Goal: Information Seeking & Learning: Learn about a topic

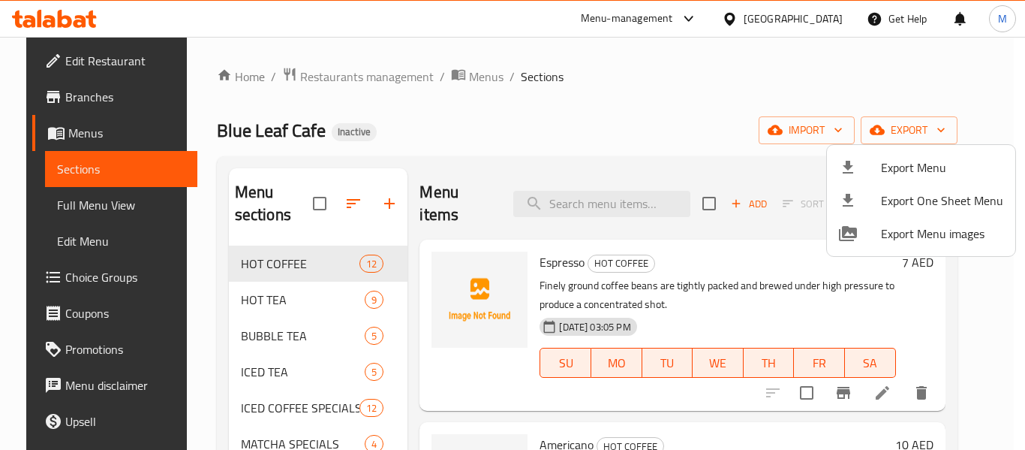
click at [84, 209] on div at bounding box center [512, 225] width 1025 height 450
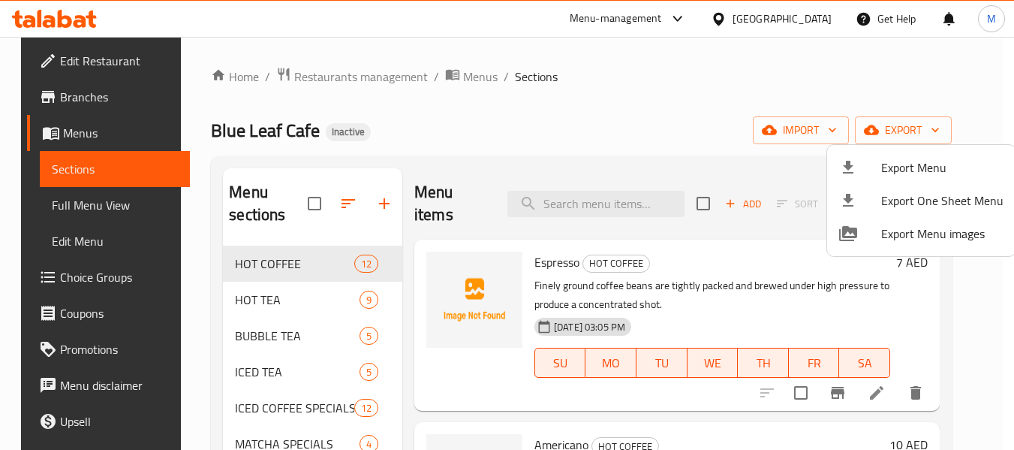
scroll to position [375, 0]
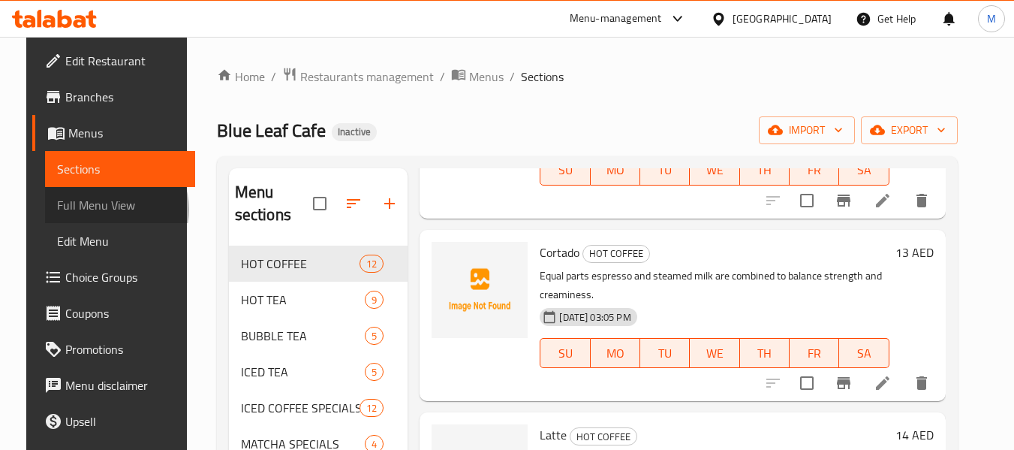
drag, startPoint x: 0, startPoint y: 0, endPoint x: 84, endPoint y: 209, distance: 225.7
click at [84, 209] on span "Full Menu View" at bounding box center [120, 205] width 127 height 18
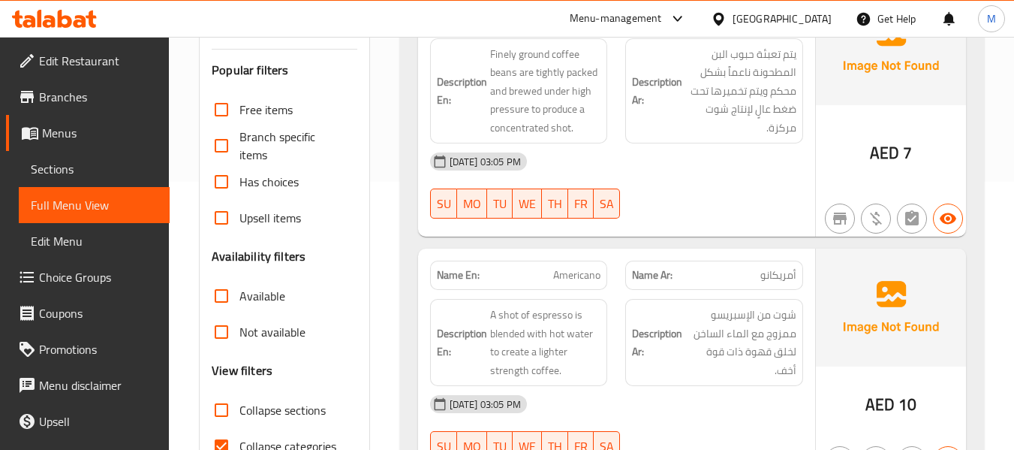
scroll to position [450, 0]
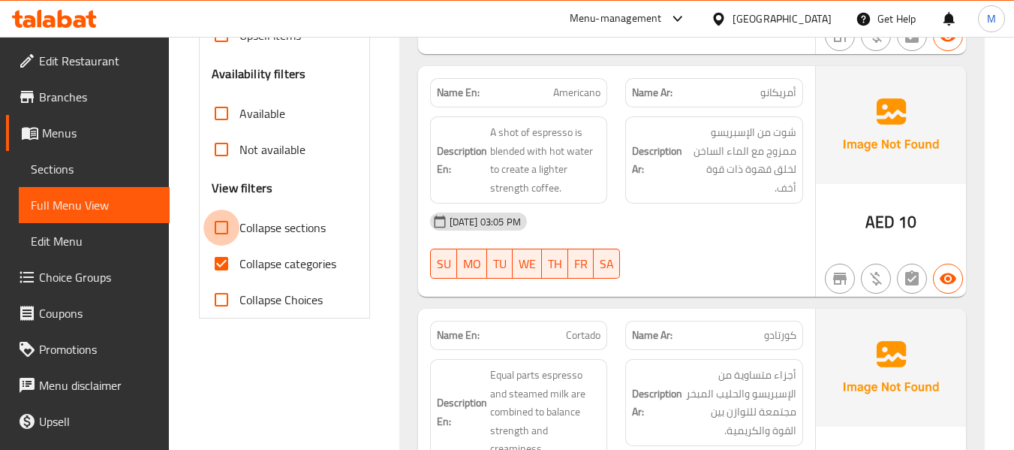
click at [236, 222] on input "Collapse sections" at bounding box center [221, 227] width 36 height 36
checkbox input "true"
click at [229, 271] on input "Collapse categories" at bounding box center [221, 263] width 36 height 36
checkbox input "false"
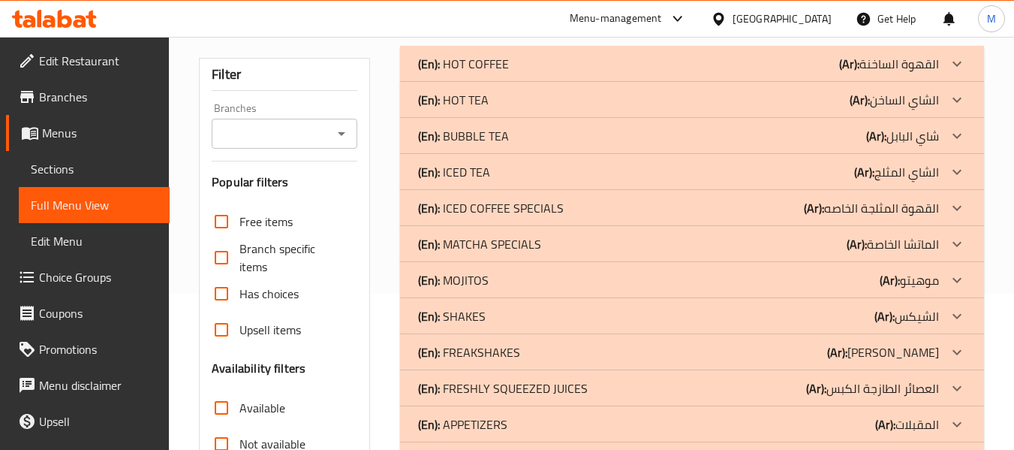
scroll to position [56, 0]
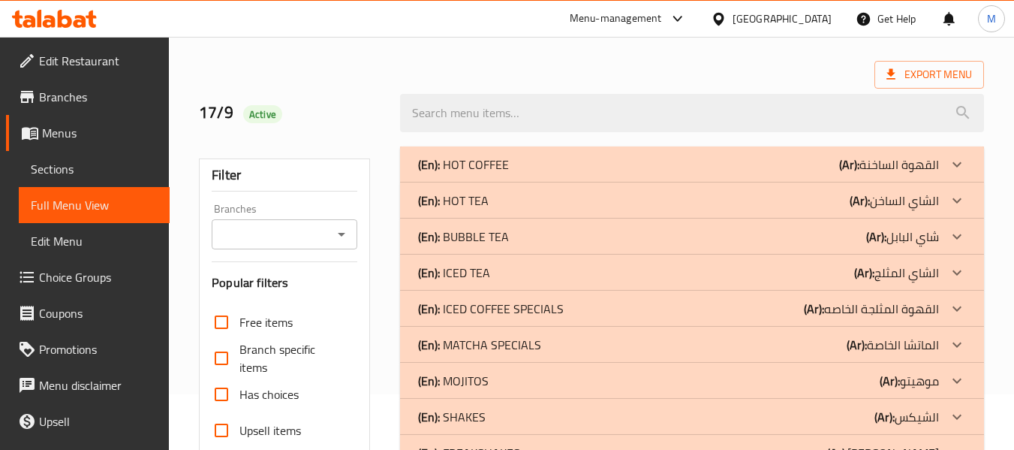
click at [481, 159] on p "(En): HOT COFFEE" at bounding box center [463, 164] width 91 height 18
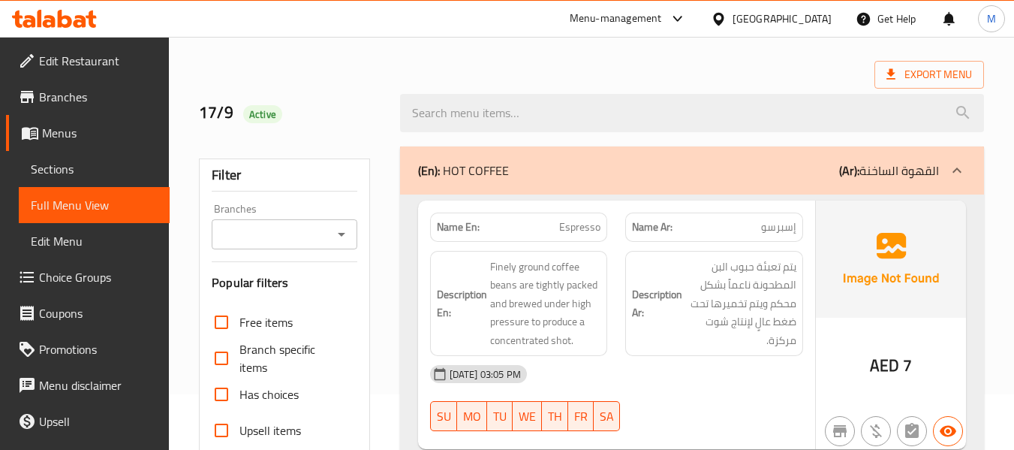
click at [628, 381] on div "[DATE] 03:05 PM" at bounding box center [616, 374] width 391 height 36
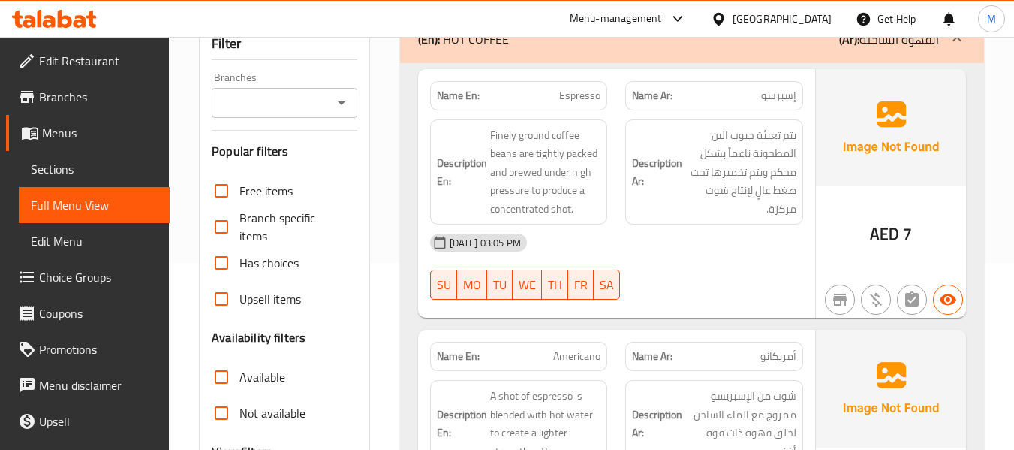
scroll to position [356, 0]
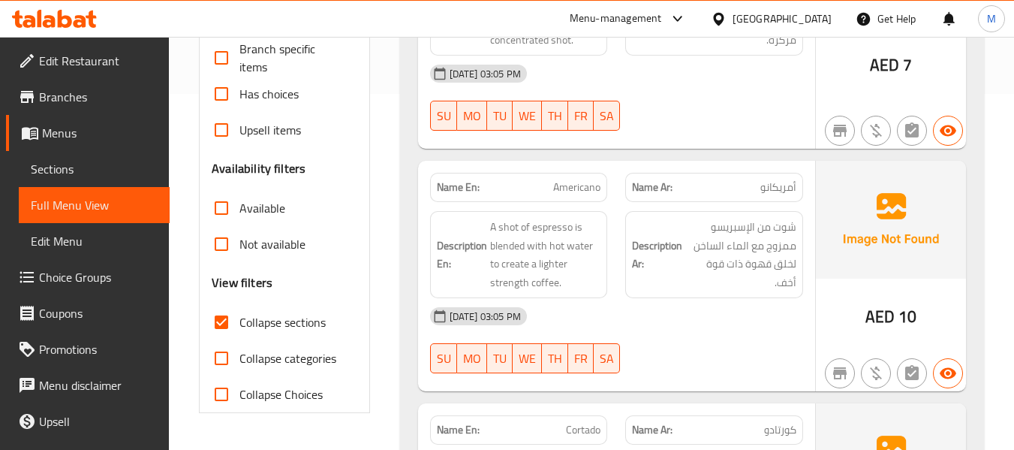
click at [697, 330] on div "[DATE] 03:05 PM" at bounding box center [616, 316] width 391 height 36
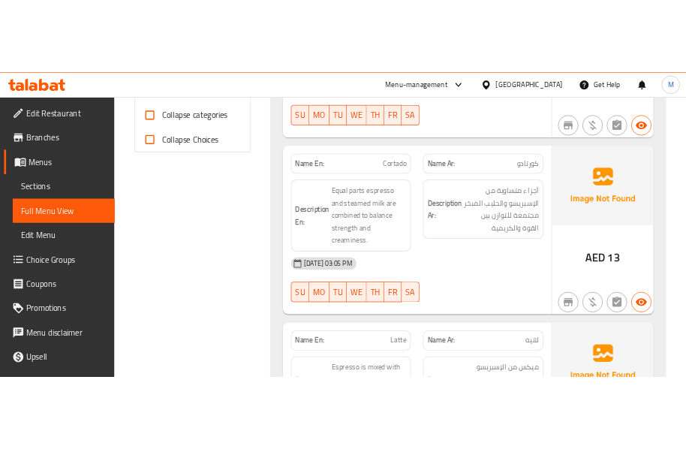
scroll to position [656, 0]
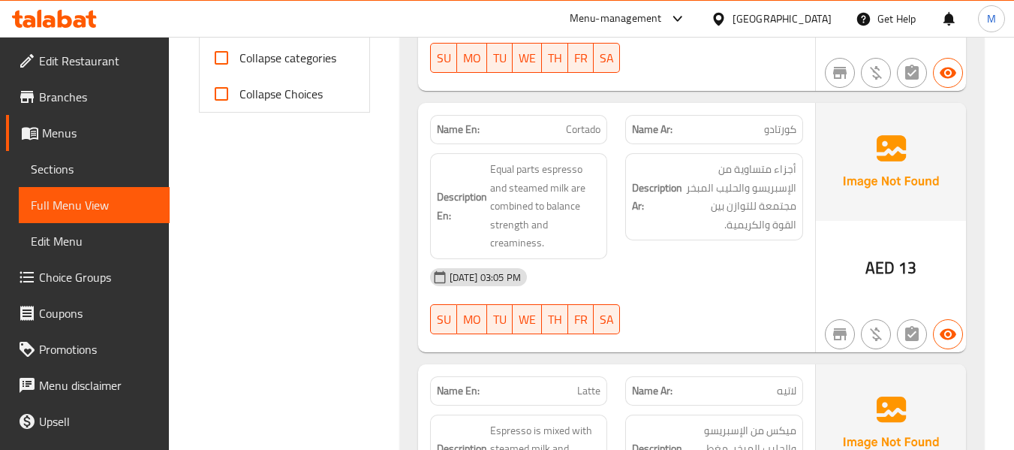
click at [693, 273] on div "[DATE] 03:05 PM" at bounding box center [616, 277] width 391 height 36
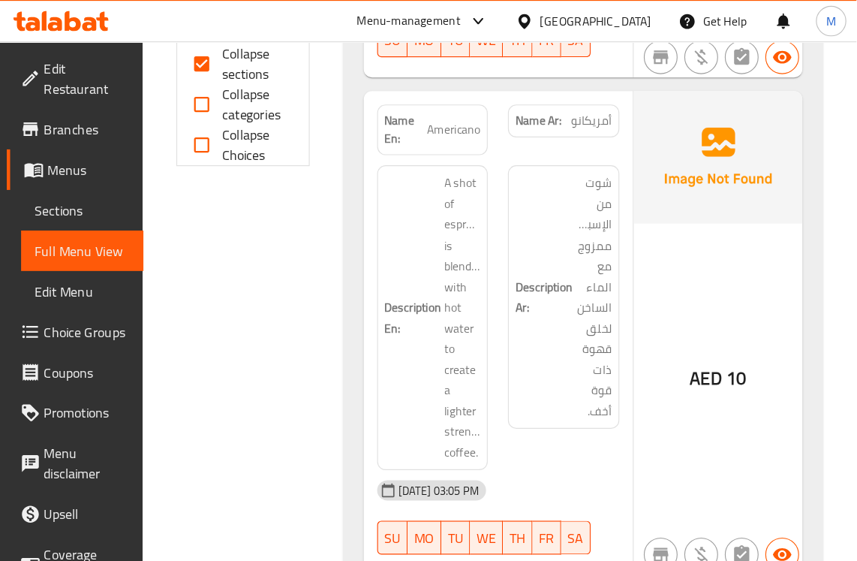
scroll to position [657, 0]
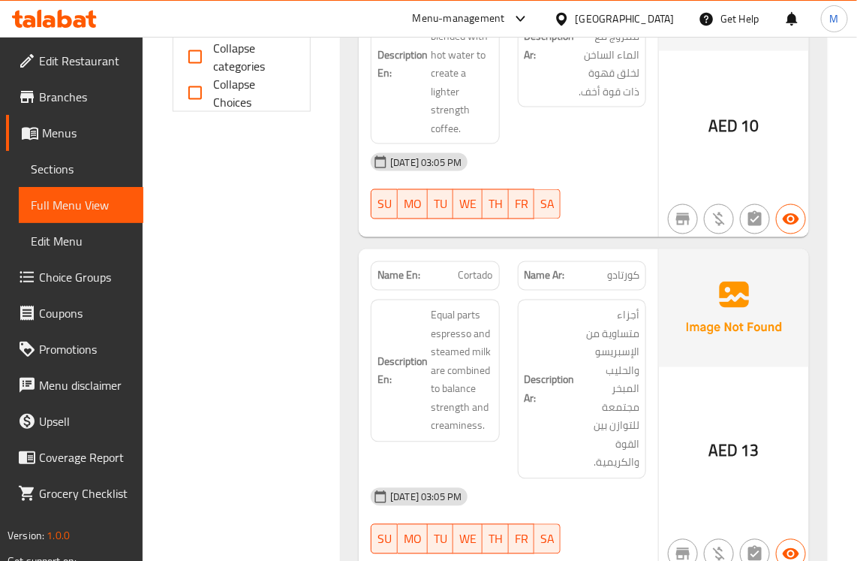
drag, startPoint x: 667, startPoint y: 0, endPoint x: 219, endPoint y: 312, distance: 545.2
drag, startPoint x: 789, startPoint y: 1, endPoint x: 309, endPoint y: 335, distance: 584.6
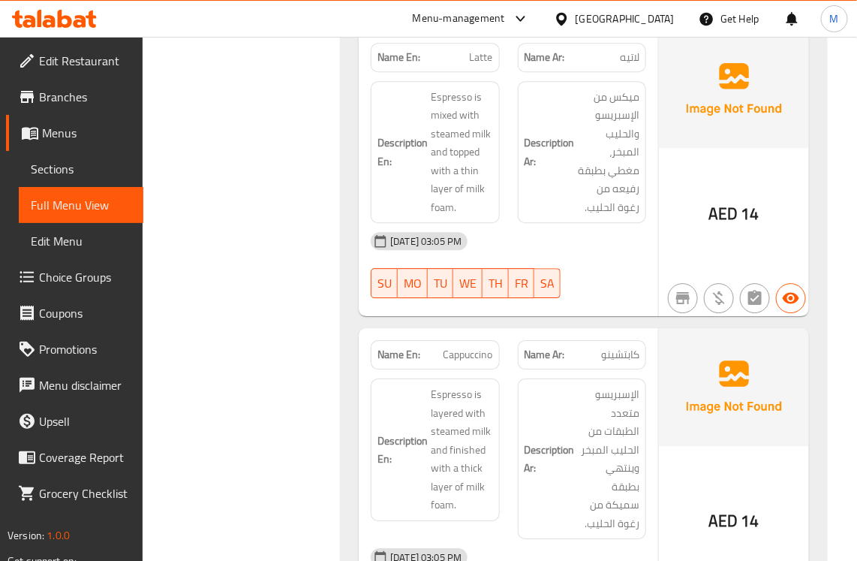
scroll to position [1254, 0]
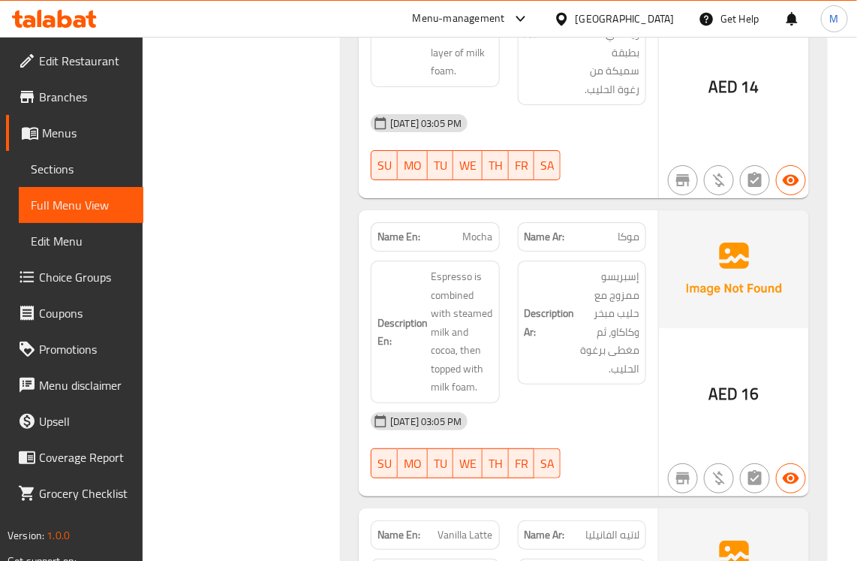
scroll to position [1723, 0]
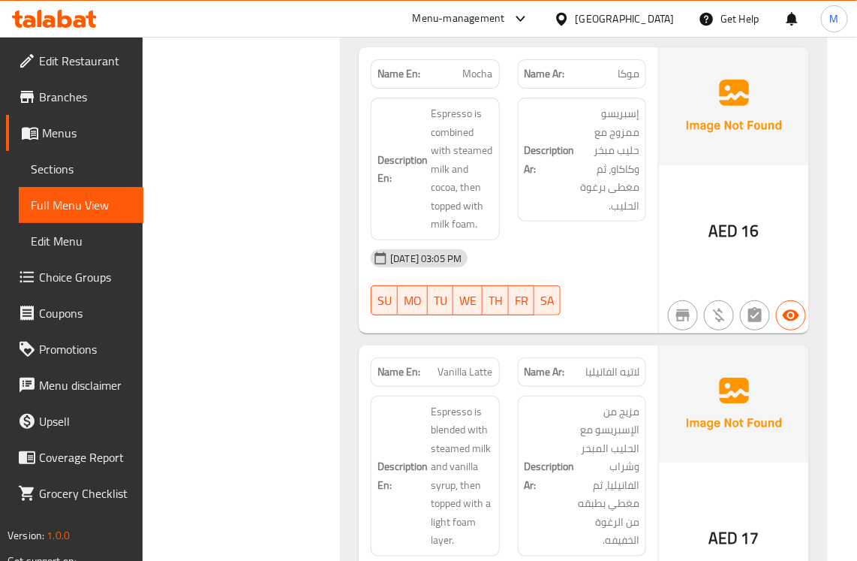
scroll to position [1911, 0]
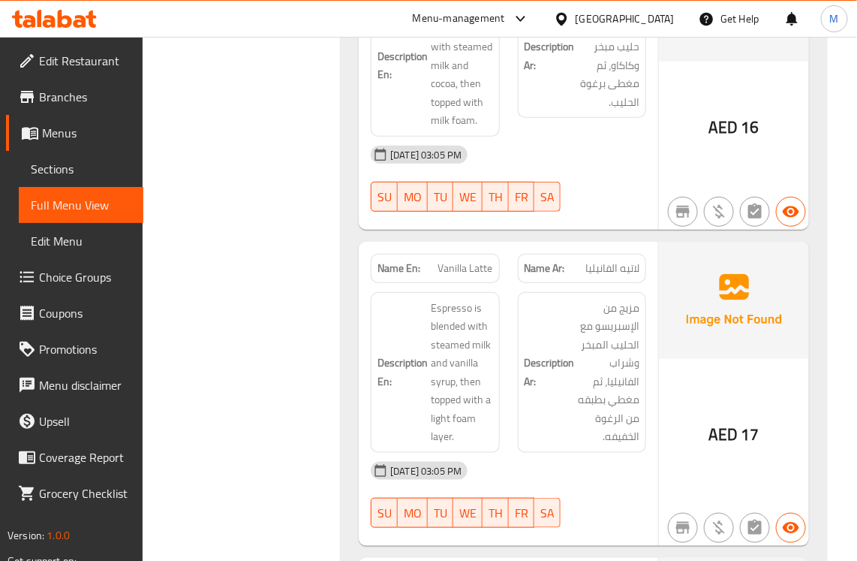
click at [280, 304] on div "Filter Branches Branches Popular filters Free items Branch specific items Has c…" at bounding box center [248, 535] width 168 height 4507
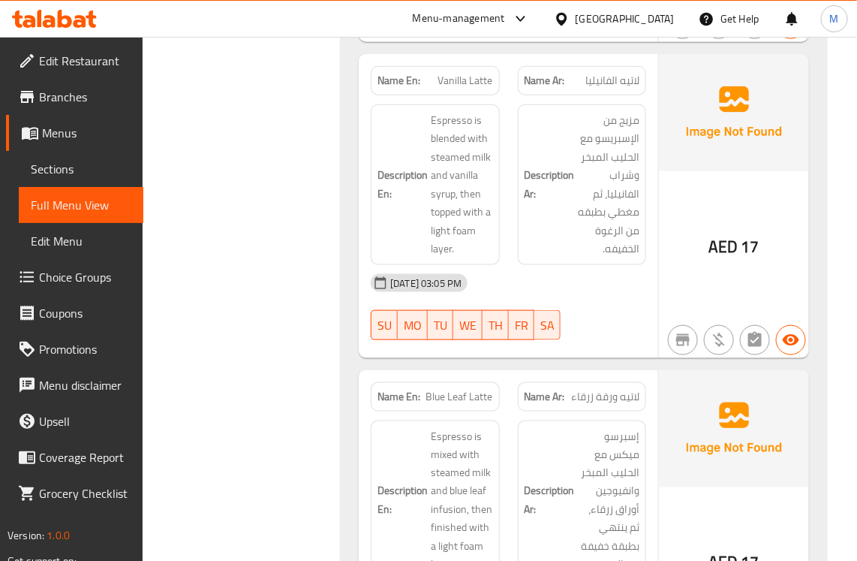
click at [300, 364] on div "Filter Branches Branches Popular filters Free items Branch specific items Has c…" at bounding box center [248, 348] width 168 height 4507
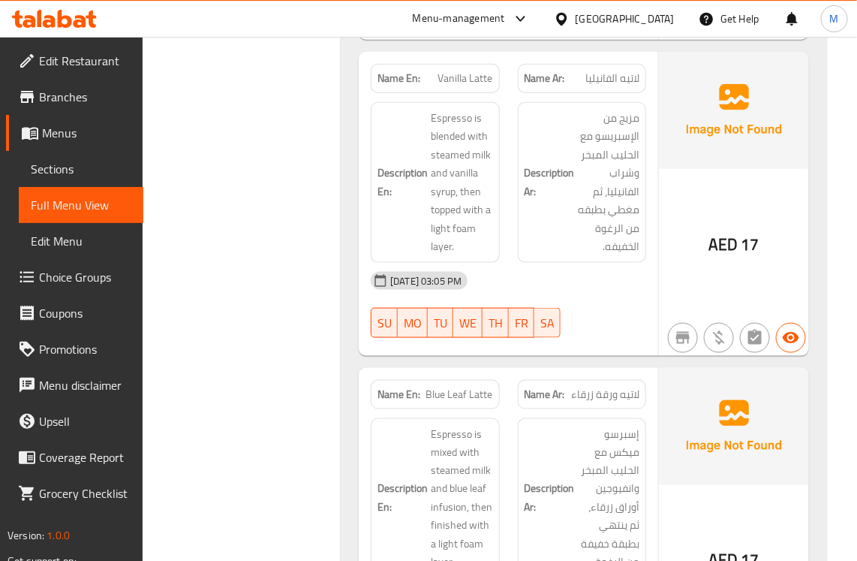
scroll to position [1914, 0]
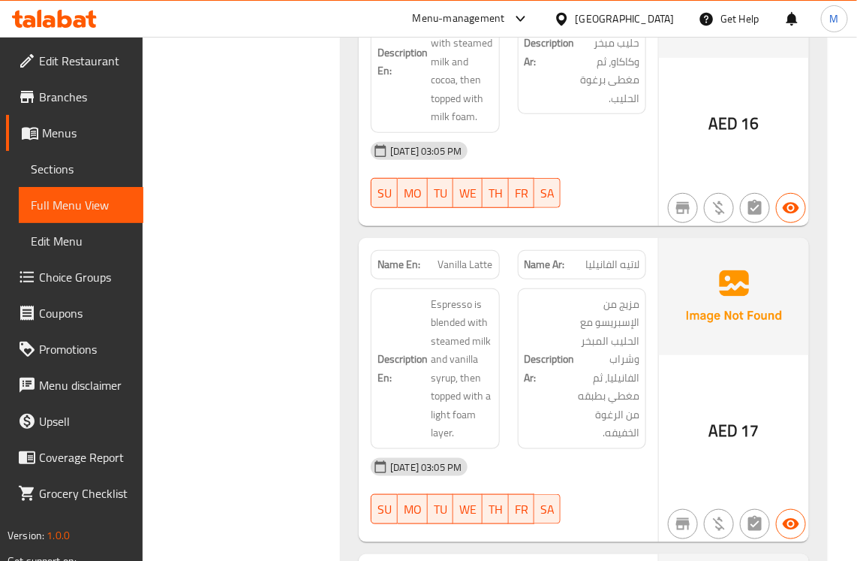
click at [265, 347] on div "Filter Branches Branches Popular filters Free items Branch specific items Has c…" at bounding box center [248, 532] width 168 height 4507
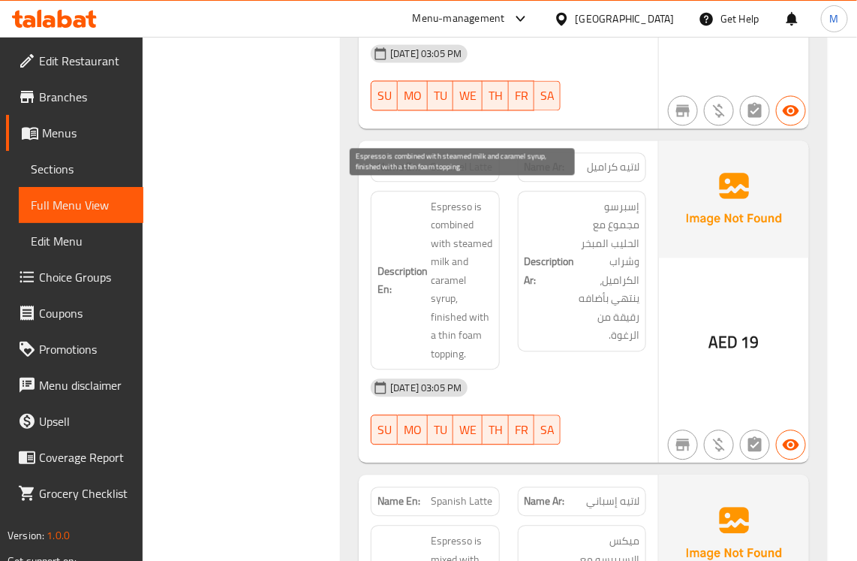
scroll to position [2681, 0]
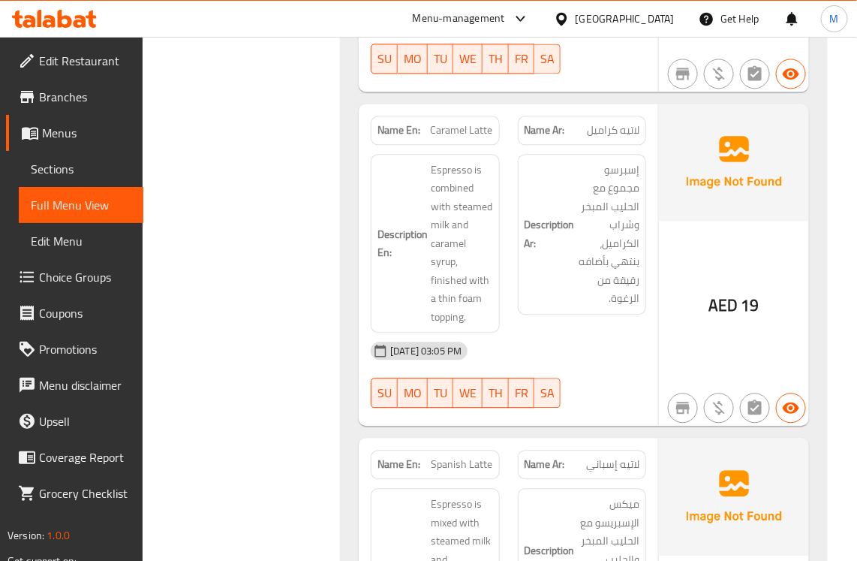
click at [595, 333] on div "17-09-2025 03:05 PM" at bounding box center [509, 351] width 294 height 36
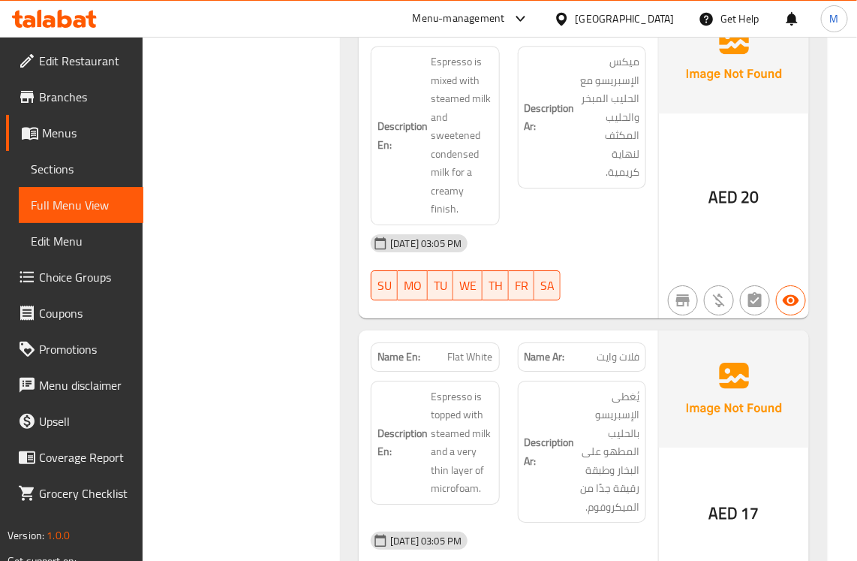
scroll to position [3150, 0]
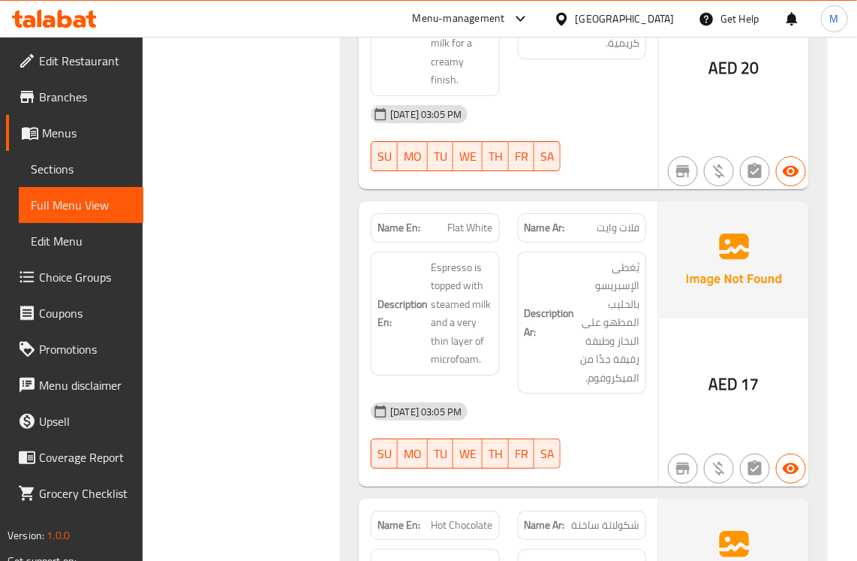
scroll to position [3244, 0]
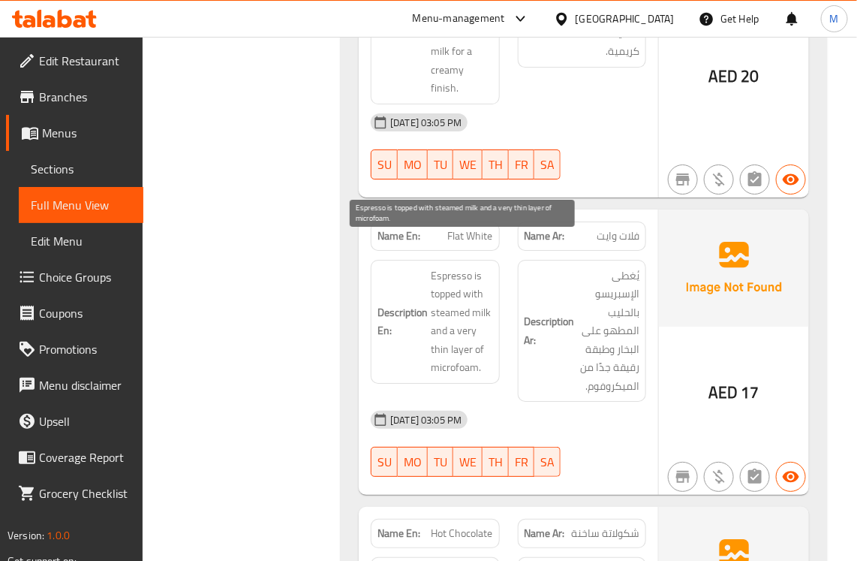
click at [459, 315] on span "Espresso is topped with steamed milk and a very thin layer of microfoam." at bounding box center [462, 322] width 62 height 110
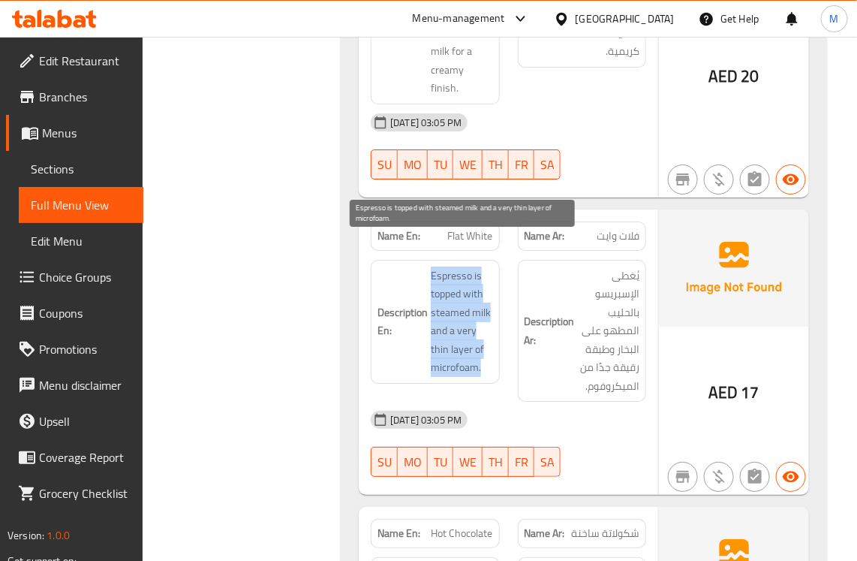
click at [459, 315] on span "Espresso is topped with steamed milk and a very thin layer of microfoam." at bounding box center [462, 322] width 62 height 110
copy span "Espresso is topped with steamed milk and a very thin layer of microfoam."
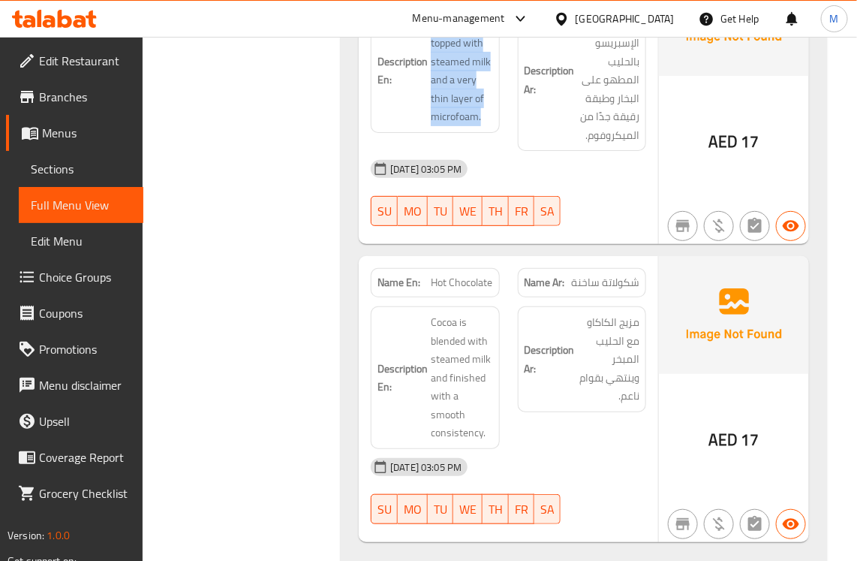
scroll to position [3525, 0]
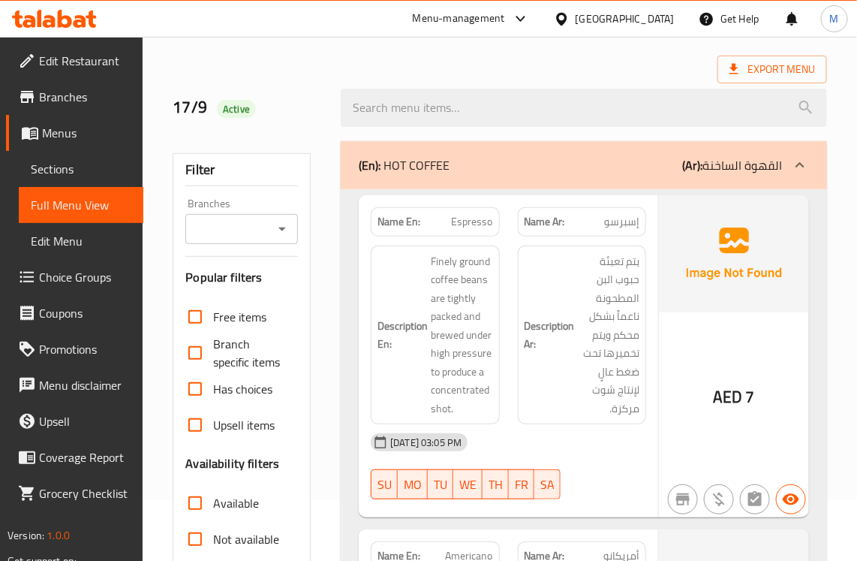
scroll to position [0, 0]
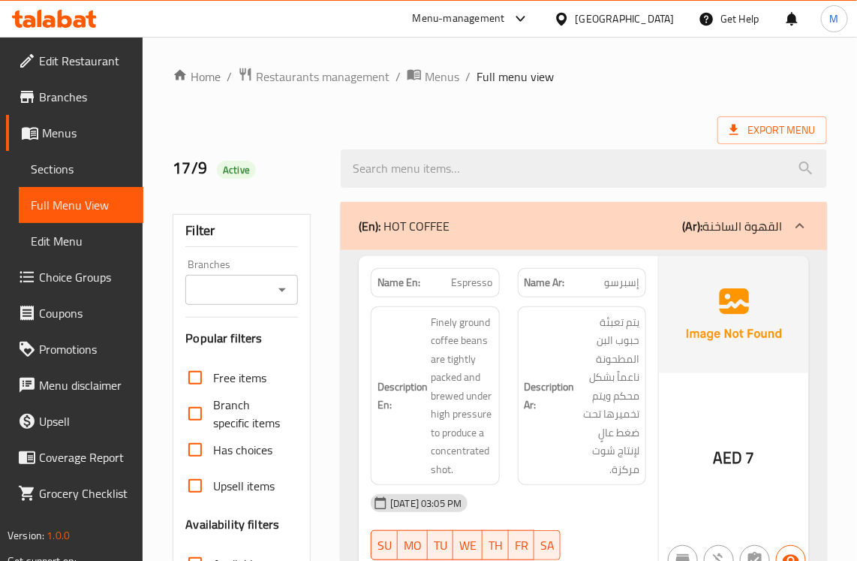
click at [471, 237] on div "(En): HOT COFFEE (Ar): القهوة الساخنة" at bounding box center [584, 226] width 486 height 48
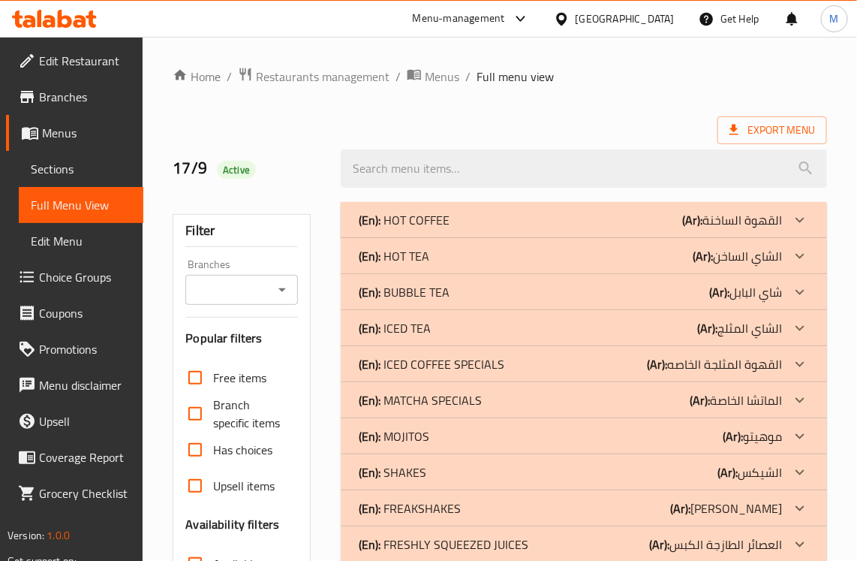
click at [417, 251] on p "(En): HOT TEA" at bounding box center [394, 256] width 71 height 18
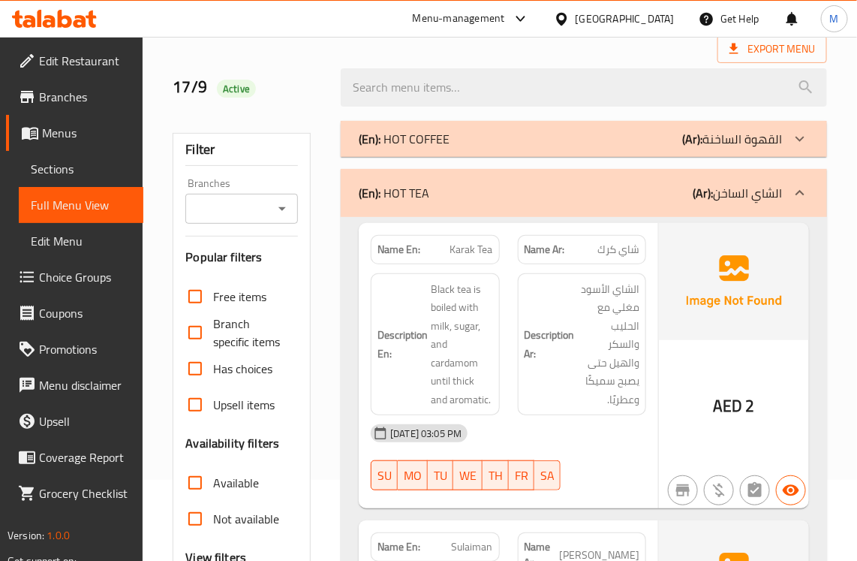
scroll to position [188, 0]
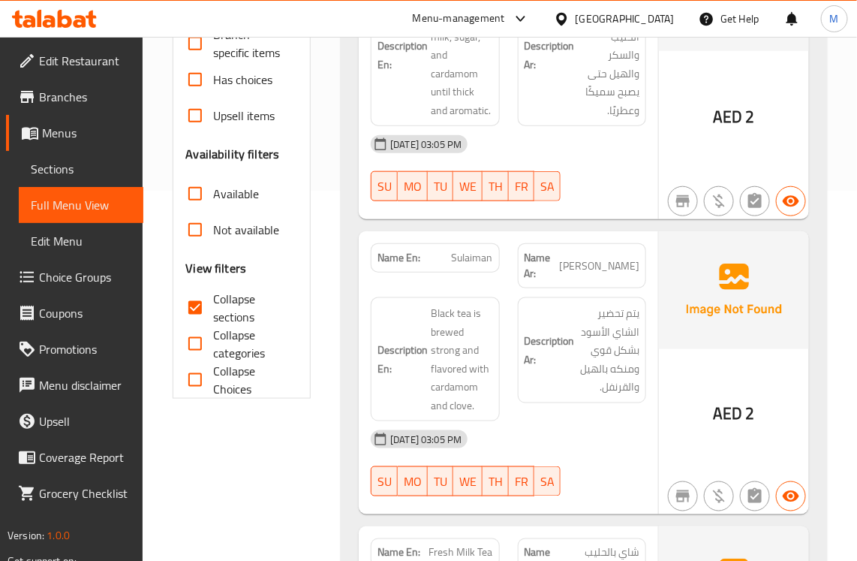
scroll to position [375, 0]
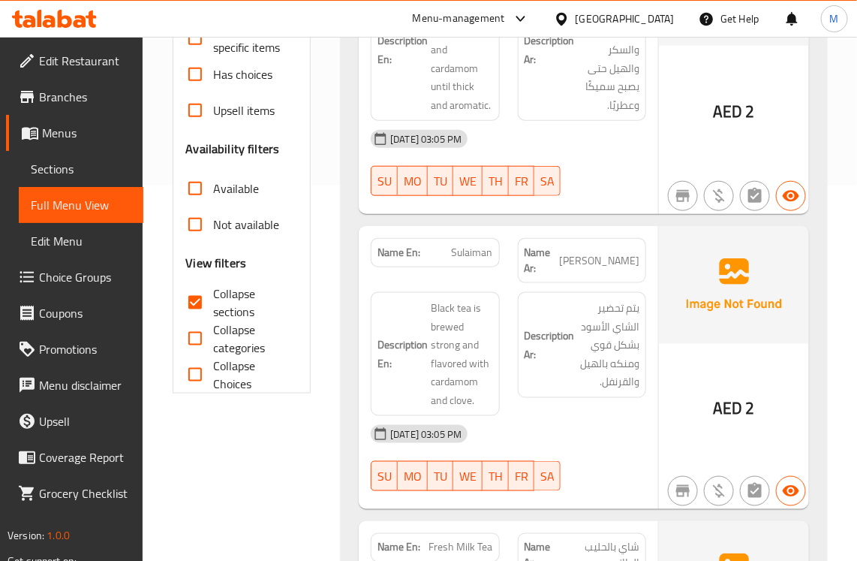
click at [462, 310] on span "Black tea is brewed strong and flavored with cardamom and clove." at bounding box center [462, 354] width 62 height 110
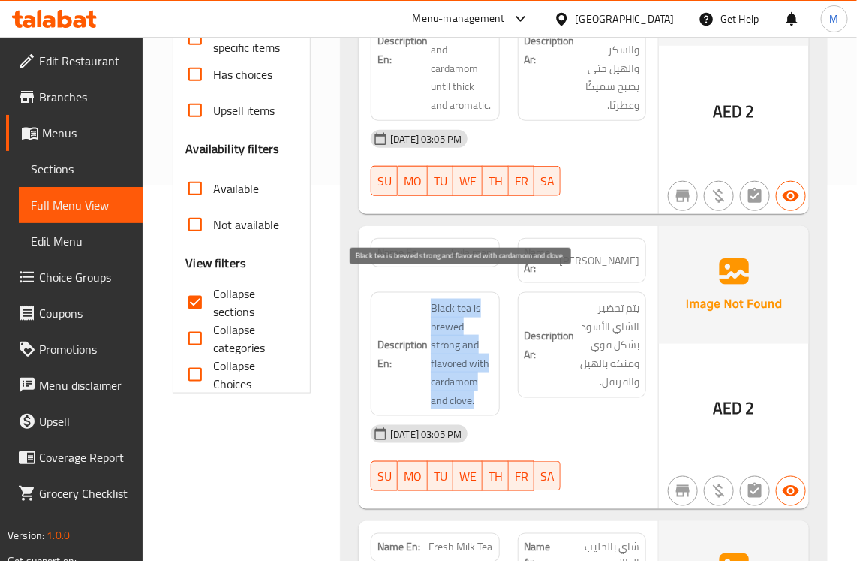
click at [462, 310] on span "Black tea is brewed strong and flavored with cardamom and clove." at bounding box center [462, 354] width 62 height 110
copy span "Black tea is brewed strong and flavored with cardamom and clove."
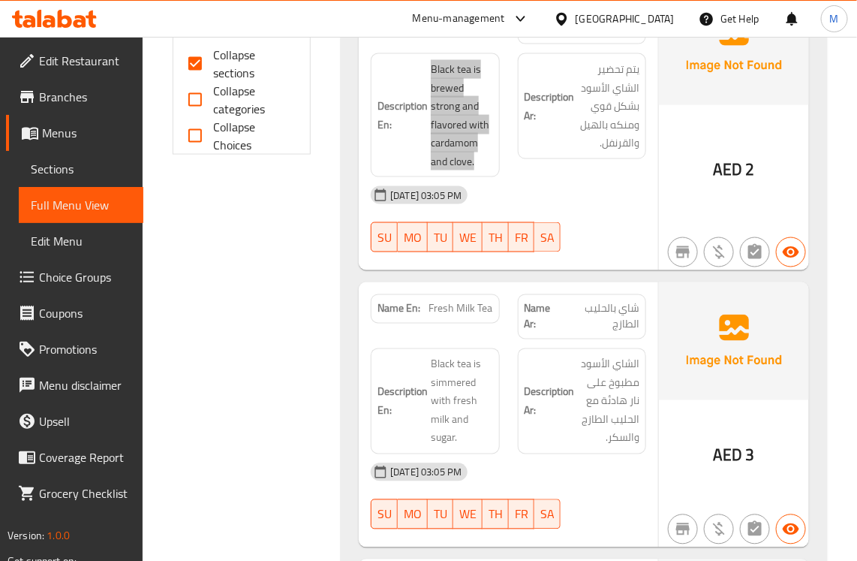
scroll to position [657, 0]
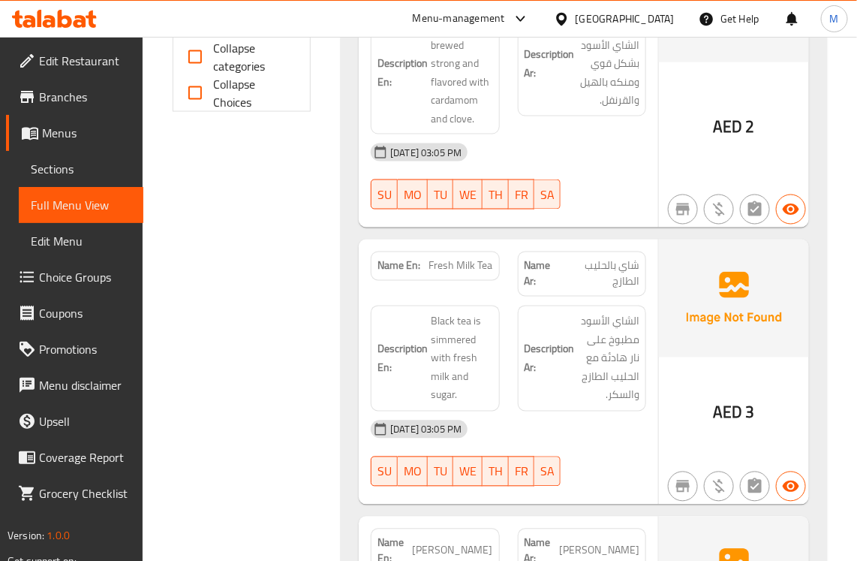
click at [448, 333] on span "Black tea is simmered with fresh milk and sugar." at bounding box center [462, 358] width 62 height 92
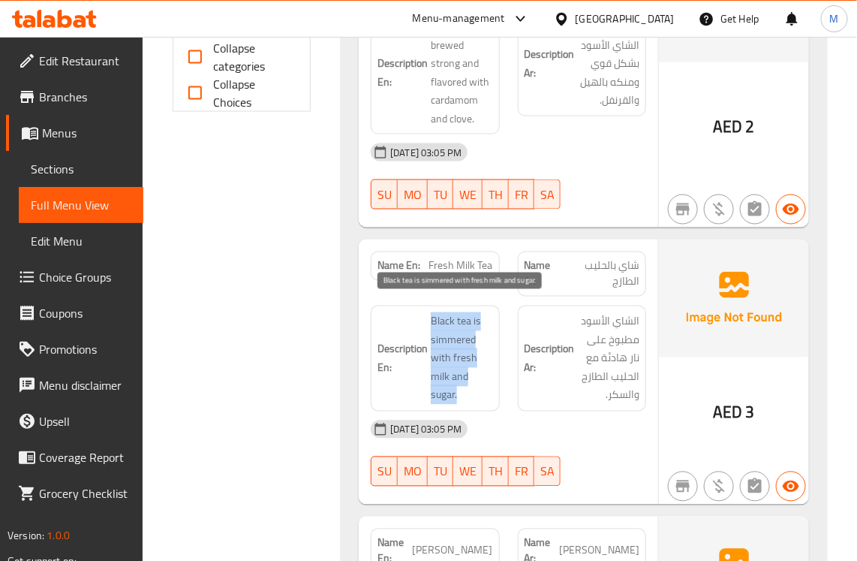
click at [448, 333] on span "Black tea is simmered with fresh milk and sugar." at bounding box center [462, 358] width 62 height 92
copy span "Black tea is simmered with fresh milk and sugar."
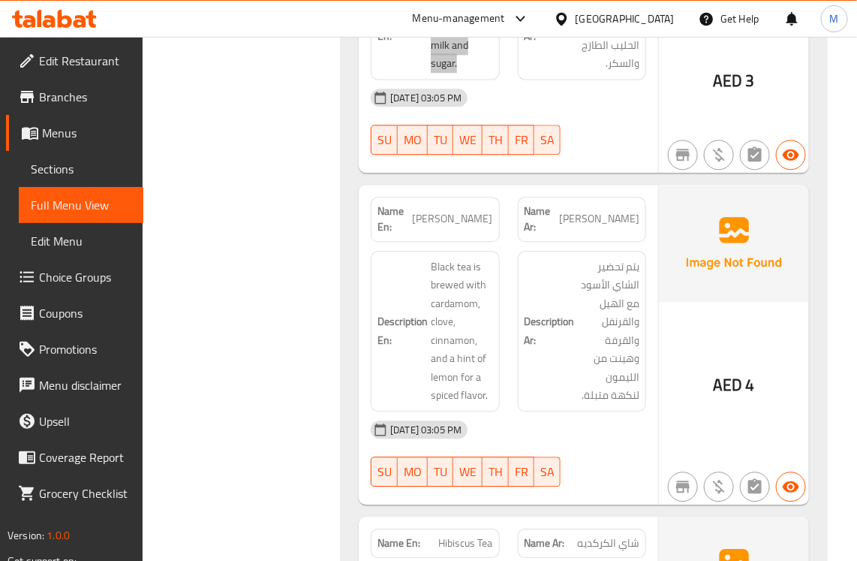
scroll to position [1032, 0]
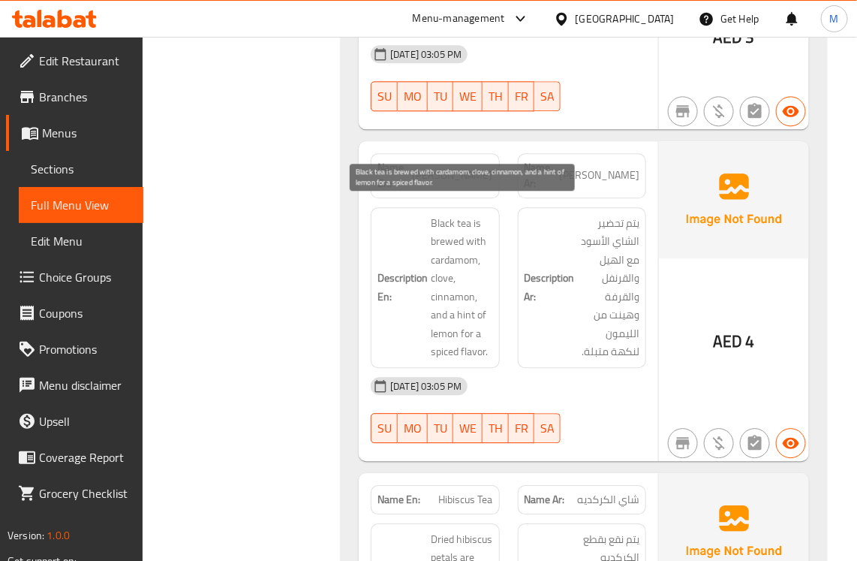
click at [455, 287] on span "Black tea is brewed with cardamom, clove, cinnamon, and a hint of lemon for a s…" at bounding box center [462, 287] width 62 height 147
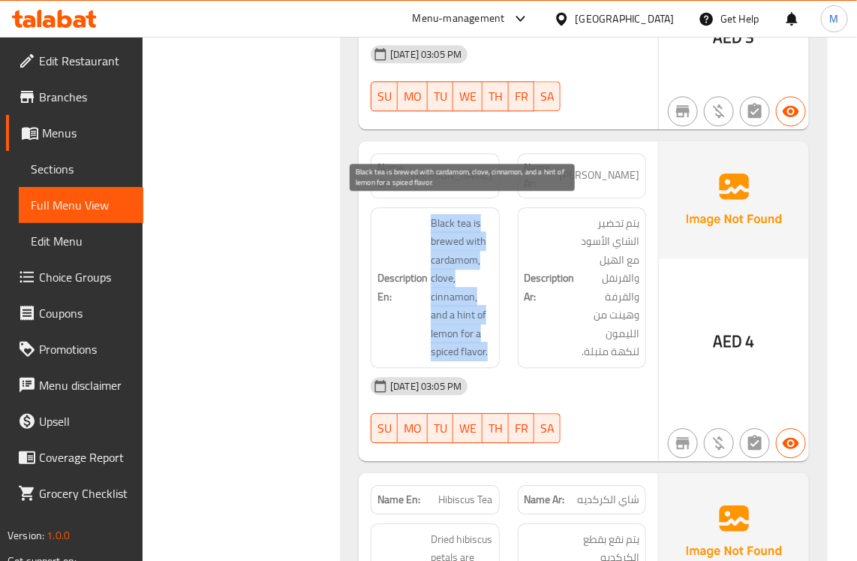
click at [455, 287] on span "Black tea is brewed with cardamom, clove, cinnamon, and a hint of lemon for a s…" at bounding box center [462, 287] width 62 height 147
copy span "Black tea is brewed with cardamom, clove, cinnamon, and a hint of lemon for a s…"
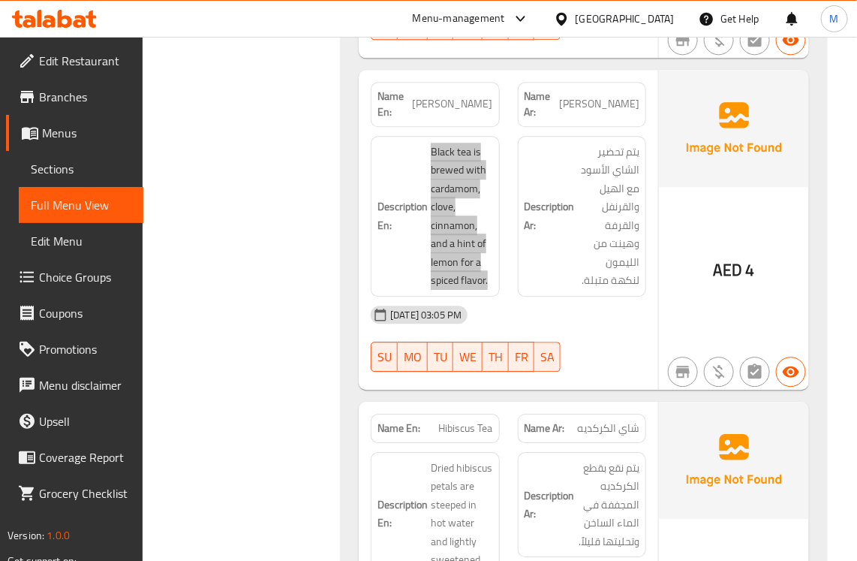
scroll to position [1220, 0]
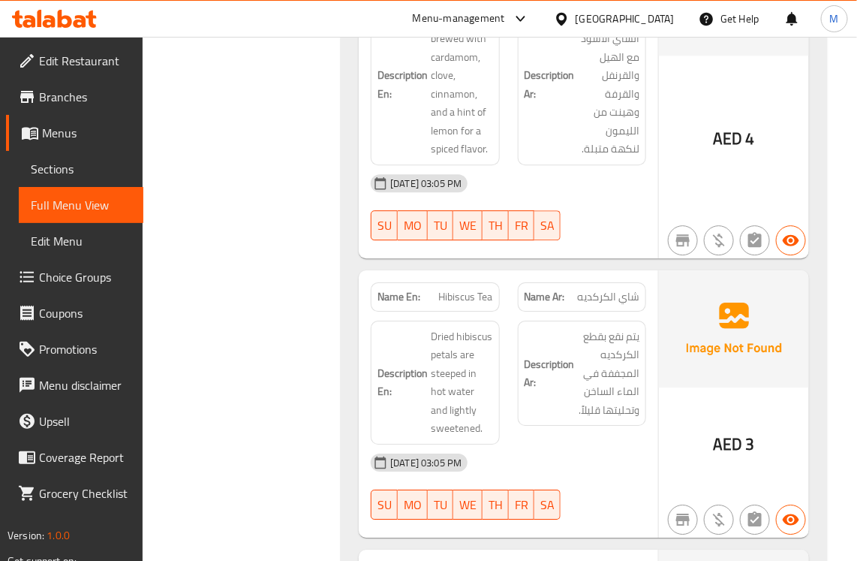
scroll to position [1501, 0]
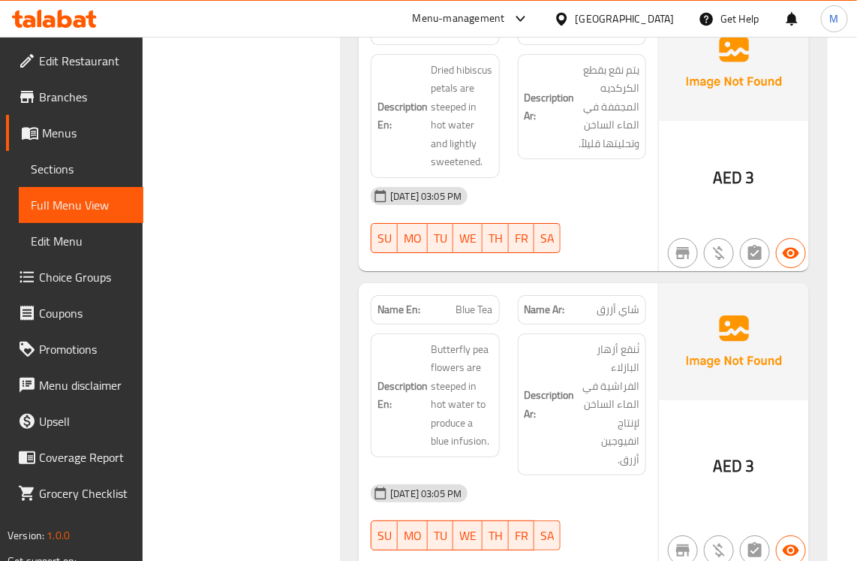
click at [264, 396] on div "Filter Branches Branches Popular filters Free items Branch specific items Has c…" at bounding box center [248, 379] width 168 height 3377
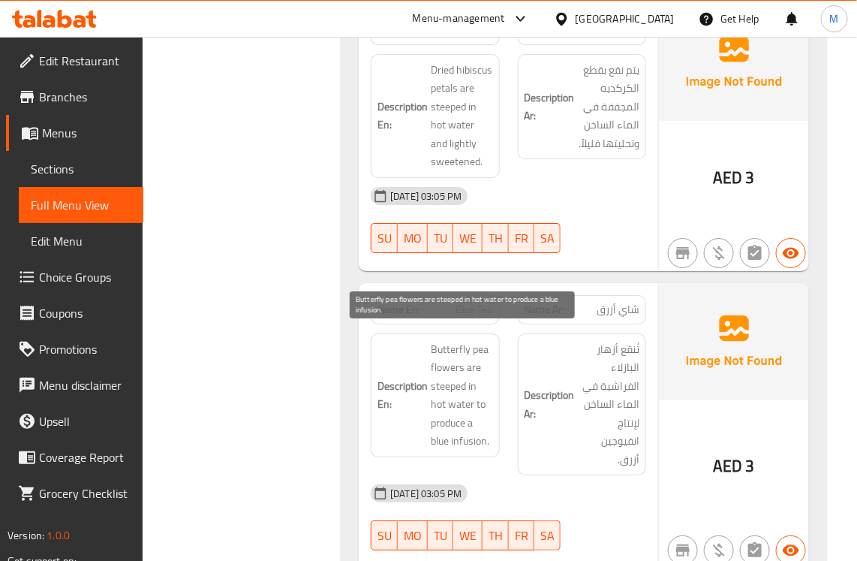
click at [447, 343] on span "Butterfly pea flowers are steeped in hot water to produce a blue infusion." at bounding box center [462, 395] width 62 height 110
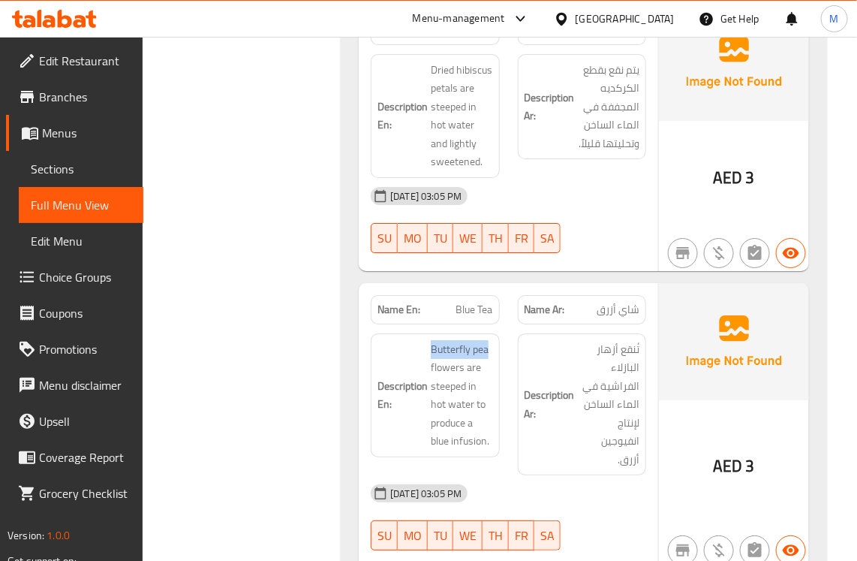
drag, startPoint x: 426, startPoint y: 336, endPoint x: 495, endPoint y: 342, distance: 70.1
click at [495, 342] on div "Description En: Butterfly pea flowers are steeped in hot water to produce a blu…" at bounding box center [435, 395] width 128 height 124
copy span "Butterfly pea"
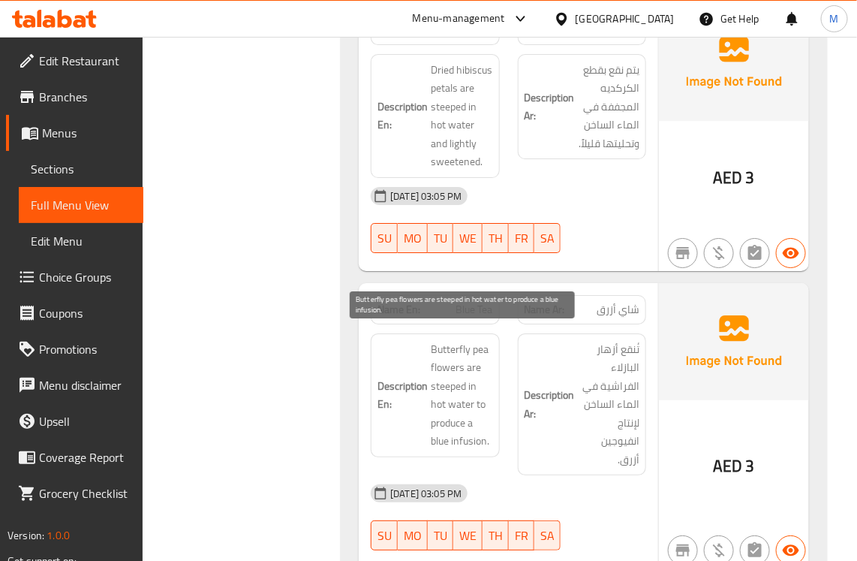
click at [473, 389] on span "Butterfly pea flowers are steeped in hot water to produce a blue infusion." at bounding box center [462, 395] width 62 height 110
copy span "Butterfly pea flowers are steeped in hot water to produce a blue infusion."
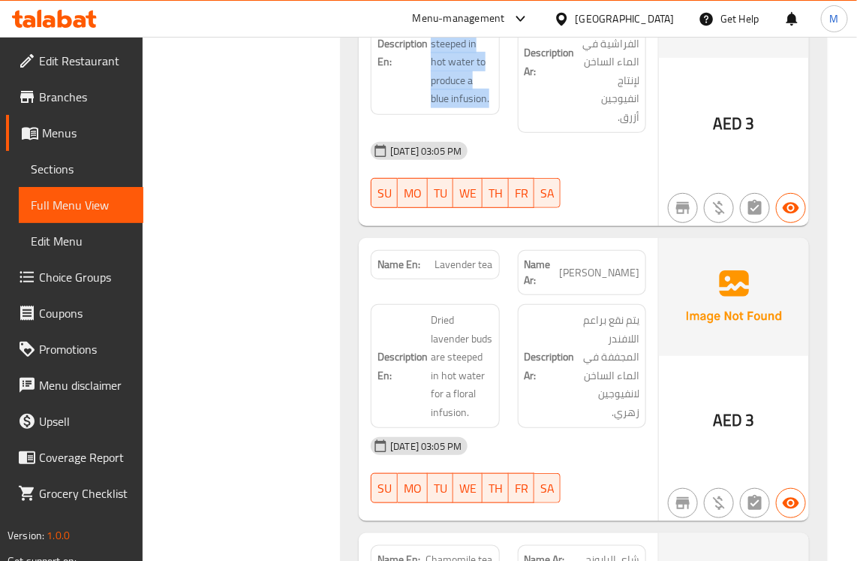
scroll to position [1877, 0]
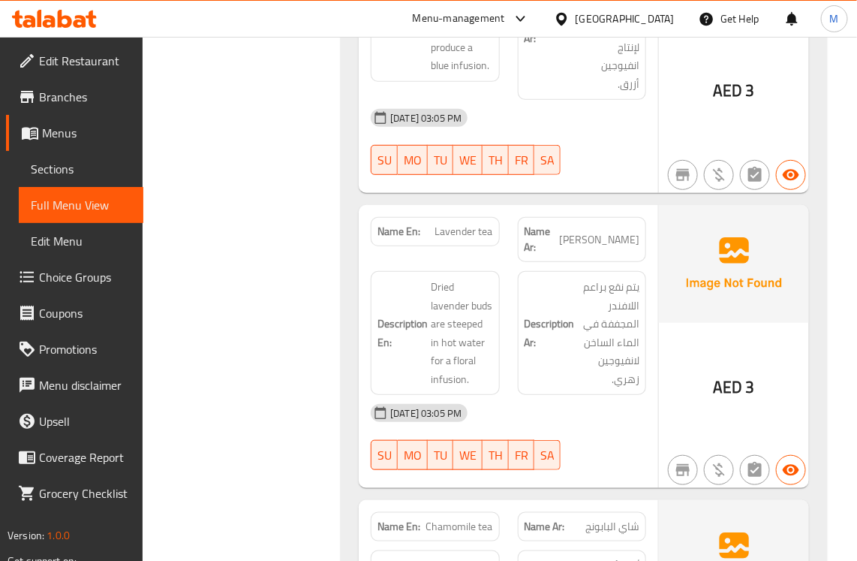
click at [306, 339] on div "Filter Branches Branches Popular filters Free items Branch specific items Has c…" at bounding box center [248, 4] width 168 height 3377
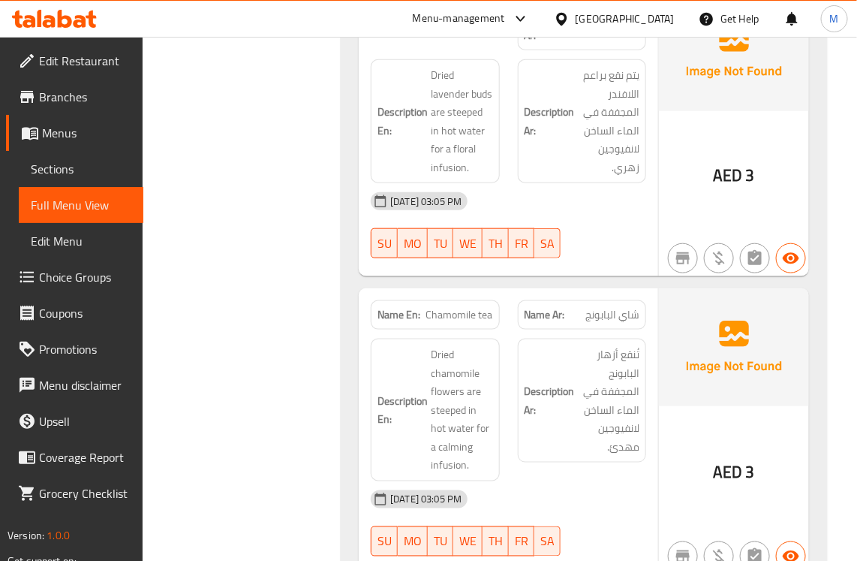
scroll to position [2158, 0]
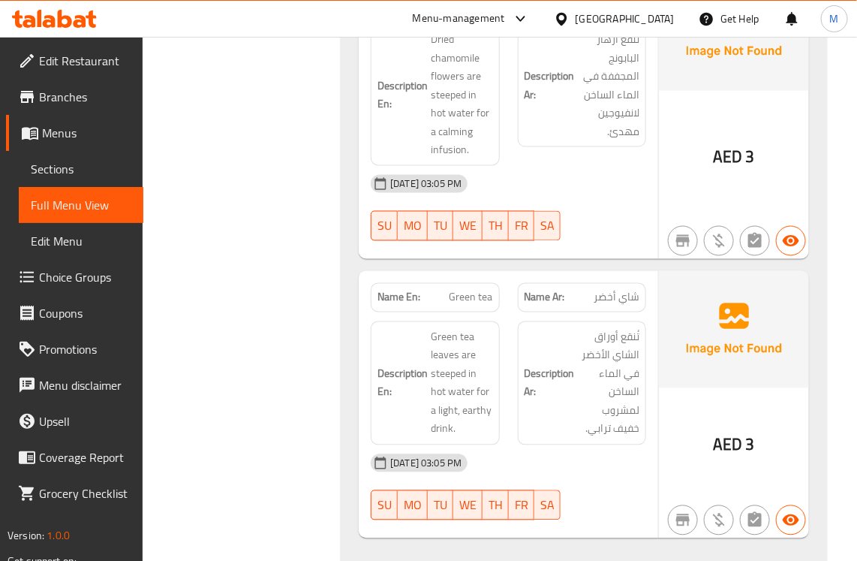
scroll to position [2440, 0]
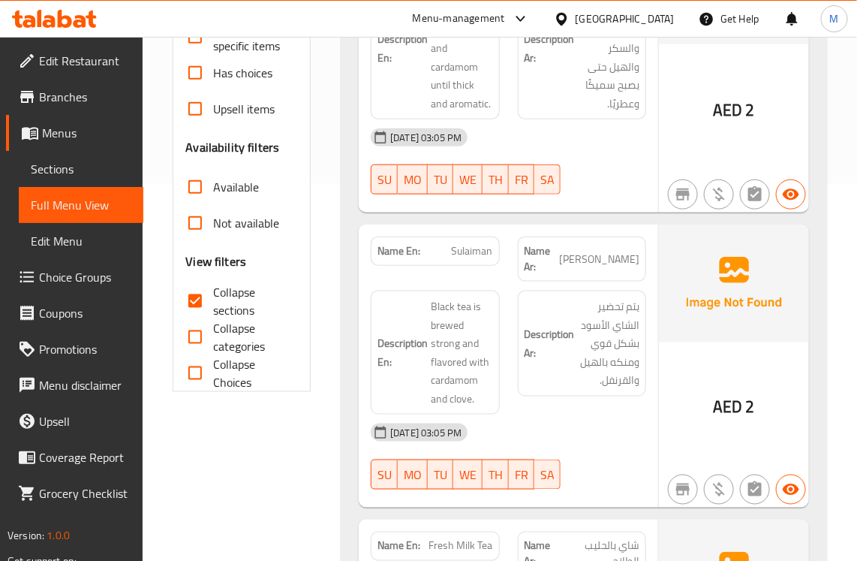
scroll to position [0, 0]
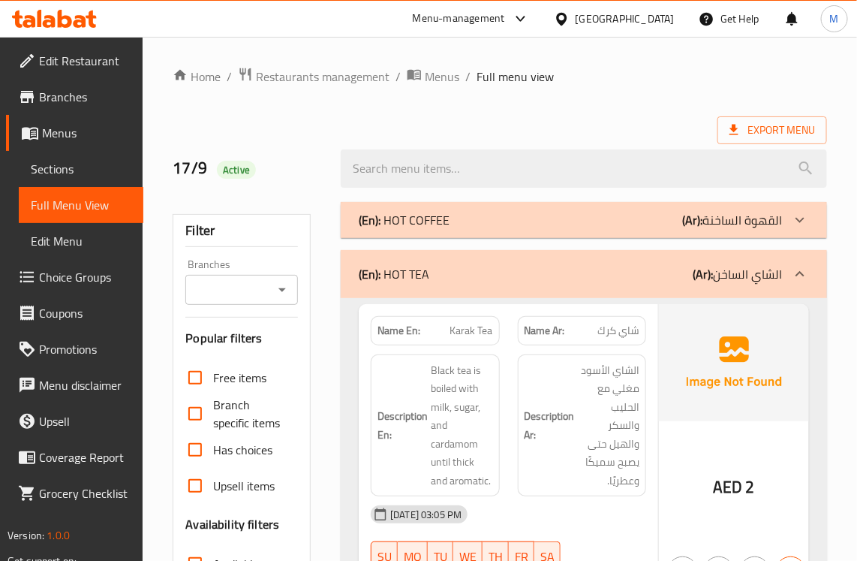
click at [399, 252] on div "(En): HOT TEA (Ar): الشاي الساخن" at bounding box center [584, 274] width 486 height 48
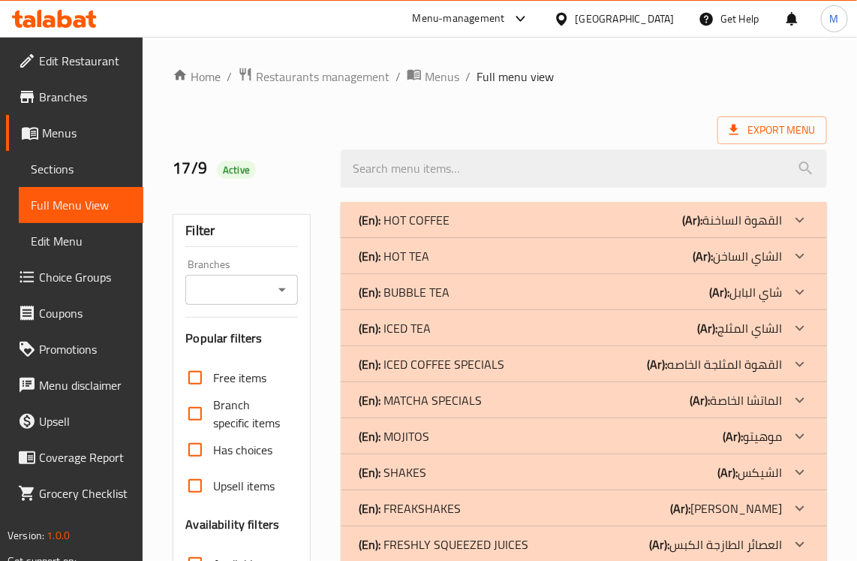
click at [385, 293] on p "(En): BUBBLE TEA" at bounding box center [404, 292] width 91 height 18
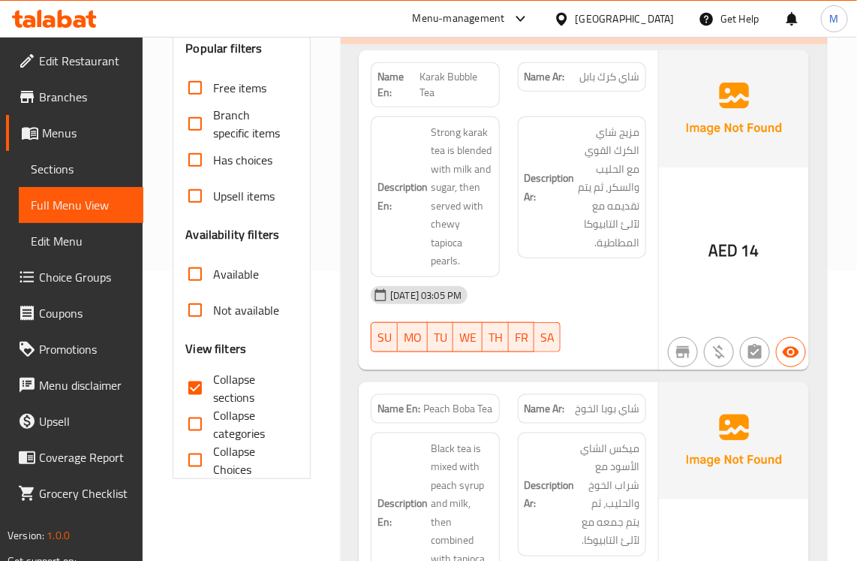
scroll to position [188, 0]
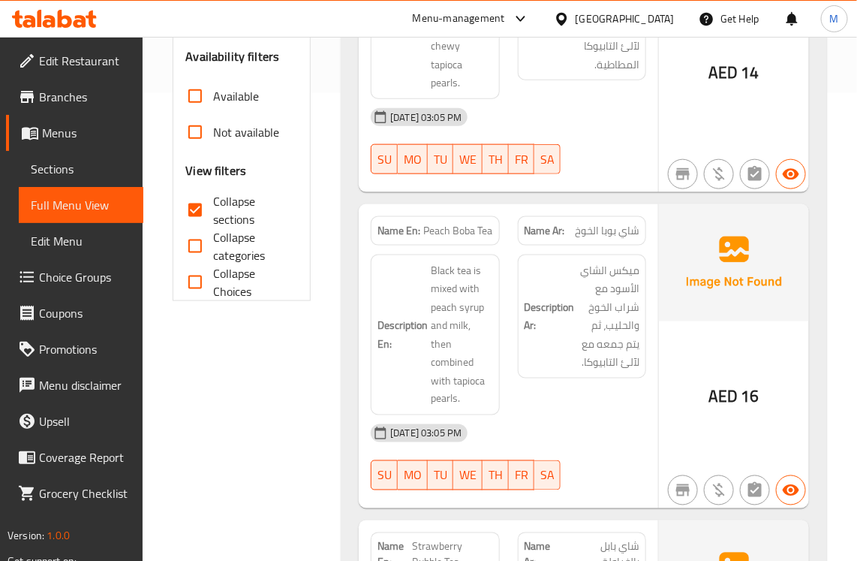
scroll to position [469, 0]
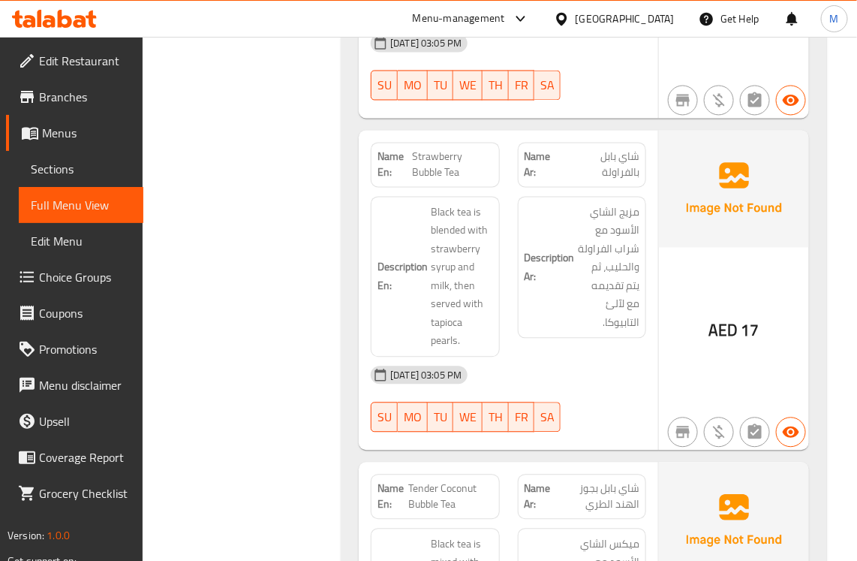
scroll to position [751, 0]
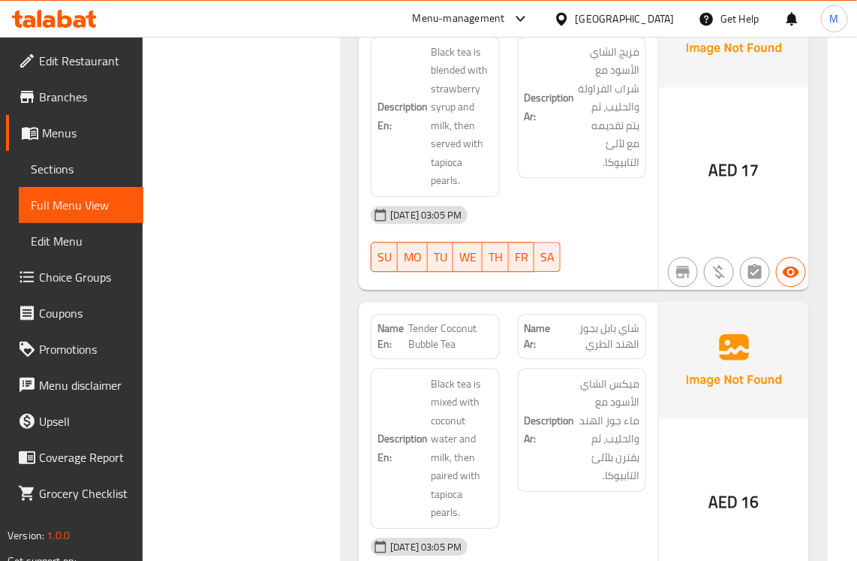
scroll to position [1126, 0]
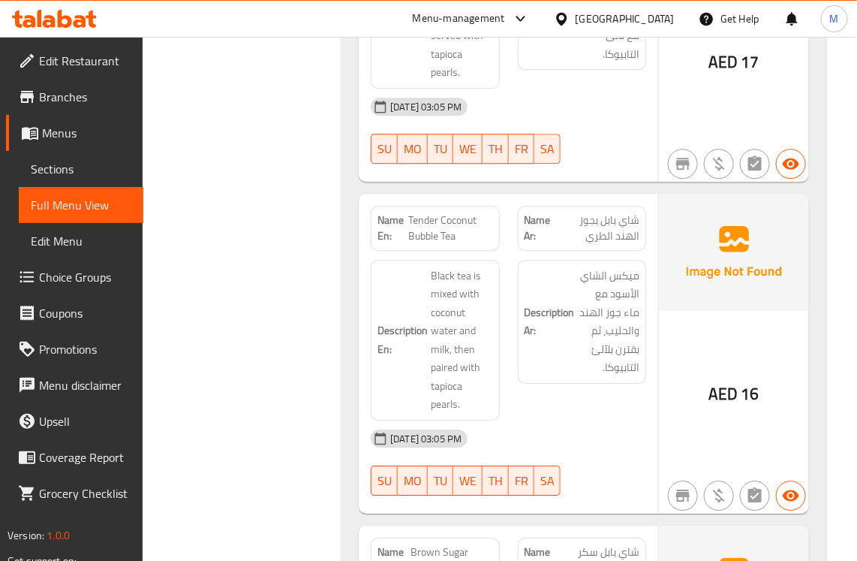
click at [295, 349] on div "Filter Branches Branches Popular filters Free items Branch specific items Has c…" at bounding box center [248, 252] width 168 height 2370
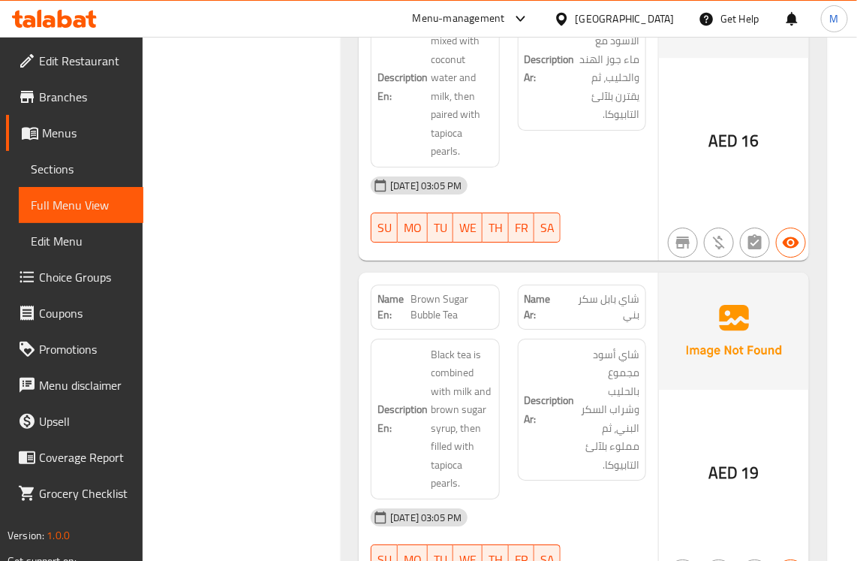
scroll to position [1408, 0]
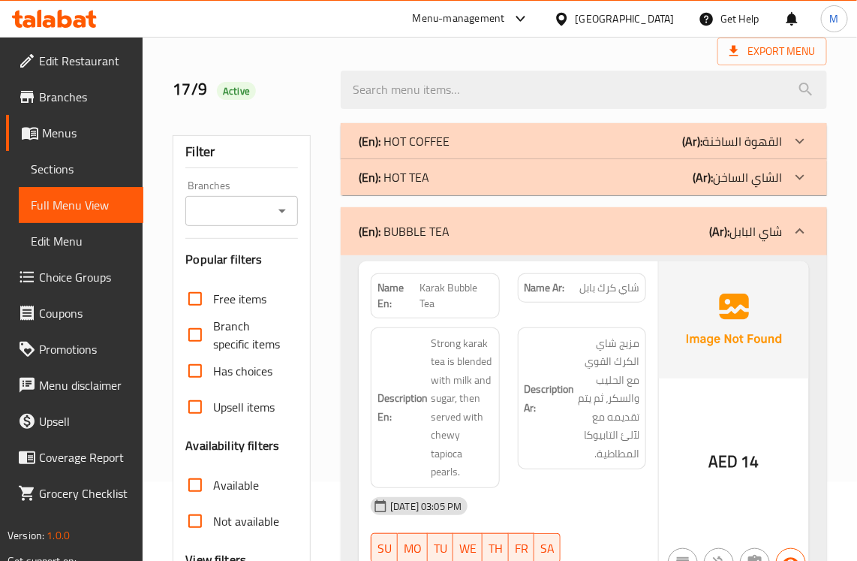
scroll to position [0, 0]
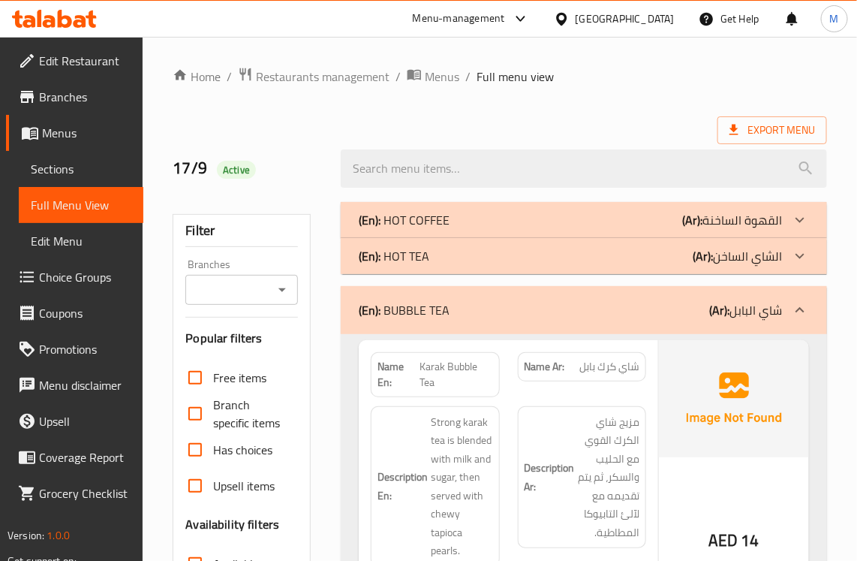
click at [399, 309] on p "(En): BUBBLE TEA" at bounding box center [404, 310] width 91 height 18
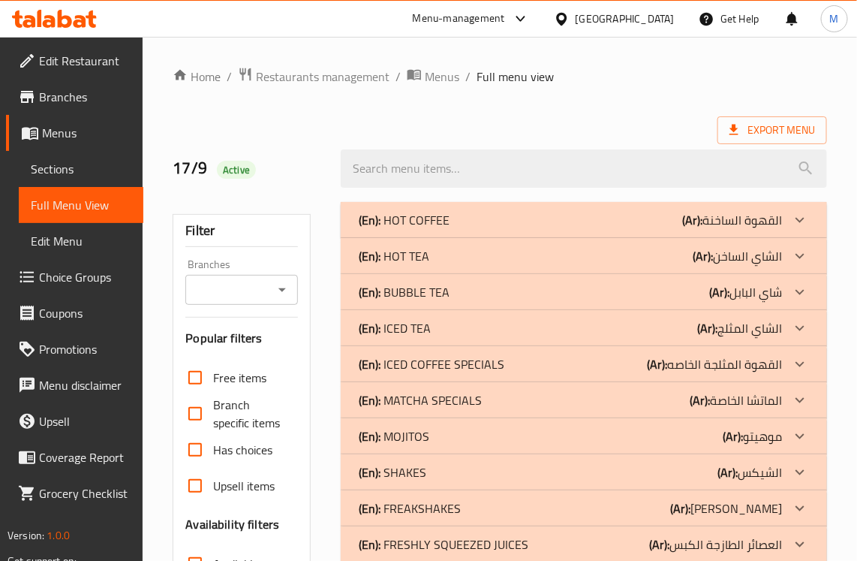
click at [403, 323] on p "(En): ICED TEA" at bounding box center [395, 328] width 72 height 18
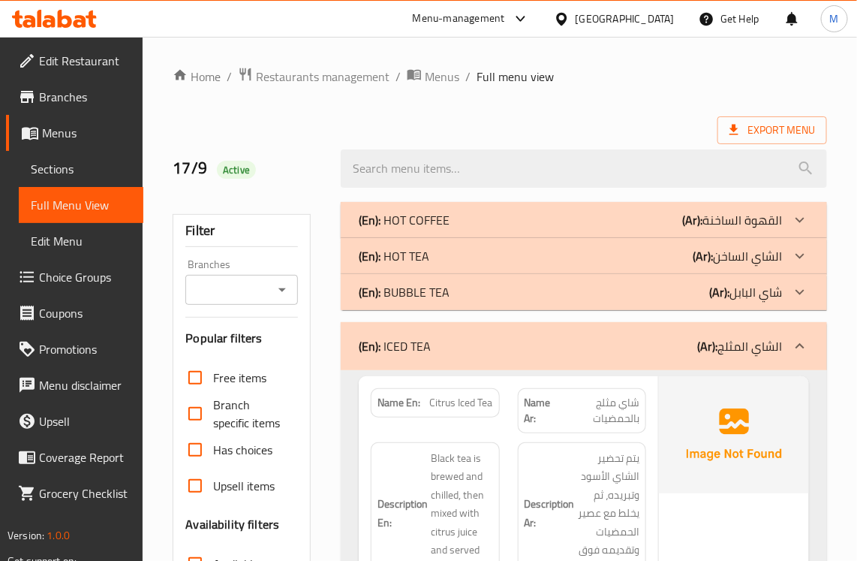
scroll to position [94, 0]
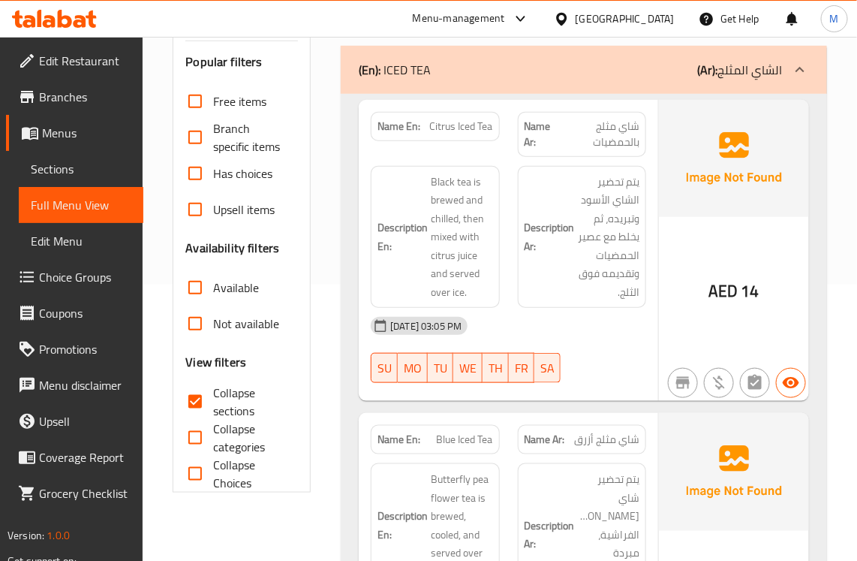
scroll to position [282, 0]
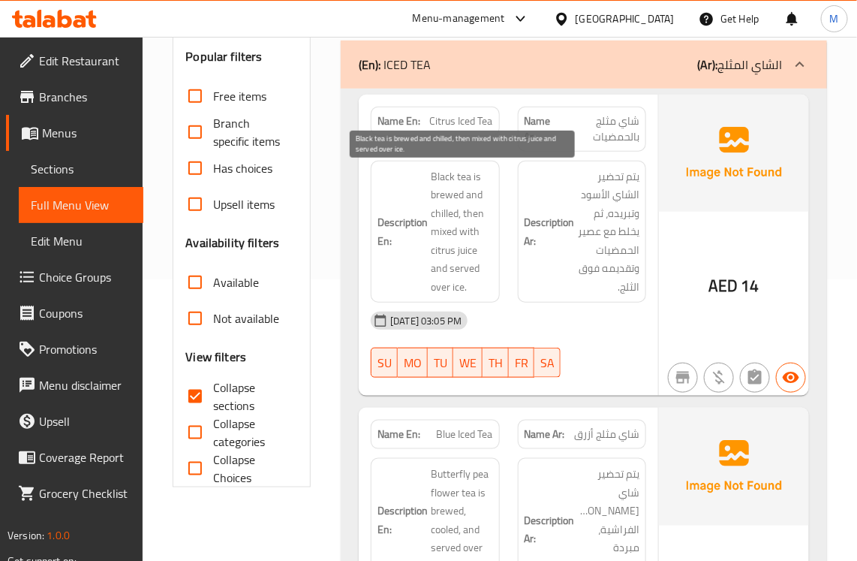
click at [462, 224] on span "Black tea is brewed and chilled, then mixed with citrus juice and served over i…" at bounding box center [462, 231] width 62 height 129
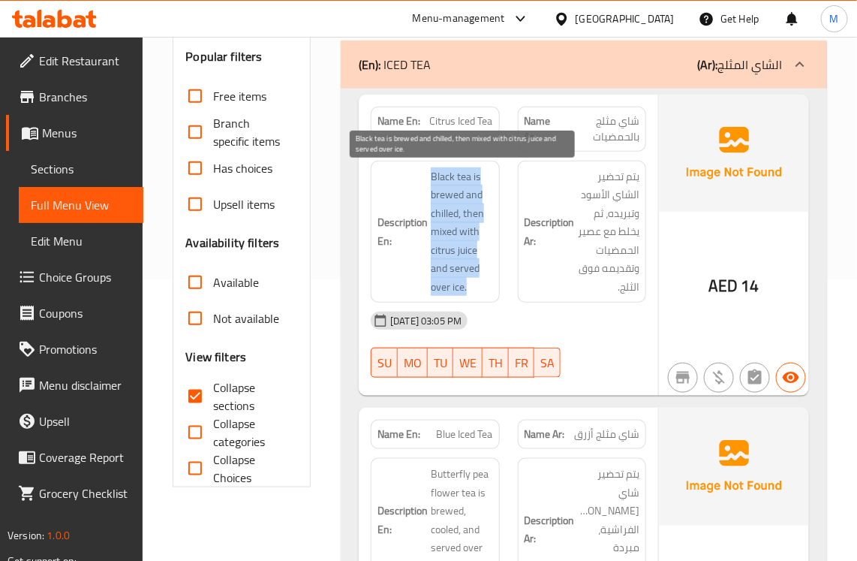
click at [462, 224] on span "Black tea is brewed and chilled, then mixed with citrus juice and served over i…" at bounding box center [462, 231] width 62 height 129
copy span "Black tea is brewed and chilled, then mixed with citrus juice and served over i…"
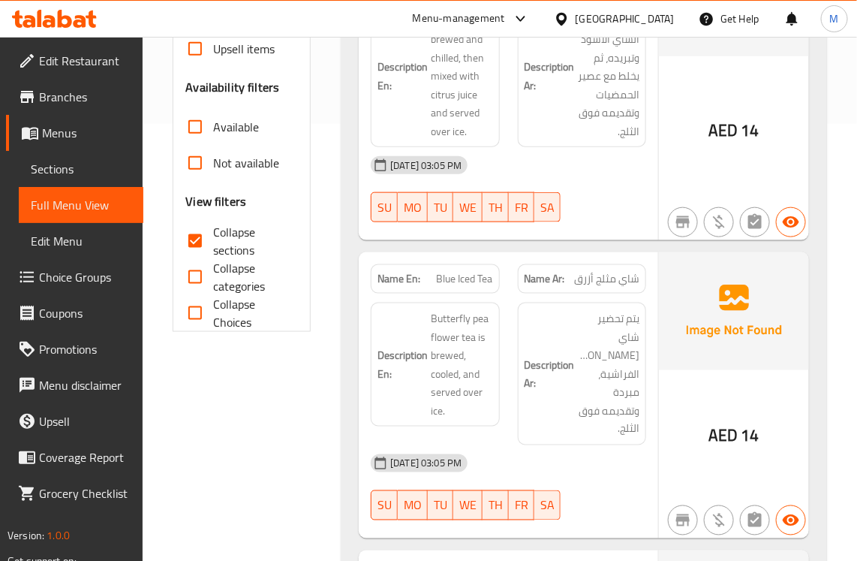
scroll to position [469, 0]
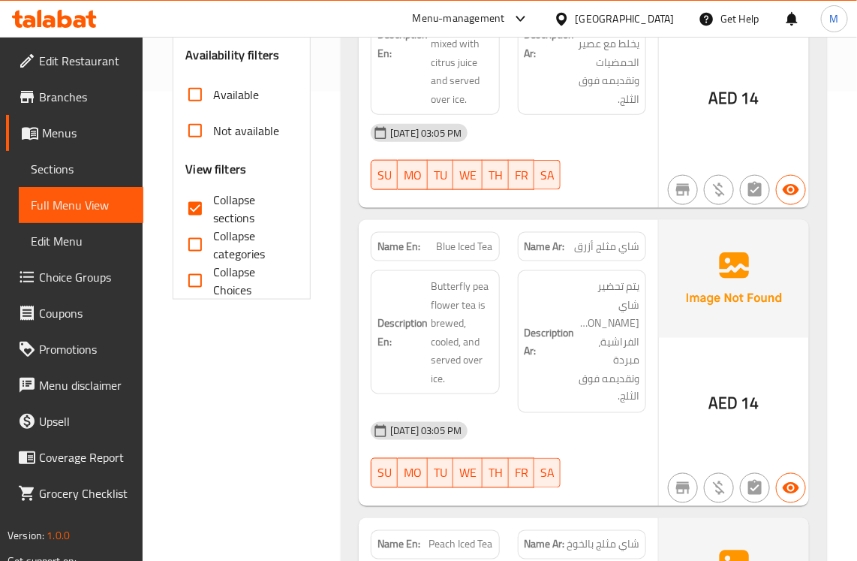
click at [460, 312] on span "Butterfly pea flower tea is brewed, cooled, and served over ice." at bounding box center [462, 332] width 62 height 110
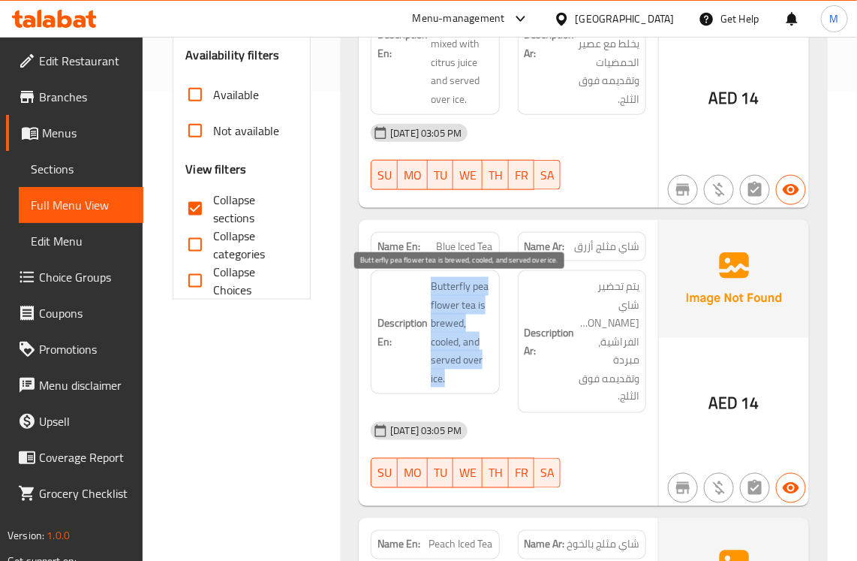
click at [460, 312] on span "Butterfly pea flower tea is brewed, cooled, and served over ice." at bounding box center [462, 332] width 62 height 110
copy span "Butterfly pea flower tea is brewed, cooled, and served over ice."
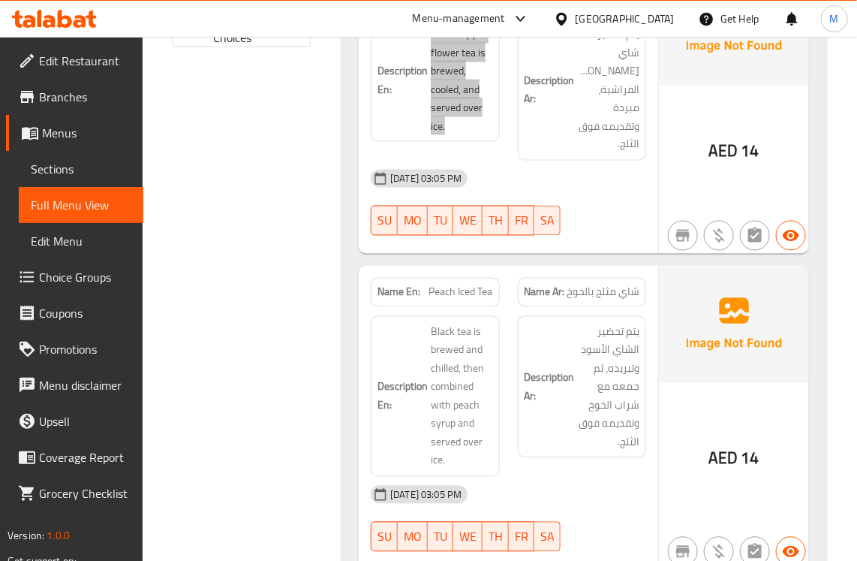
scroll to position [751, 0]
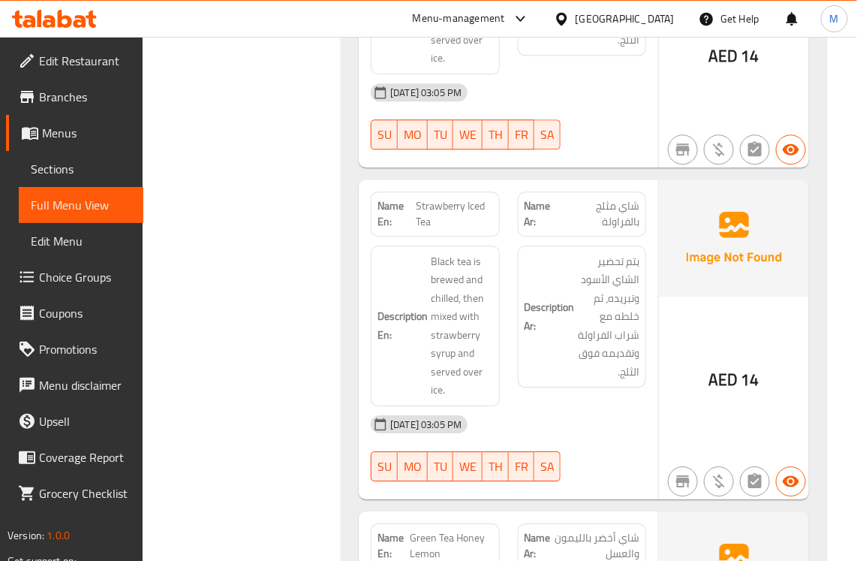
scroll to position [1126, 0]
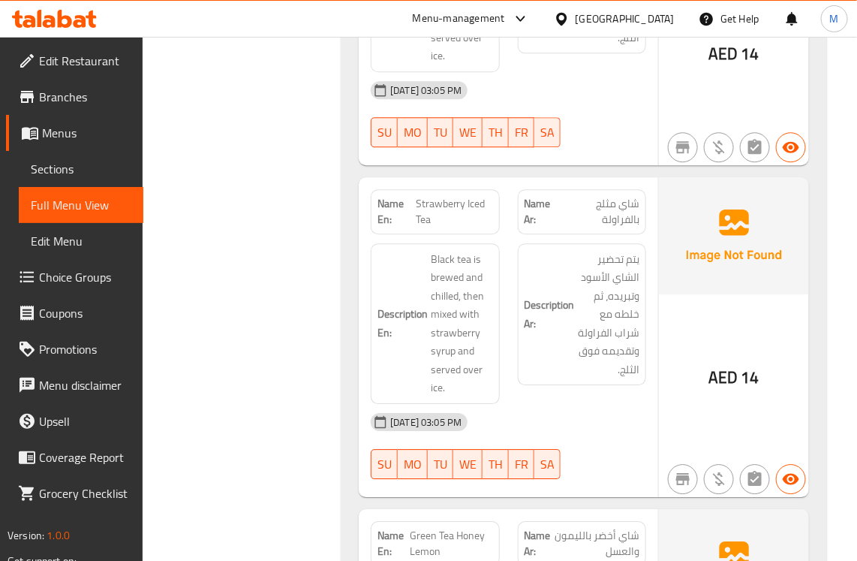
click at [298, 315] on div "Filter Branches Branches Popular filters Free items Branch specific items Has c…" at bounding box center [248, 207] width 168 height 2281
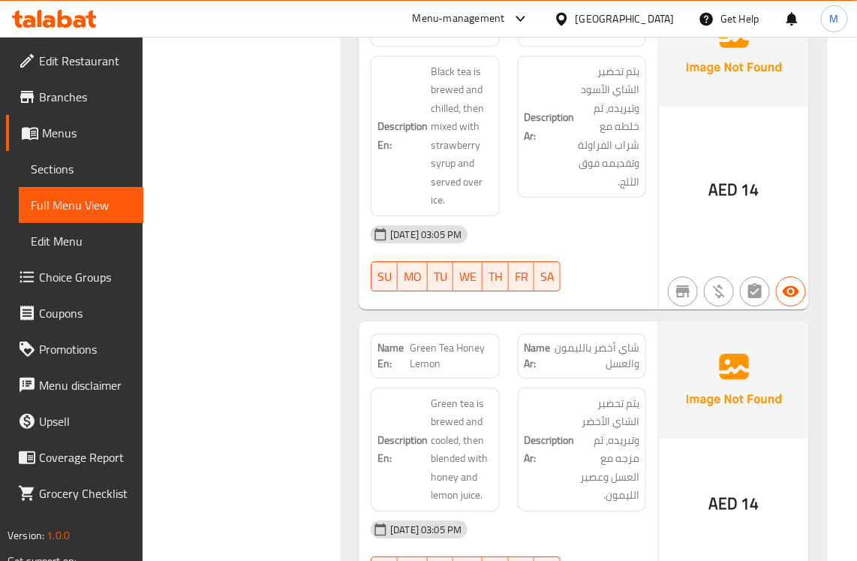
scroll to position [1408, 0]
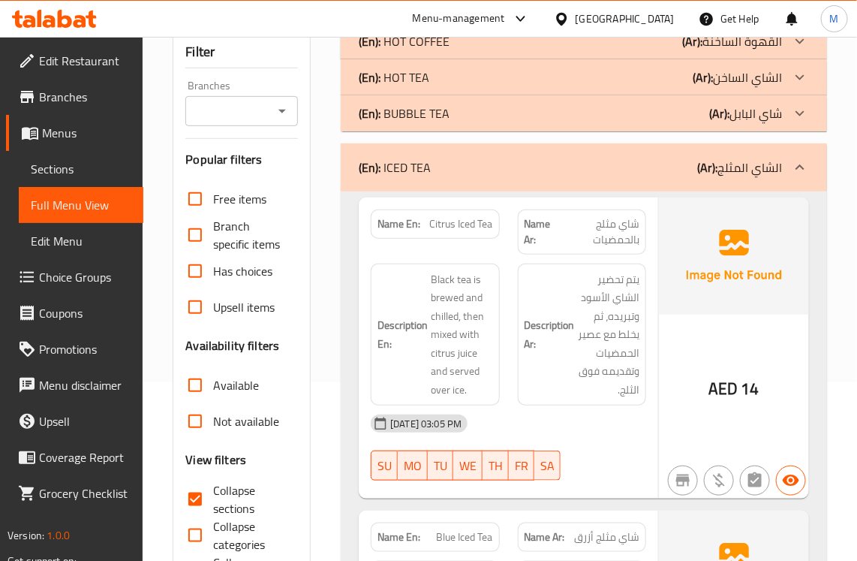
scroll to position [0, 0]
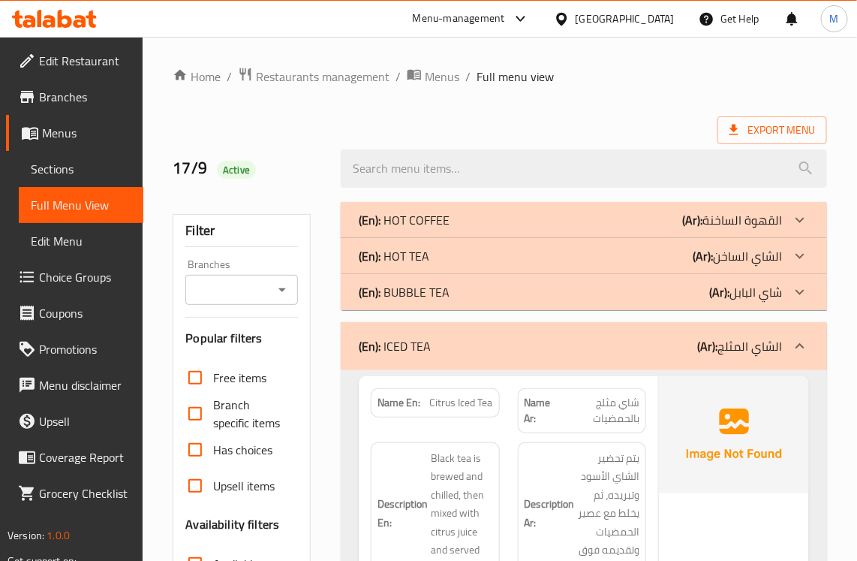
click at [380, 351] on b "(En):" at bounding box center [370, 346] width 22 height 23
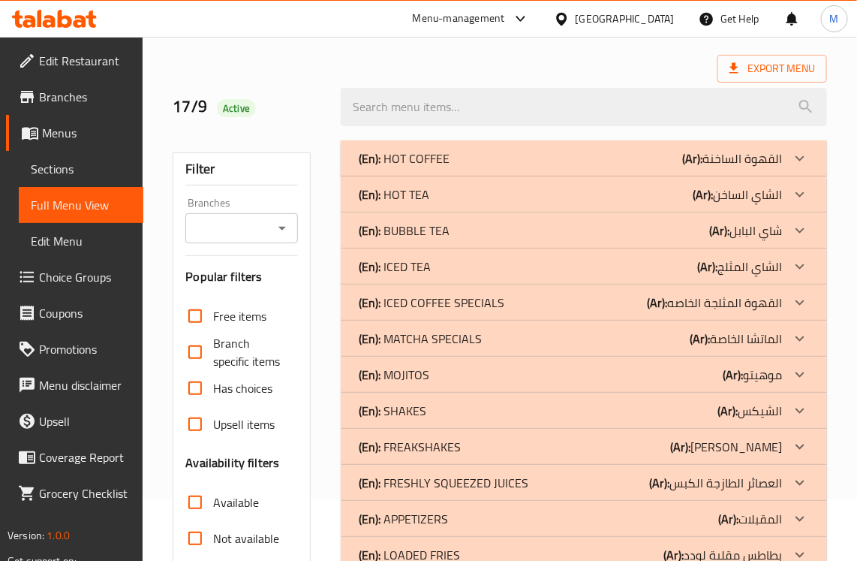
scroll to position [94, 0]
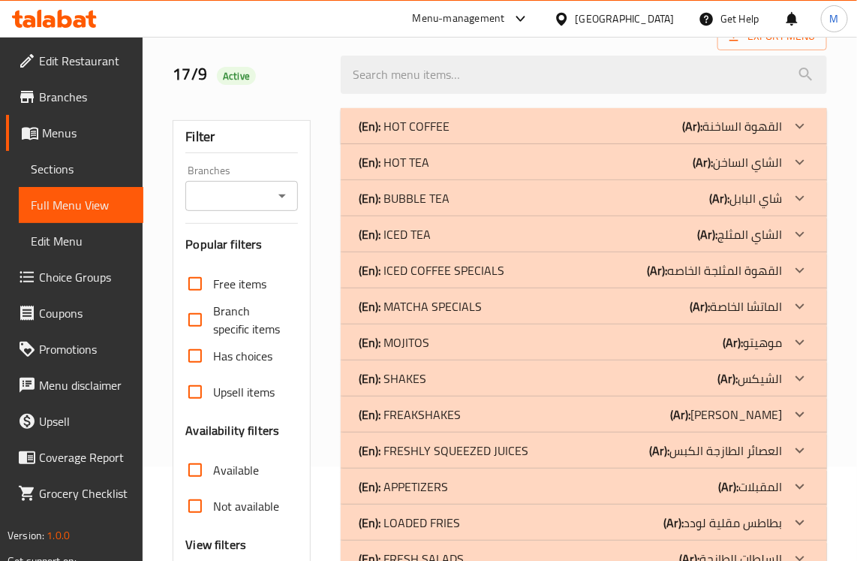
click at [384, 267] on p "(En): ICED COFFEE SPECIALS" at bounding box center [432, 270] width 146 height 18
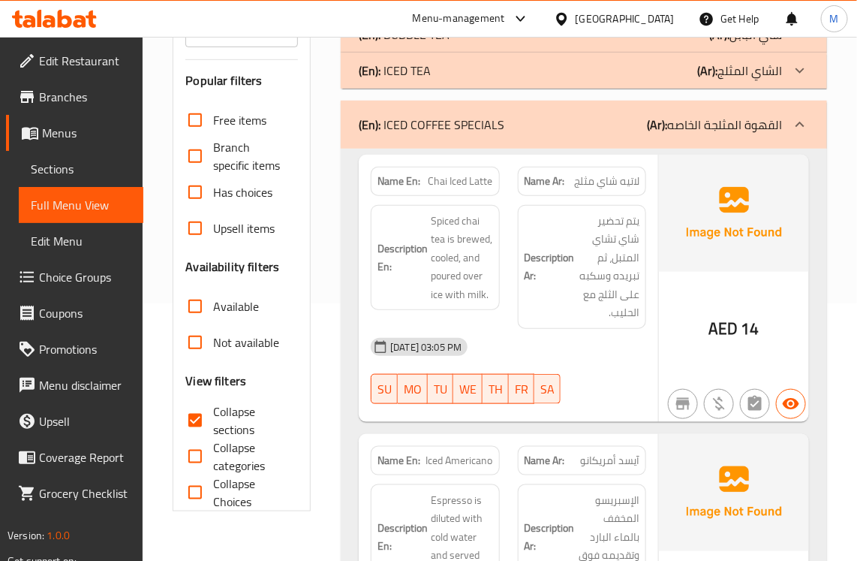
scroll to position [282, 0]
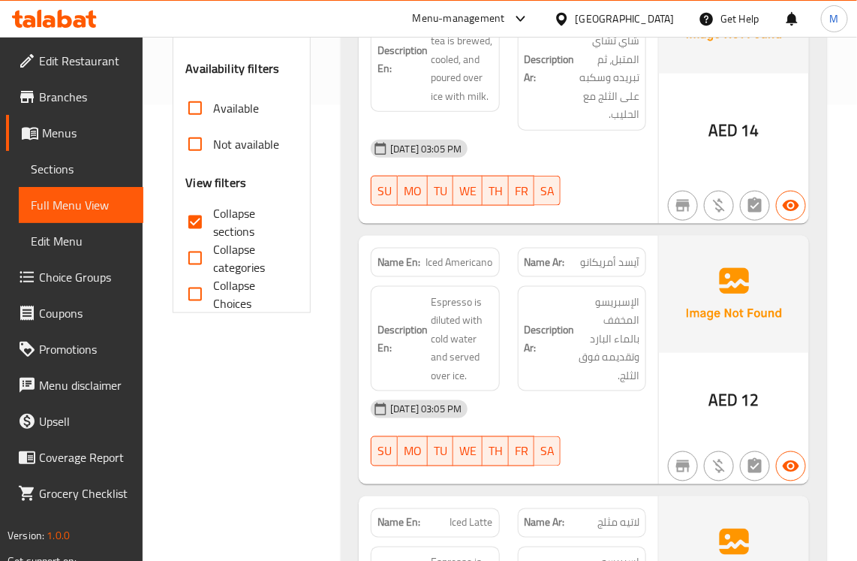
scroll to position [469, 0]
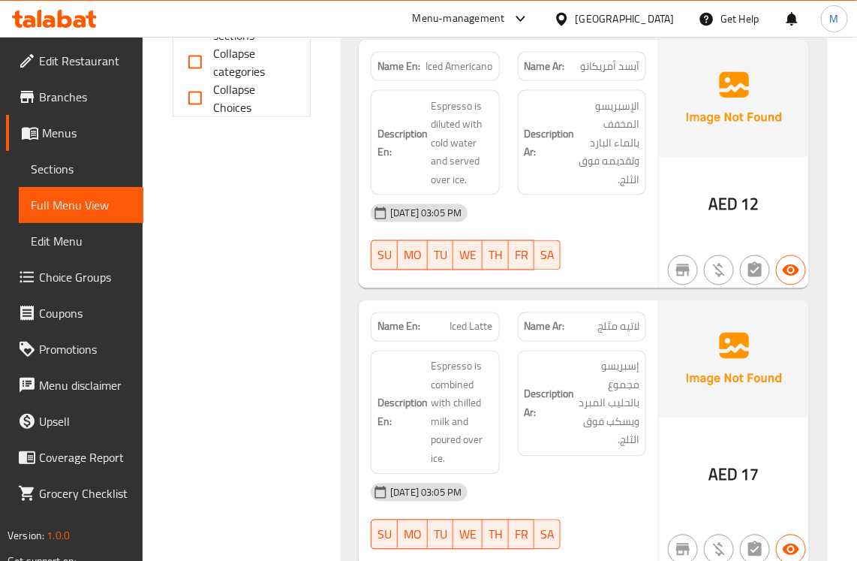
scroll to position [657, 0]
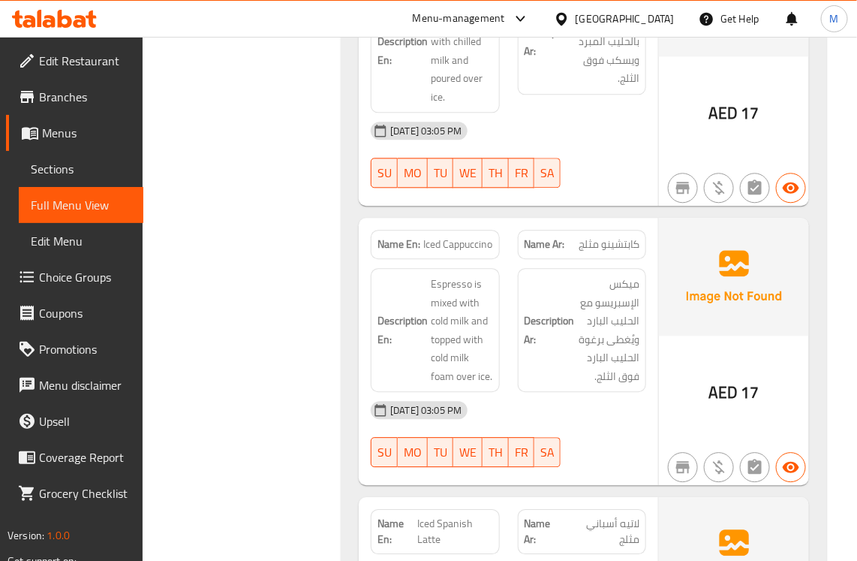
scroll to position [1032, 0]
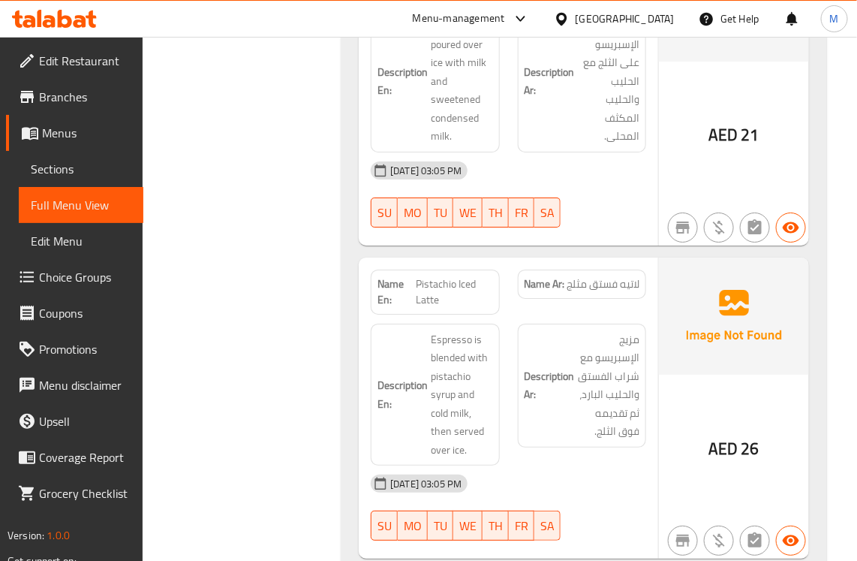
scroll to position [1624, 0]
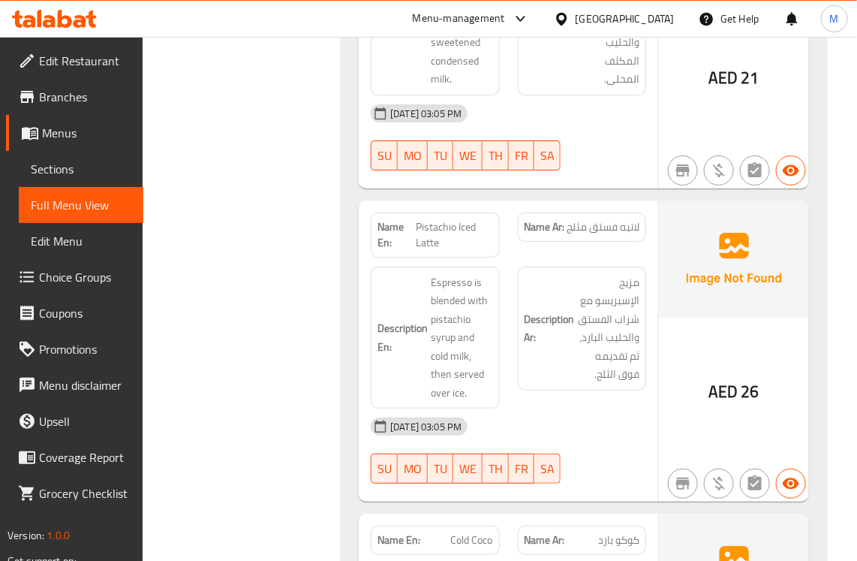
click at [333, 324] on div "(En): HOT COFFEE (Ar): القهوة الساخنة Name En: Espresso Name Ar: إسبرسو Descrip…" at bounding box center [584, 502] width 504 height 3866
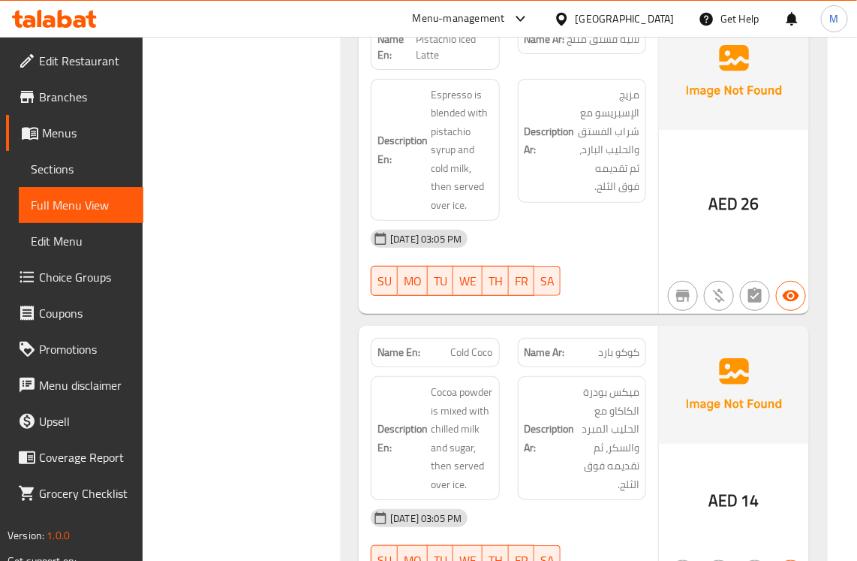
scroll to position [1905, 0]
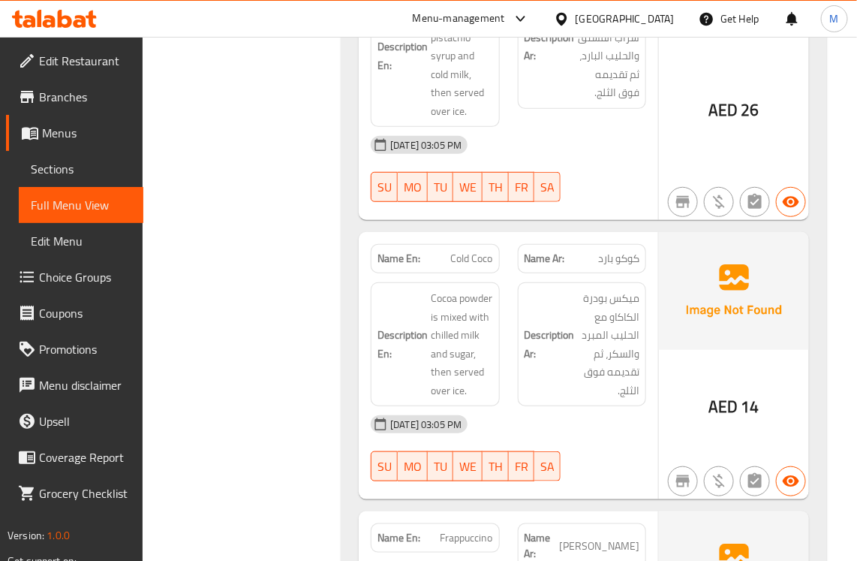
click at [291, 353] on div "Filter Branches Branches Popular filters Free items Branch specific items Has c…" at bounding box center [248, 221] width 168 height 3866
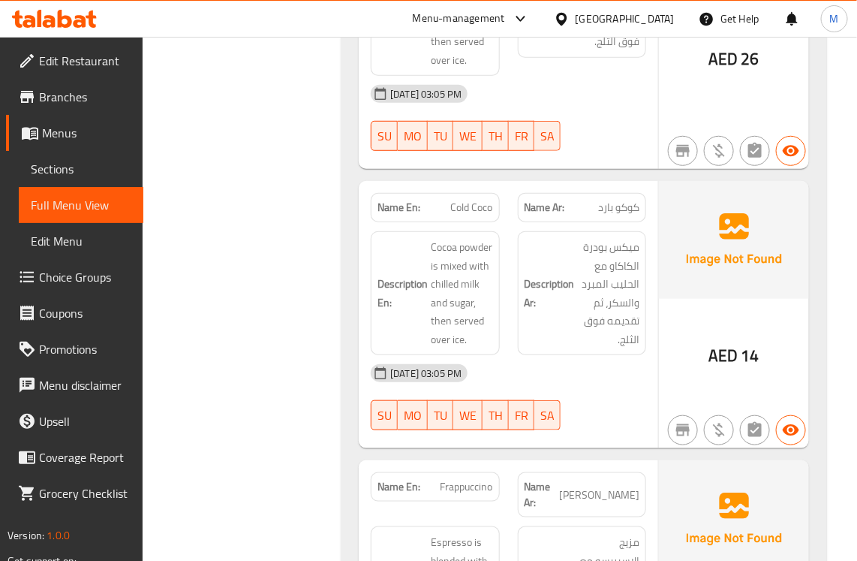
scroll to position [2093, 0]
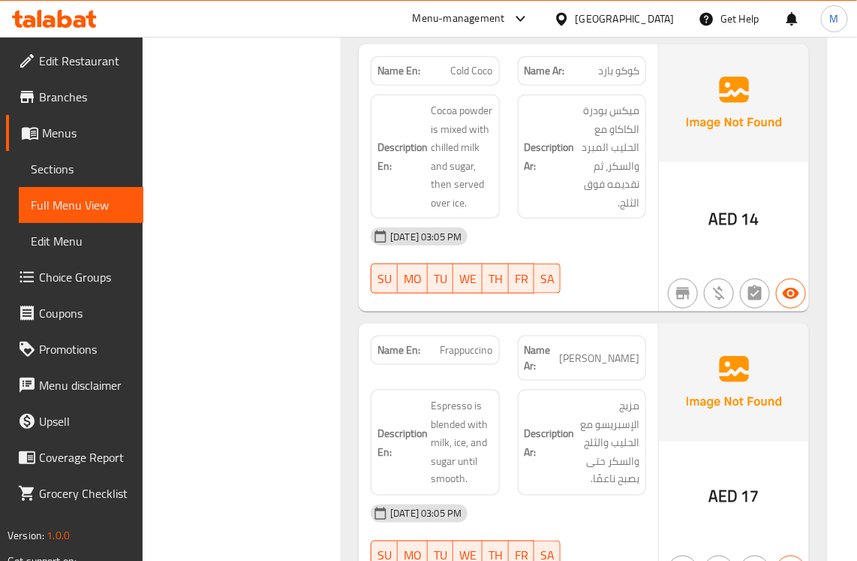
click at [315, 324] on div "Filter Branches Branches Popular filters Free items Branch specific items Has c…" at bounding box center [248, 33] width 168 height 3866
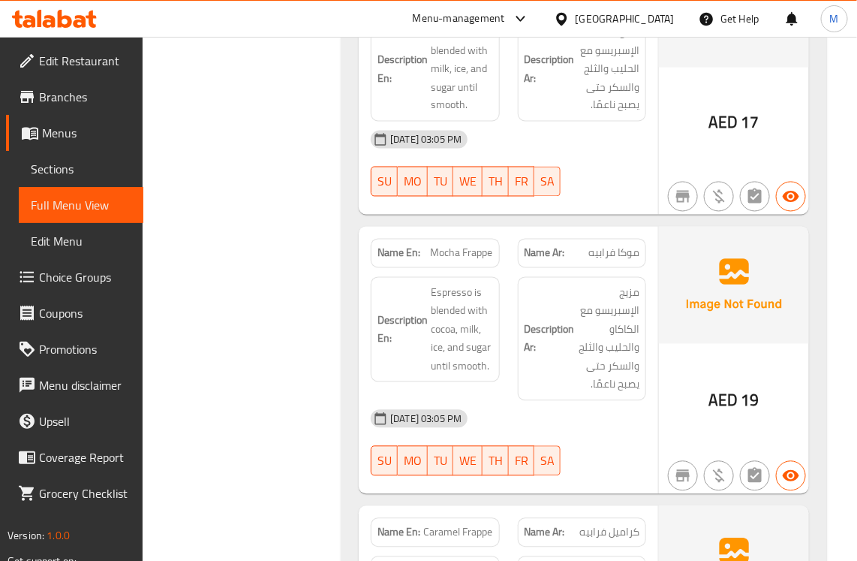
scroll to position [2468, 0]
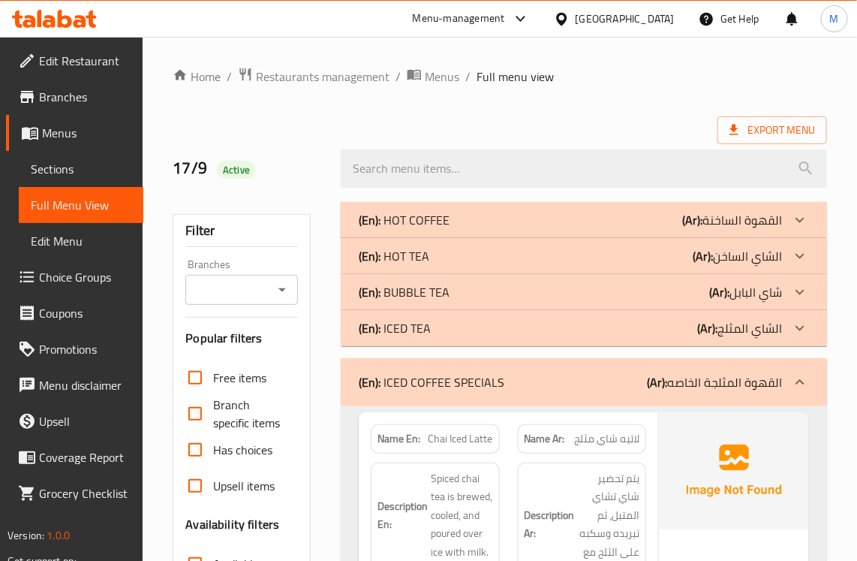
scroll to position [188, 0]
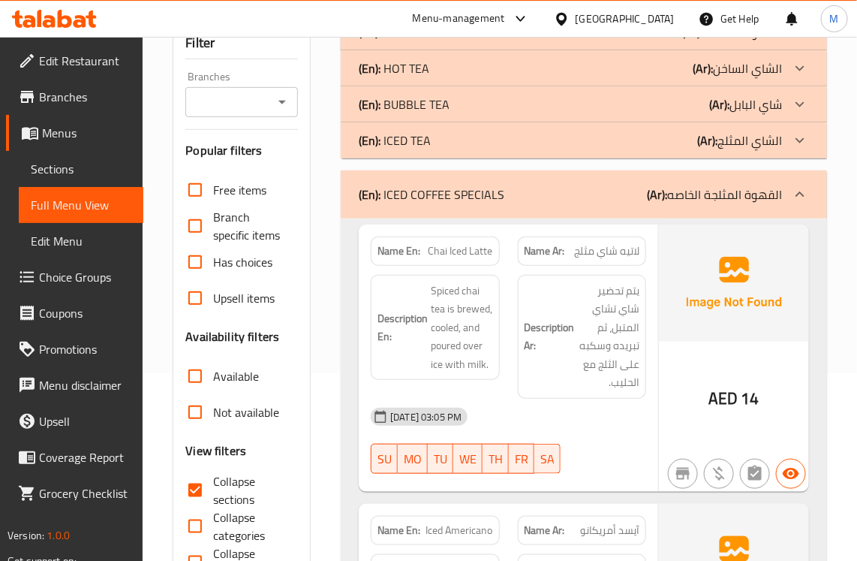
click at [399, 200] on p "(En): ICED COFFEE SPECIALS" at bounding box center [432, 194] width 146 height 18
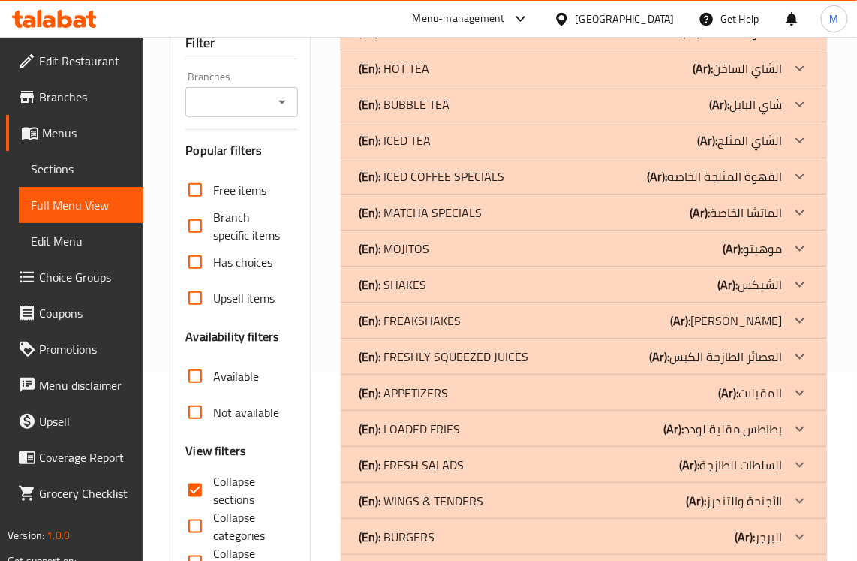
click at [404, 211] on p "(En): MATCHA SPECIALS" at bounding box center [420, 212] width 123 height 18
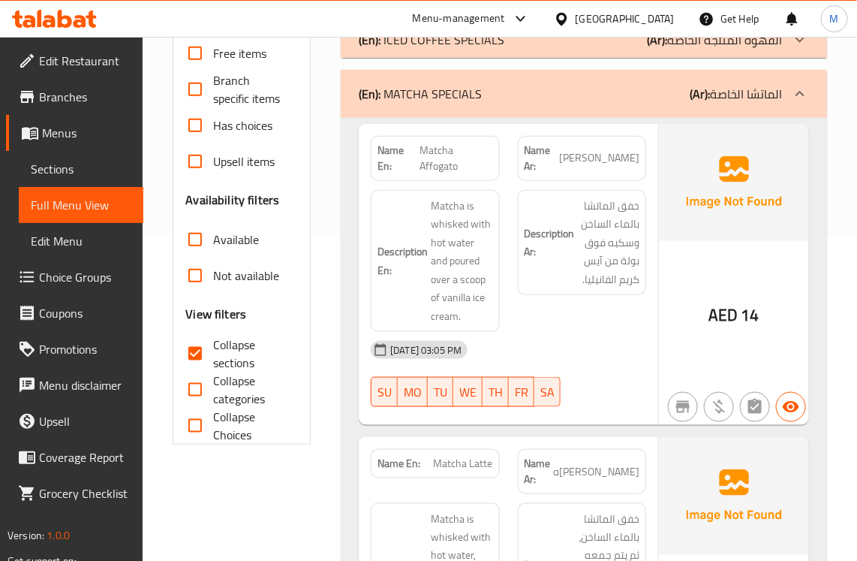
scroll to position [282, 0]
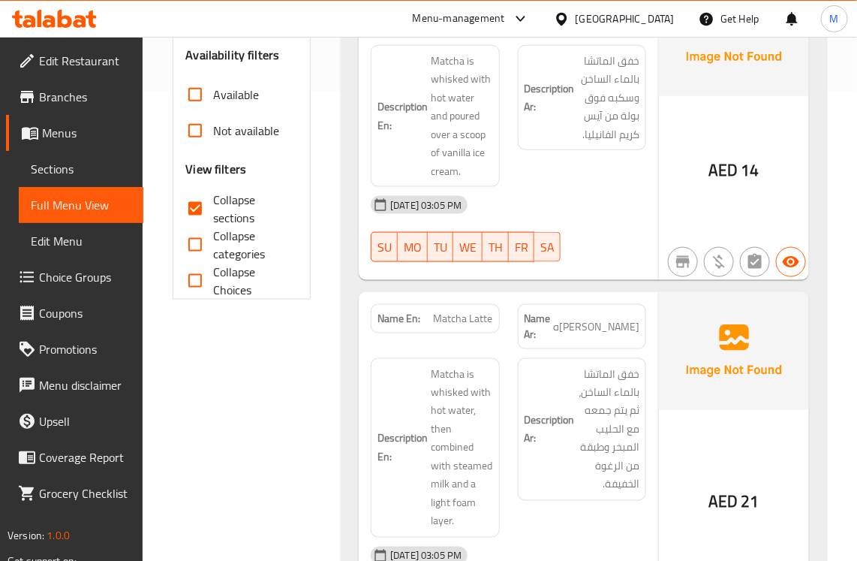
scroll to position [563, 0]
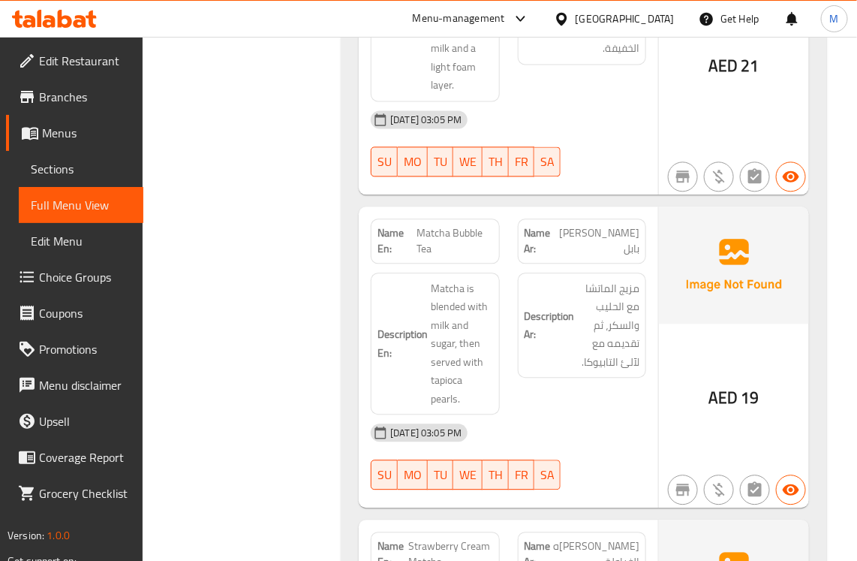
scroll to position [938, 0]
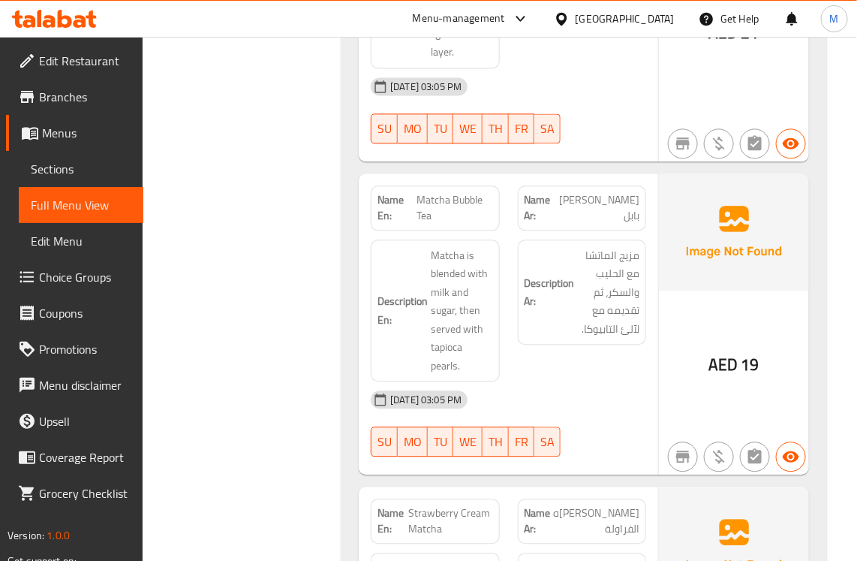
click at [275, 282] on div "Filter Branches Branches Popular filters Free items Branch specific items Has c…" at bounding box center [248, 254] width 168 height 1999
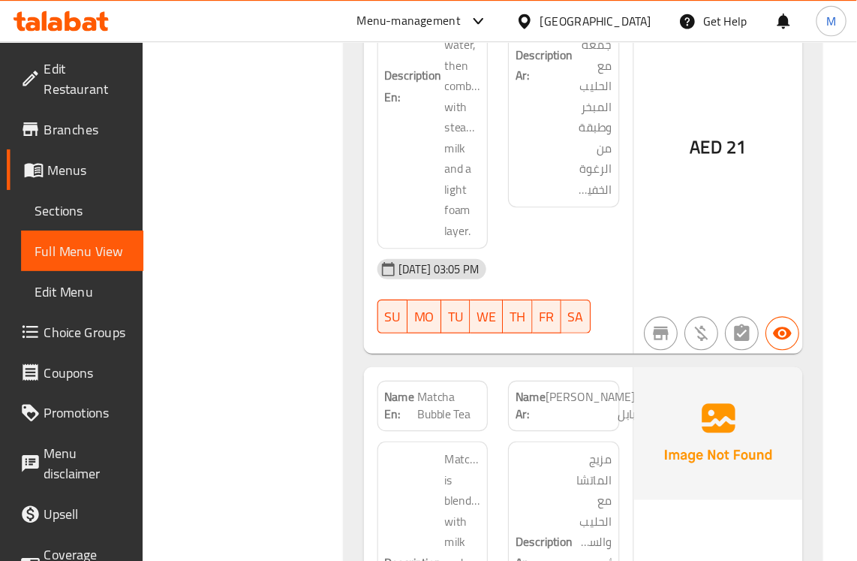
scroll to position [1025, 0]
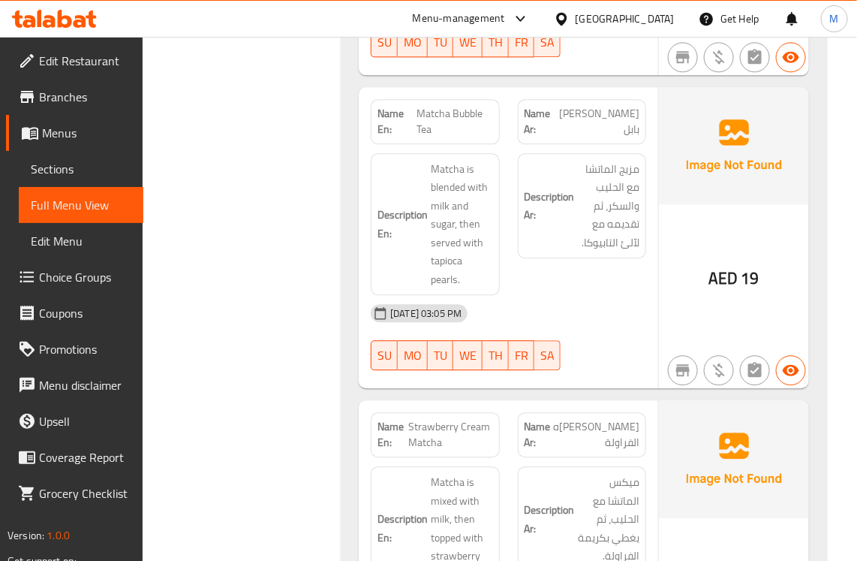
drag, startPoint x: 665, startPoint y: 1, endPoint x: 261, endPoint y: 267, distance: 484.5
click at [261, 267] on div "Filter Branches Branches Popular filters Free items Branch specific items Has c…" at bounding box center [248, 167] width 168 height 1999
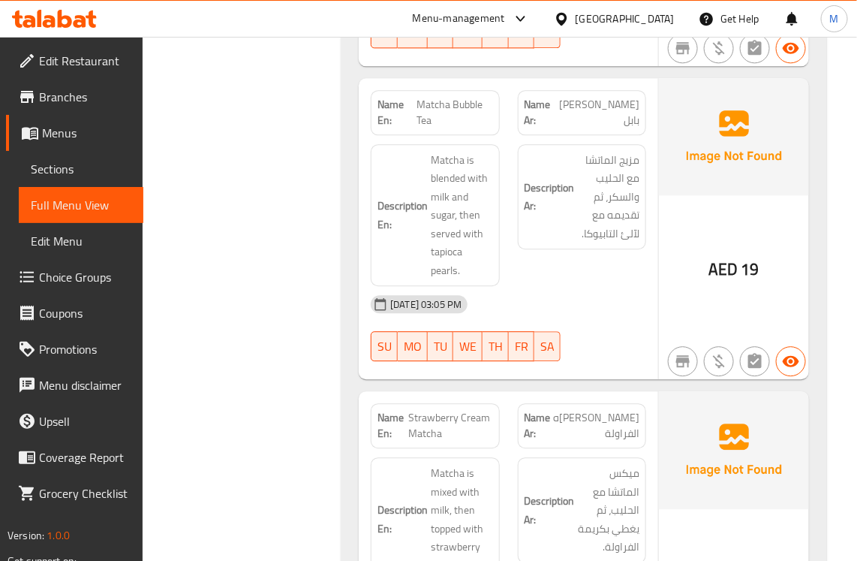
scroll to position [1212, 0]
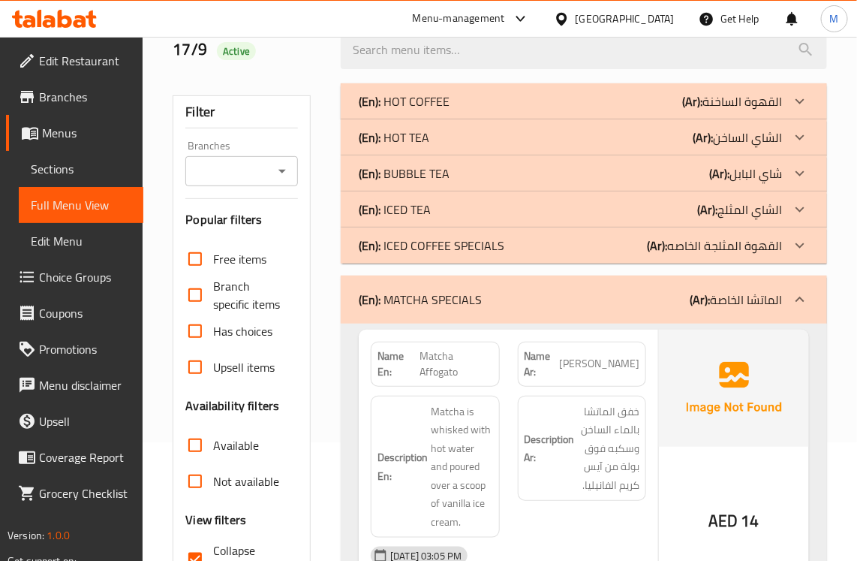
scroll to position [188, 0]
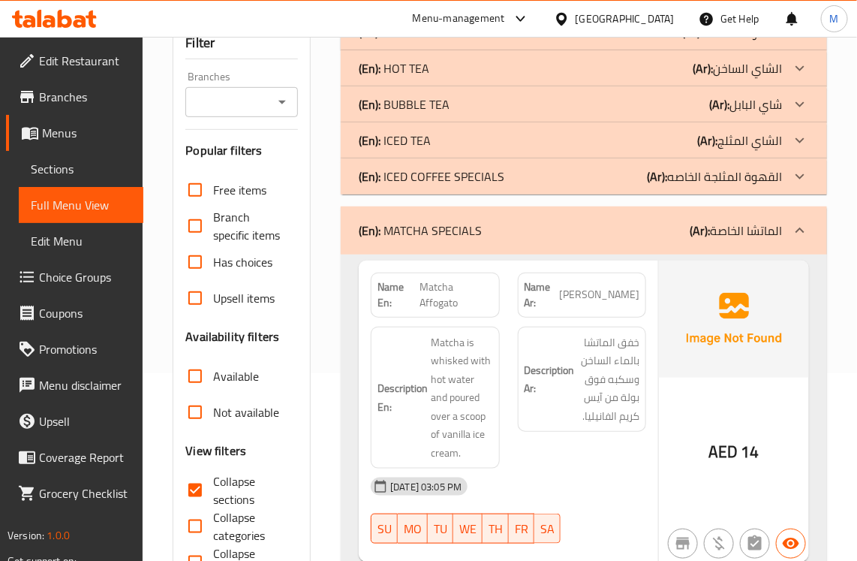
click at [381, 227] on p "(En): MATCHA SPECIALS" at bounding box center [420, 230] width 123 height 18
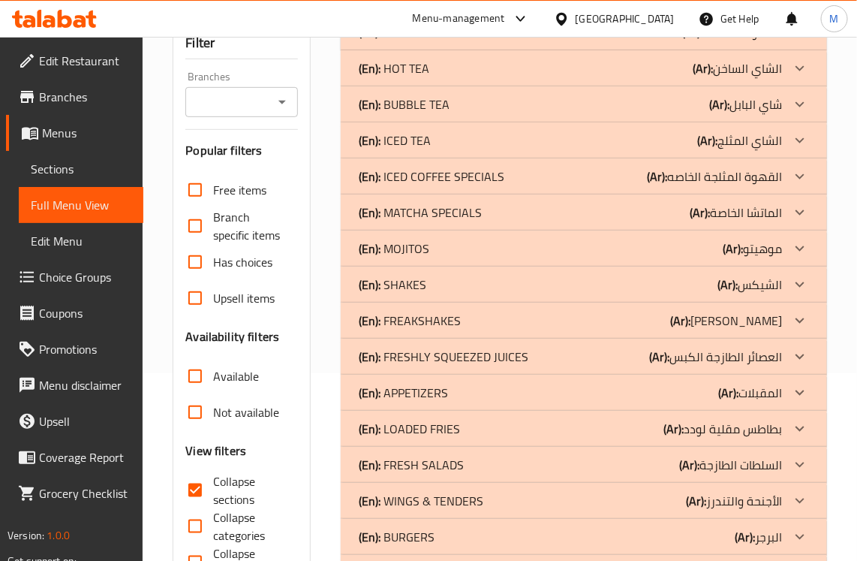
click at [388, 245] on p "(En): MOJITOS" at bounding box center [394, 248] width 71 height 18
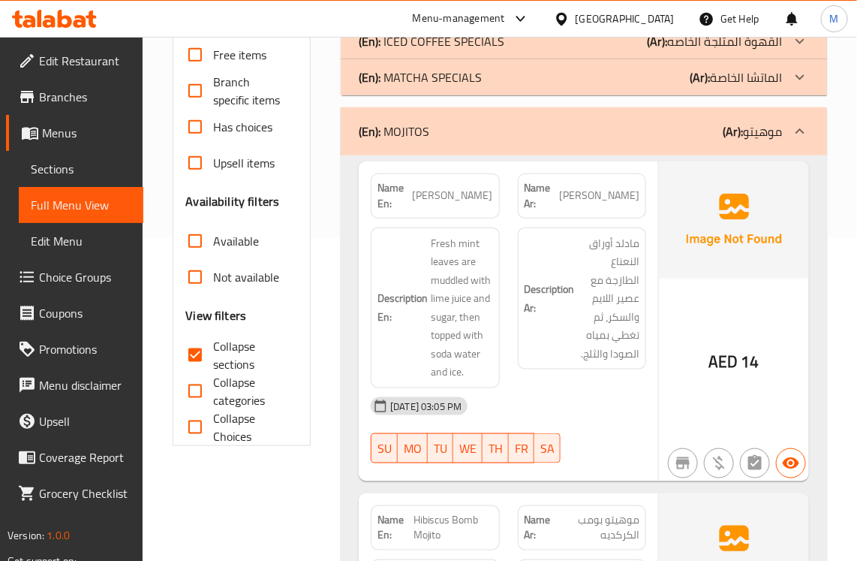
scroll to position [375, 0]
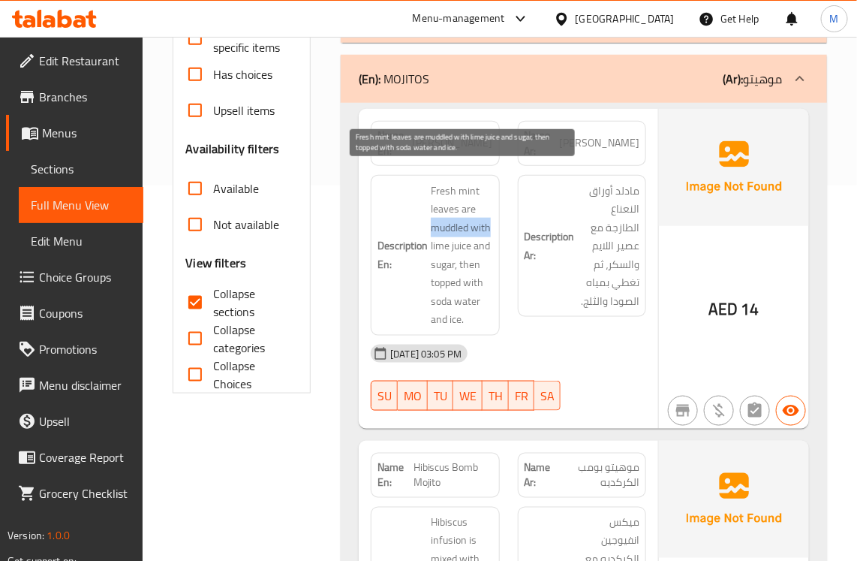
drag, startPoint x: 432, startPoint y: 208, endPoint x: 489, endPoint y: 204, distance: 57.2
click at [489, 204] on span "Fresh mint leaves are muddled with lime juice and sugar, then topped with soda …" at bounding box center [462, 255] width 62 height 147
copy span "muddled with"
click at [443, 182] on span "Fresh mint leaves are muddled with lime juice and sugar, then topped with soda …" at bounding box center [462, 255] width 62 height 147
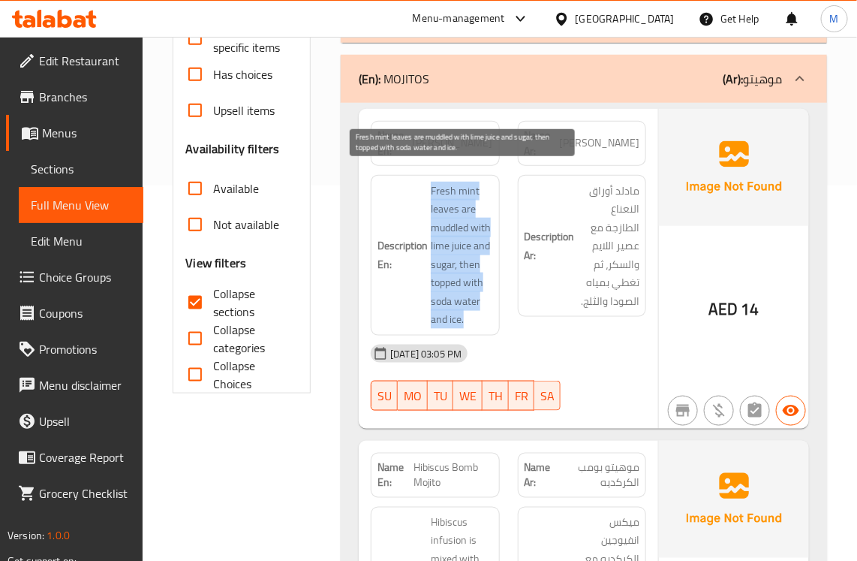
click at [443, 182] on span "Fresh mint leaves are muddled with lime juice and sugar, then topped with soda …" at bounding box center [462, 255] width 62 height 147
copy span "Fresh mint leaves are muddled with lime juice and sugar, then topped with soda …"
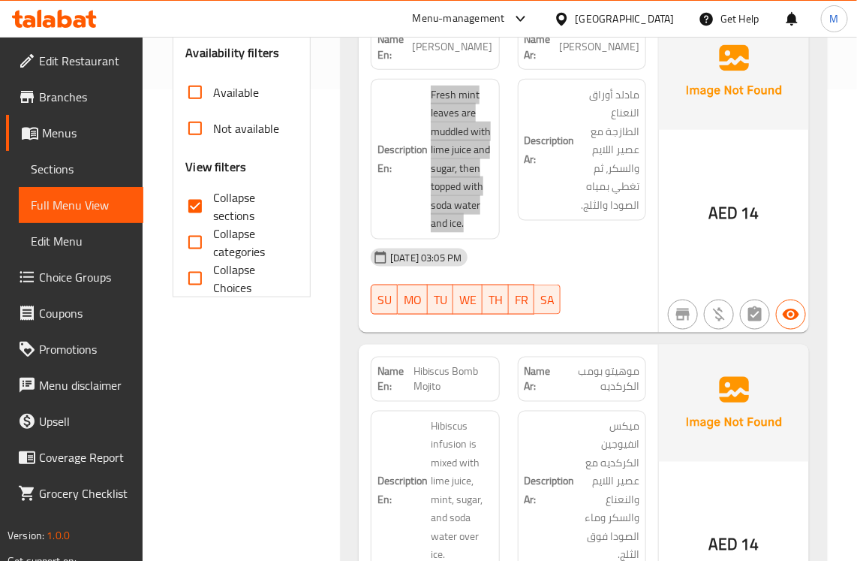
scroll to position [563, 0]
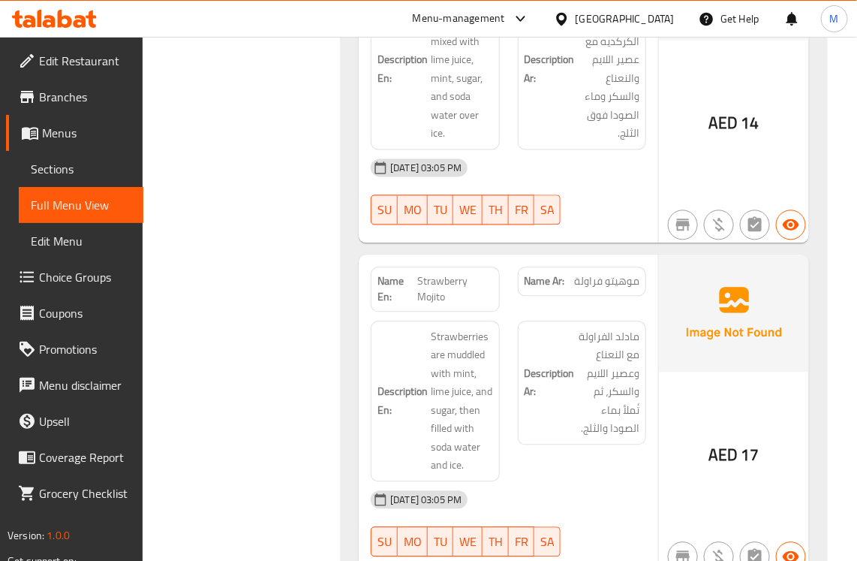
scroll to position [938, 0]
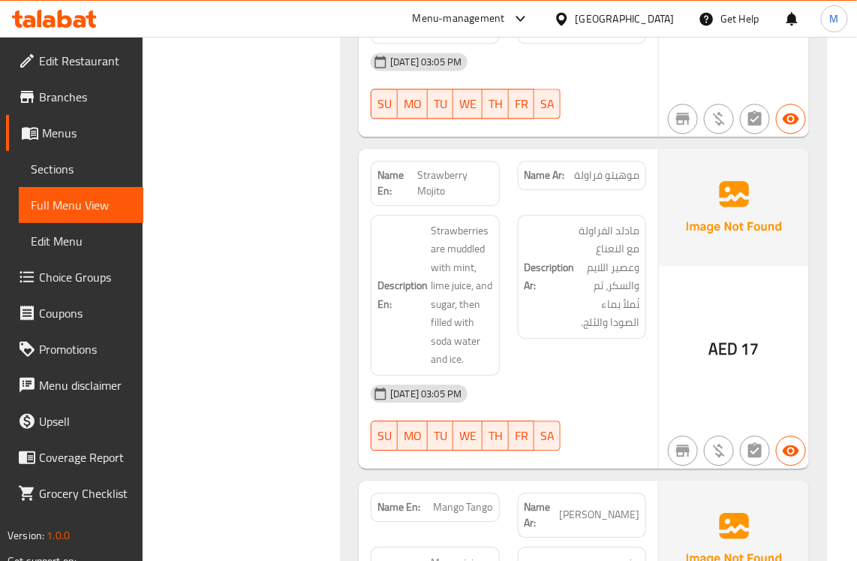
scroll to position [1032, 0]
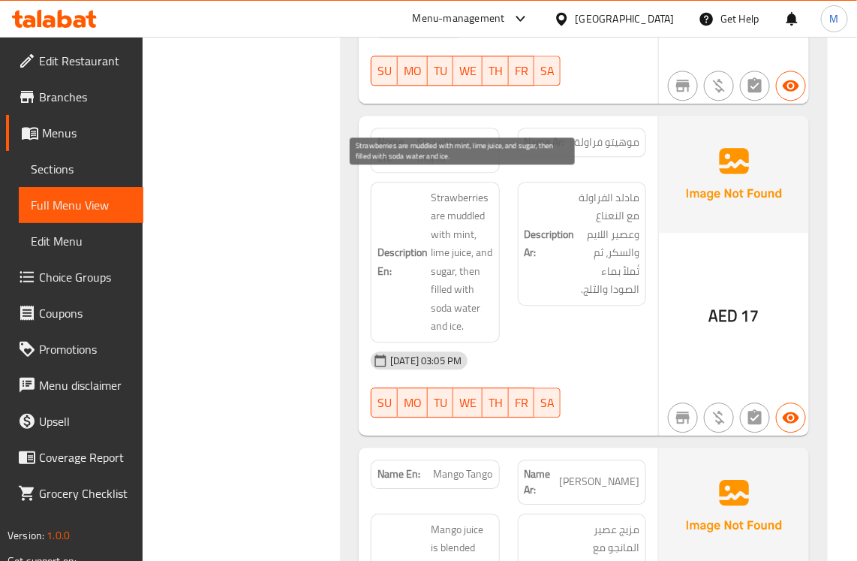
click at [469, 200] on span "Strawberries are muddled with mint, lime juice, and sugar, then filled with sod…" at bounding box center [462, 261] width 62 height 147
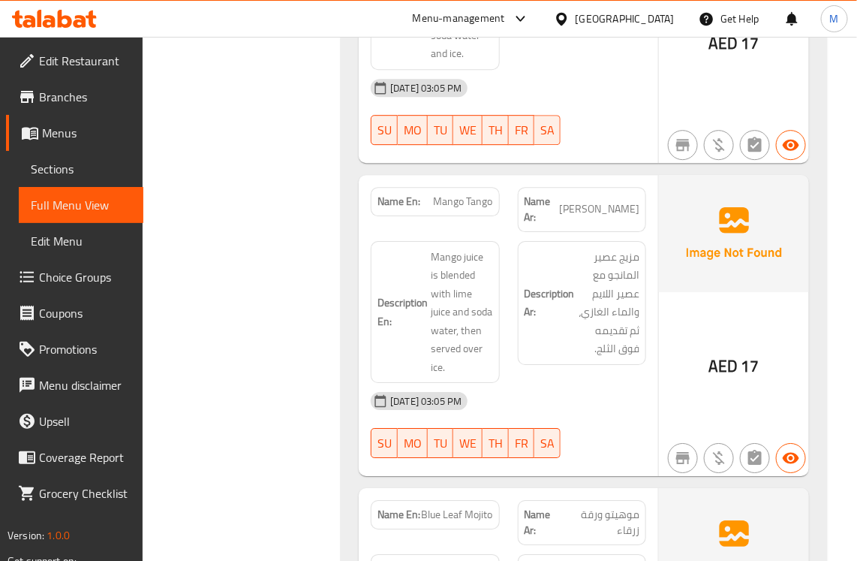
scroll to position [1314, 0]
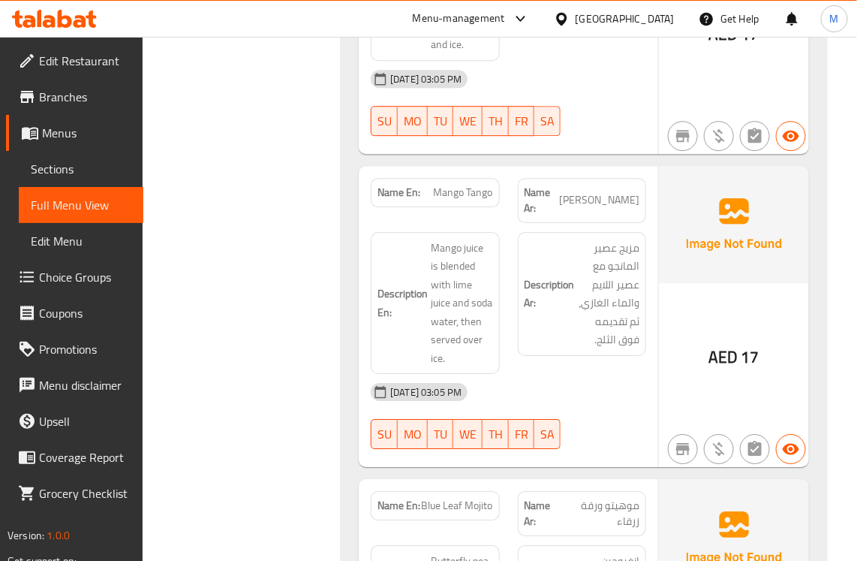
click at [248, 315] on div "Filter Branches Branches Popular filters Free items Branch specific items Has c…" at bounding box center [248, 413] width 168 height 3068
click at [444, 282] on span "Mango juice is blended with lime juice and soda water, then served over ice." at bounding box center [462, 303] width 62 height 129
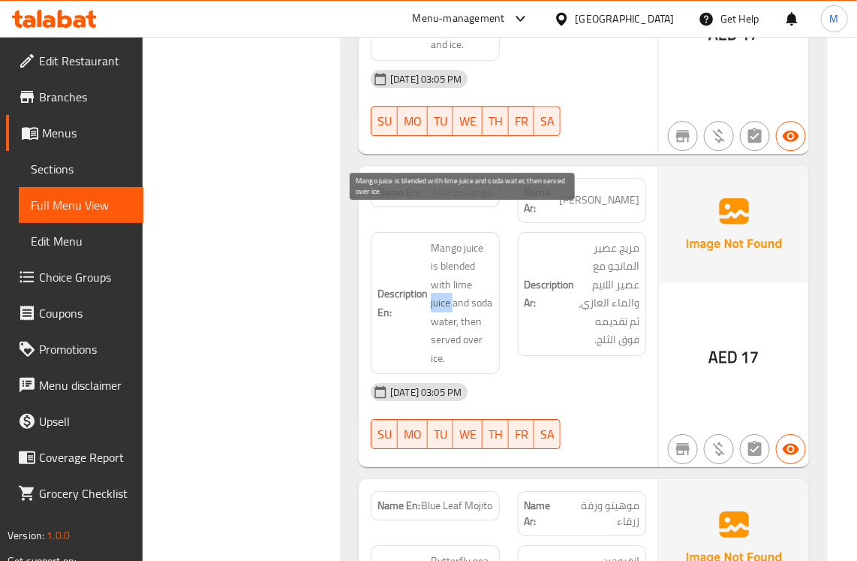
click at [444, 282] on span "Mango juice is blended with lime juice and soda water, then served over ice." at bounding box center [462, 303] width 62 height 129
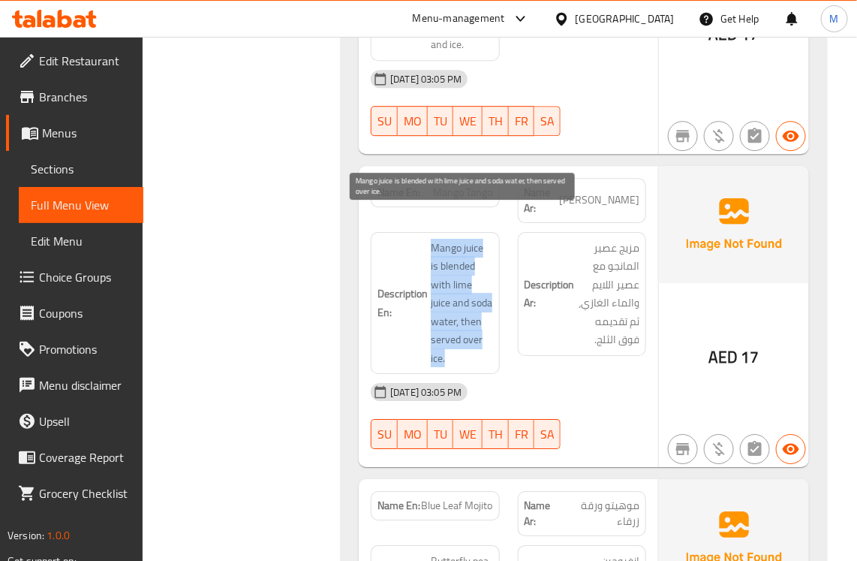
click at [444, 282] on span "Mango juice is blended with lime juice and soda water, then served over ice." at bounding box center [462, 303] width 62 height 129
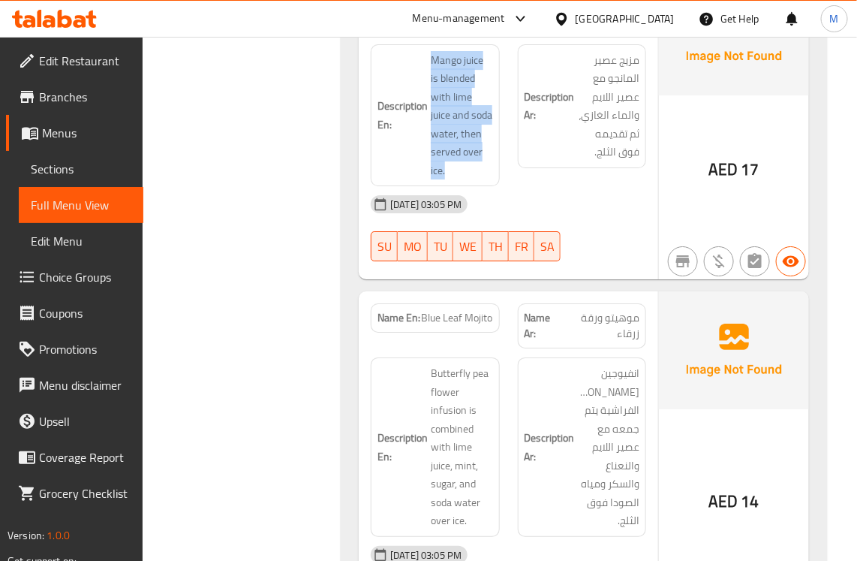
scroll to position [1595, 0]
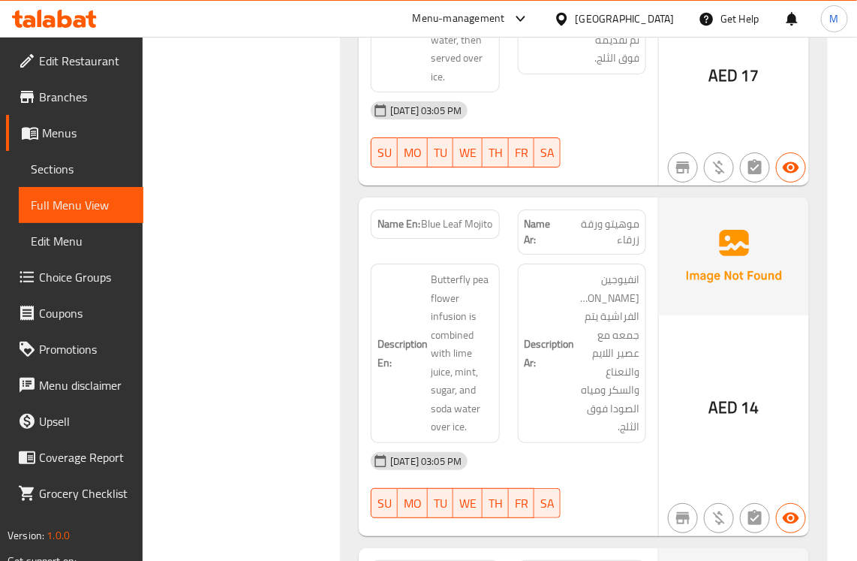
click at [323, 327] on div "Filter Branches Branches Popular filters Free items Branch specific items Has c…" at bounding box center [248, 132] width 168 height 3068
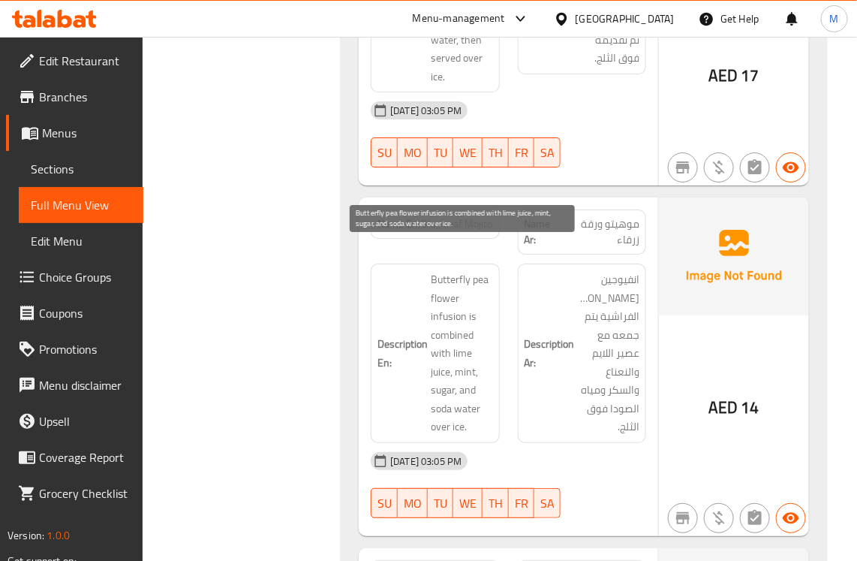
click at [444, 299] on span "Butterfly pea flower infusion is combined with lime juice, mint, sugar, and sod…" at bounding box center [462, 353] width 62 height 166
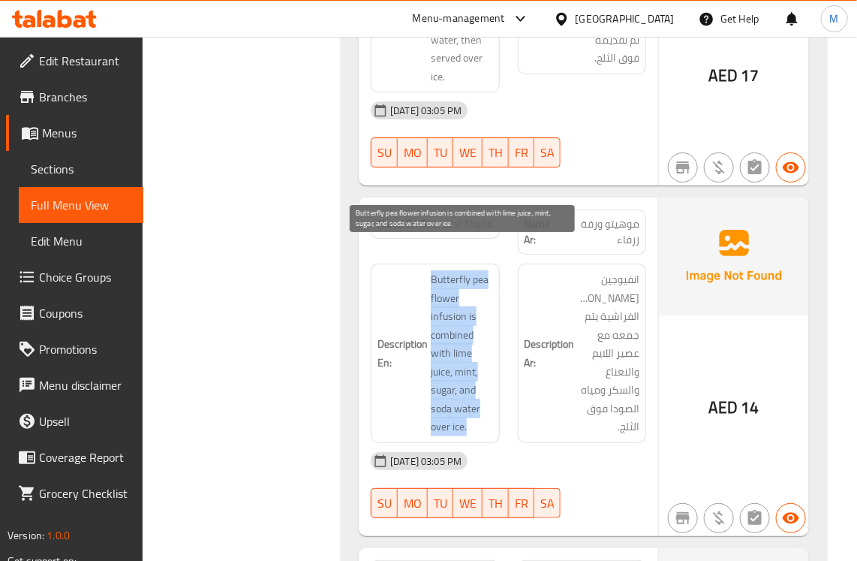
click at [444, 299] on span "Butterfly pea flower infusion is combined with lime juice, mint, sugar, and sod…" at bounding box center [462, 353] width 62 height 166
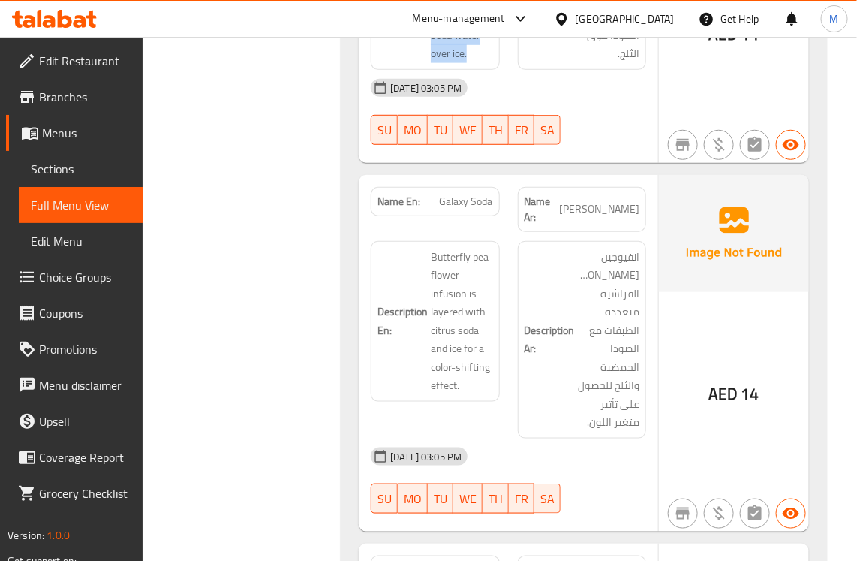
scroll to position [1971, 0]
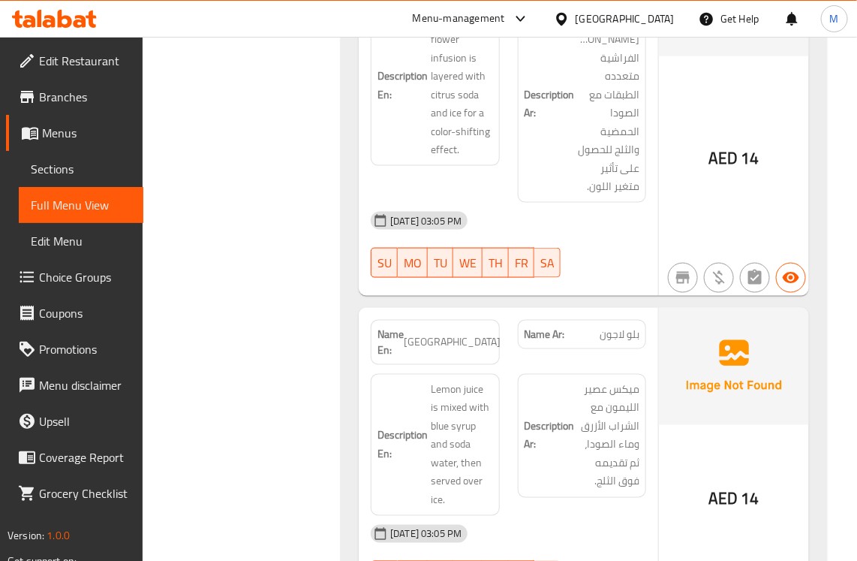
scroll to position [2205, 0]
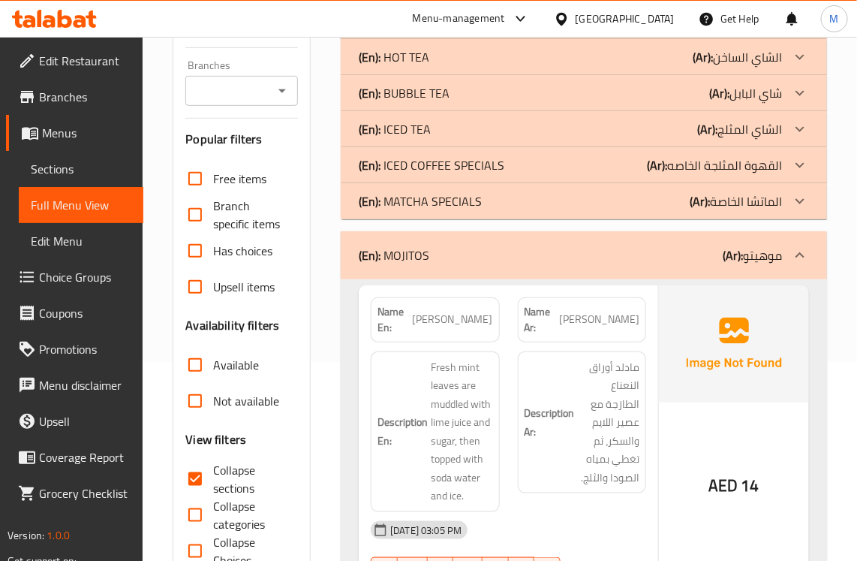
scroll to position [101, 0]
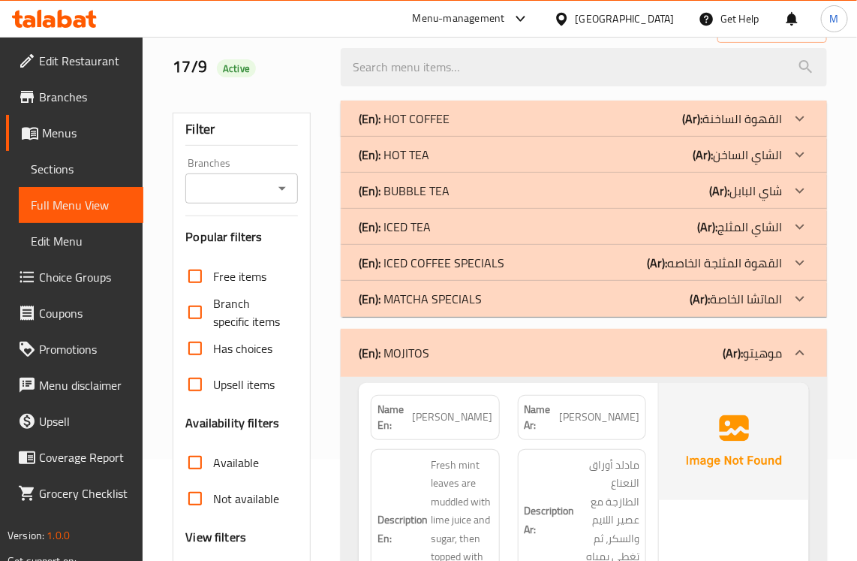
click at [620, 357] on div "(En): MOJITOS (Ar): موهيتو" at bounding box center [570, 353] width 423 height 18
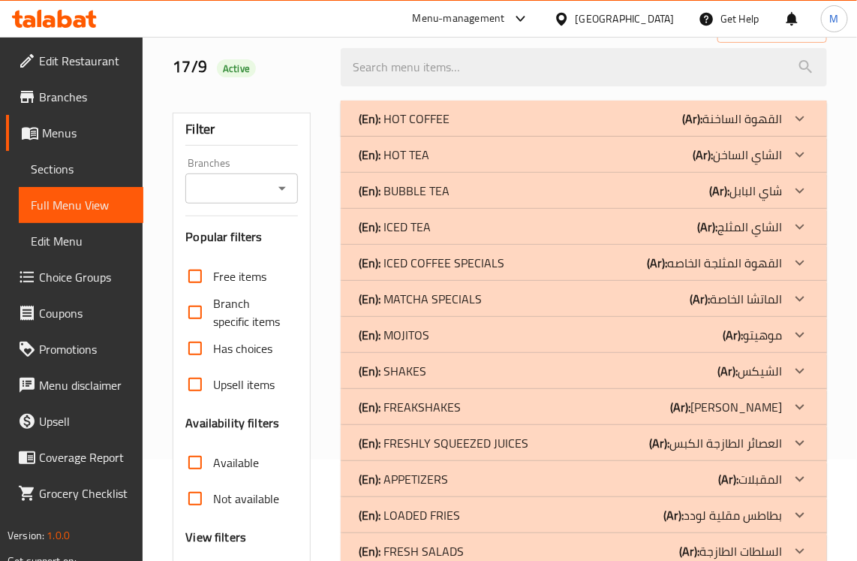
scroll to position [110, 0]
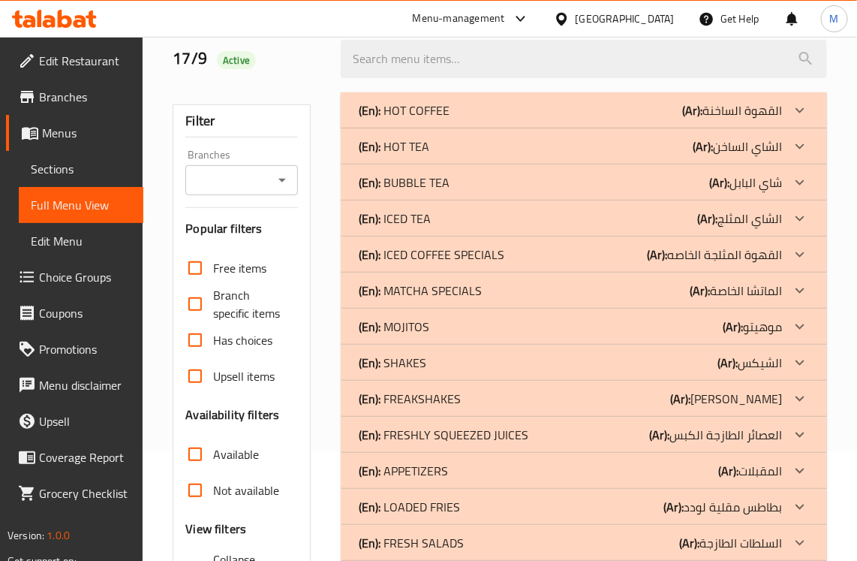
click at [433, 362] on div "(En): SHAKES (Ar): الشيكس" at bounding box center [570, 363] width 423 height 18
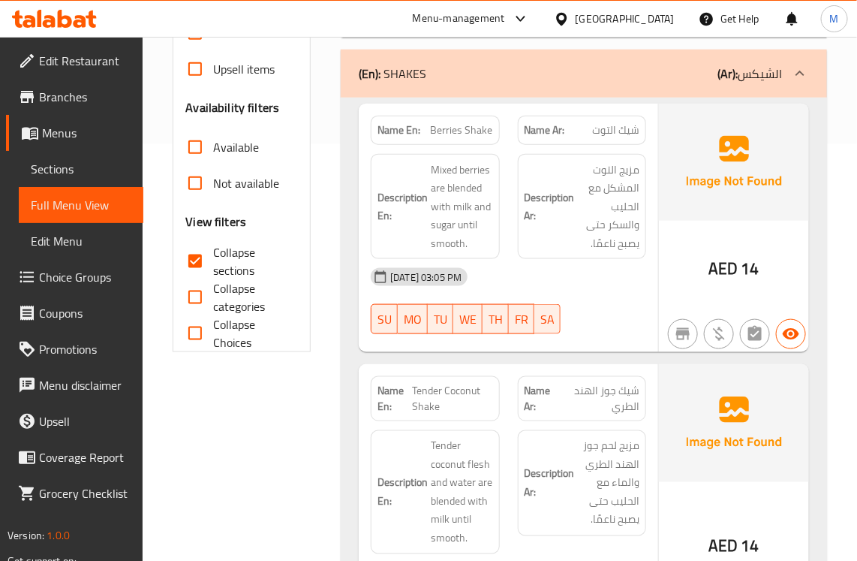
scroll to position [383, 0]
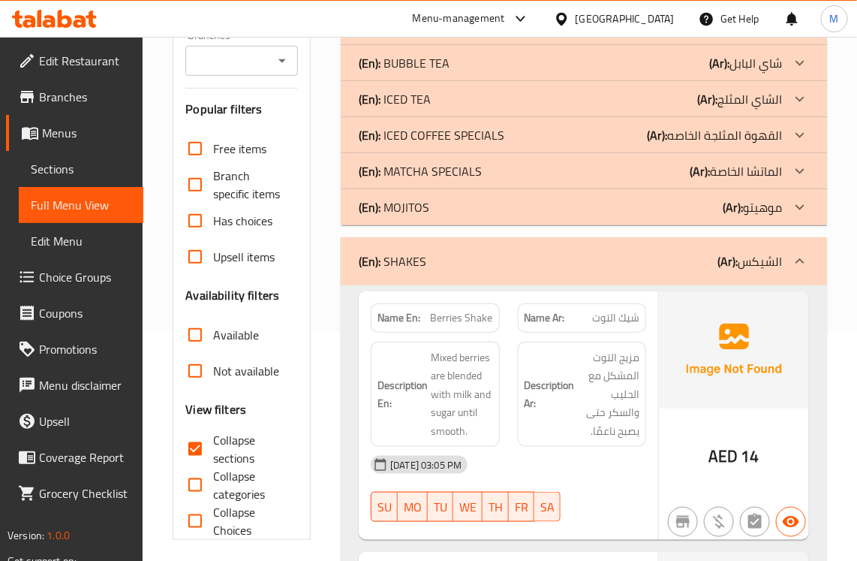
scroll to position [886, 0]
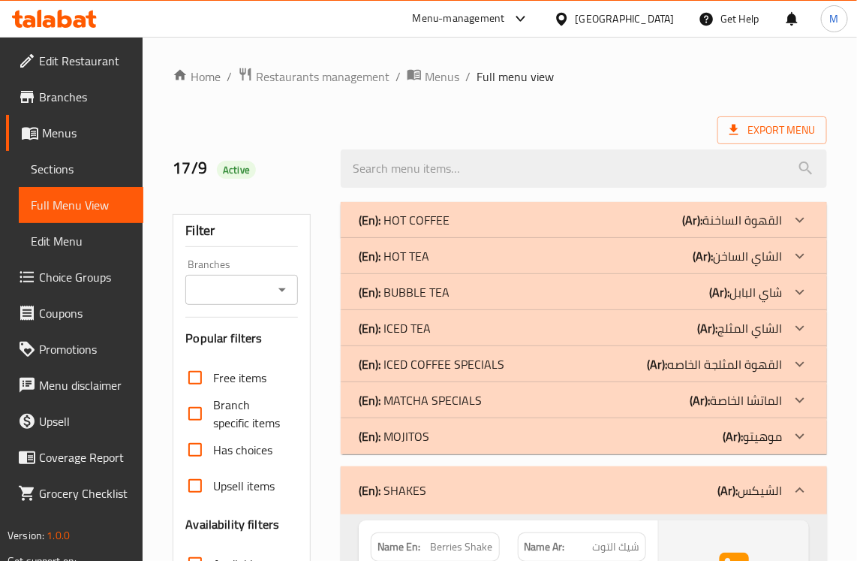
scroll to position [657, 0]
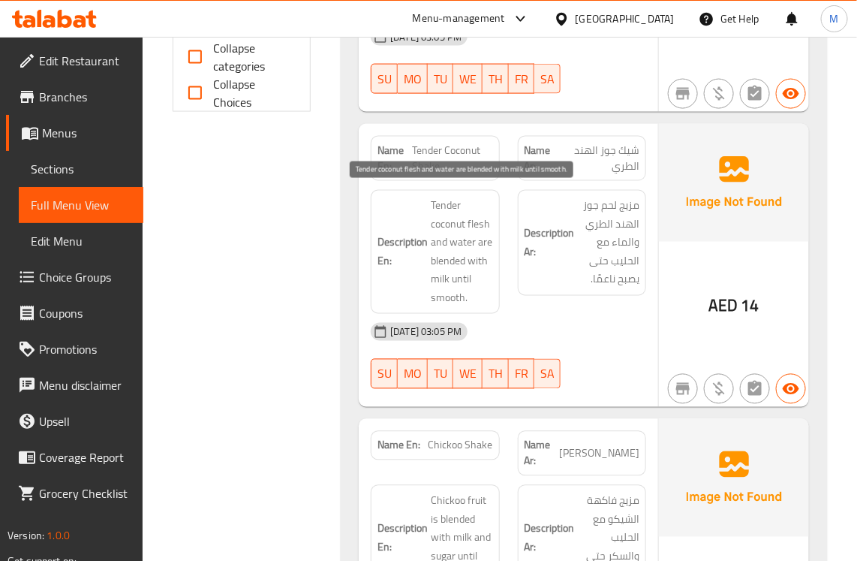
click at [478, 225] on span "Tender coconut flesh and water are blended with milk until smooth." at bounding box center [462, 252] width 62 height 110
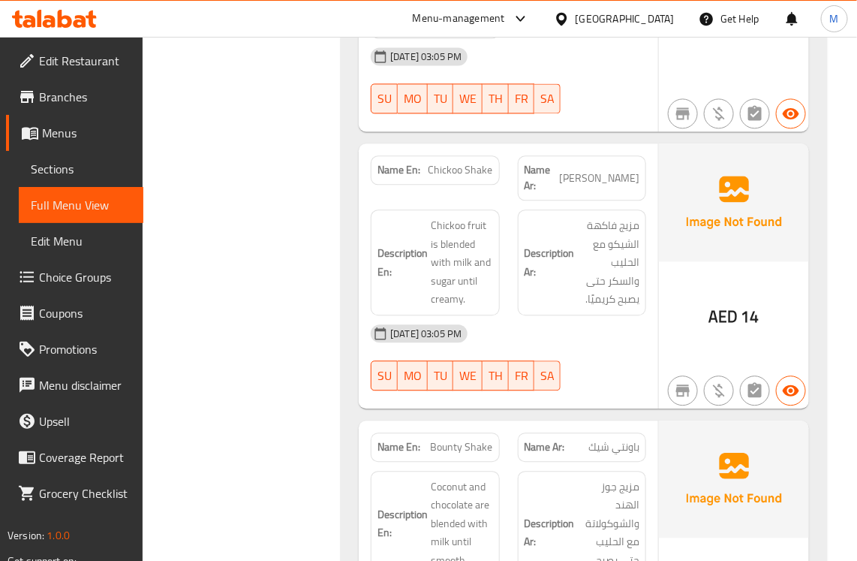
scroll to position [969, 0]
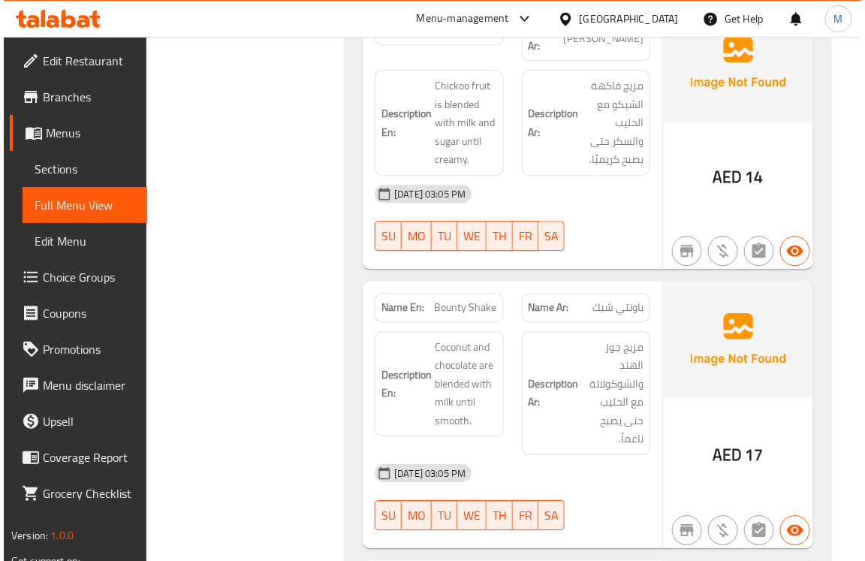
scroll to position [1079, 0]
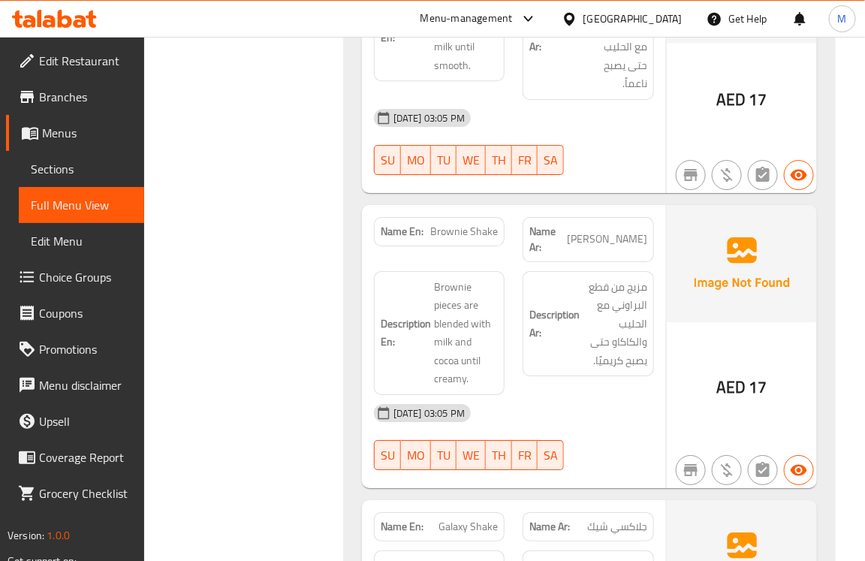
scroll to position [1391, 0]
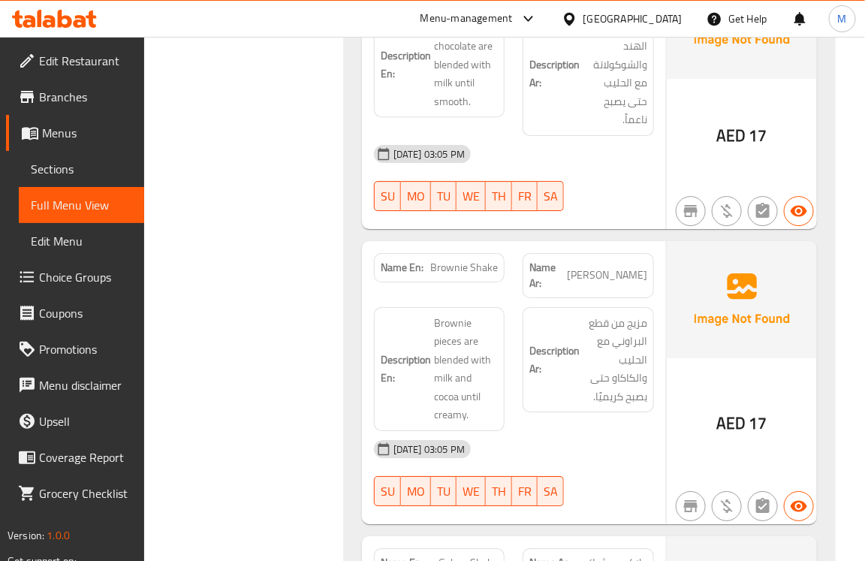
click at [289, 294] on div "Filter Branches Branches Popular filters Free items Branch specific items Has c…" at bounding box center [250, 417] width 170 height 3230
click at [263, 283] on div "Filter Branches Branches Popular filters Free items Branch specific items Has c…" at bounding box center [250, 417] width 170 height 3230
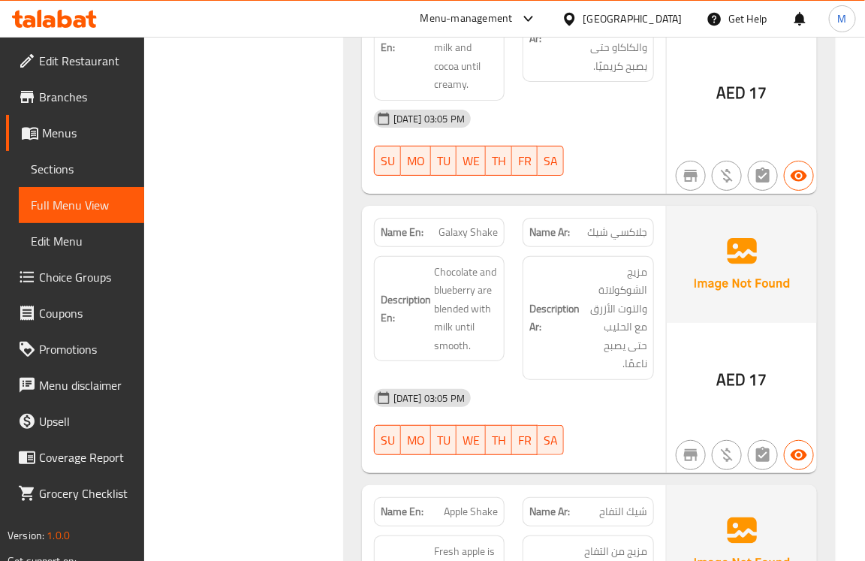
click at [283, 384] on div "Filter Branches Branches Popular filters Free items Branch specific items Has c…" at bounding box center [250, 87] width 170 height 3230
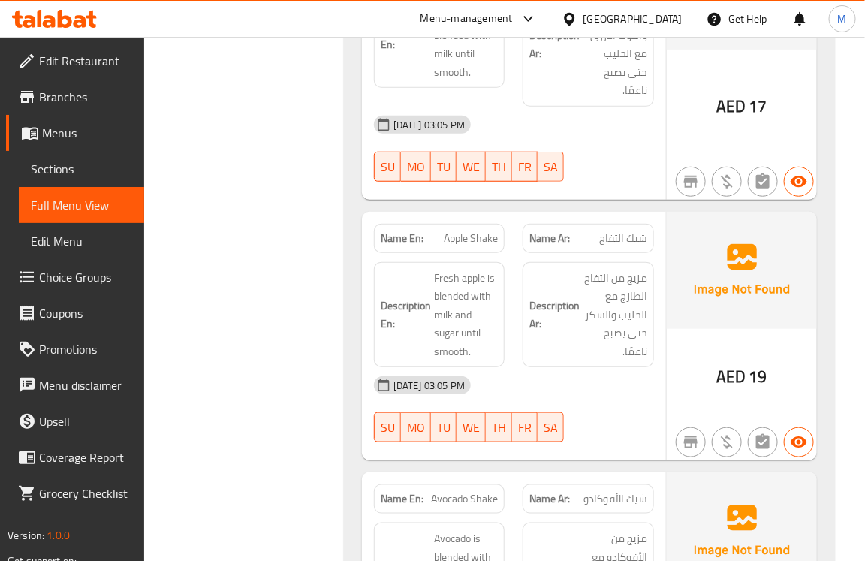
scroll to position [2330, 0]
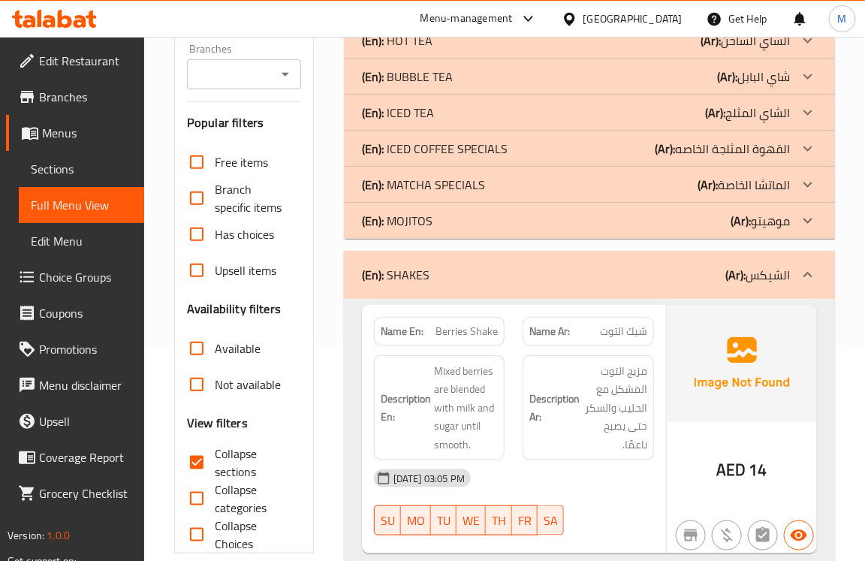
scroll to position [250, 0]
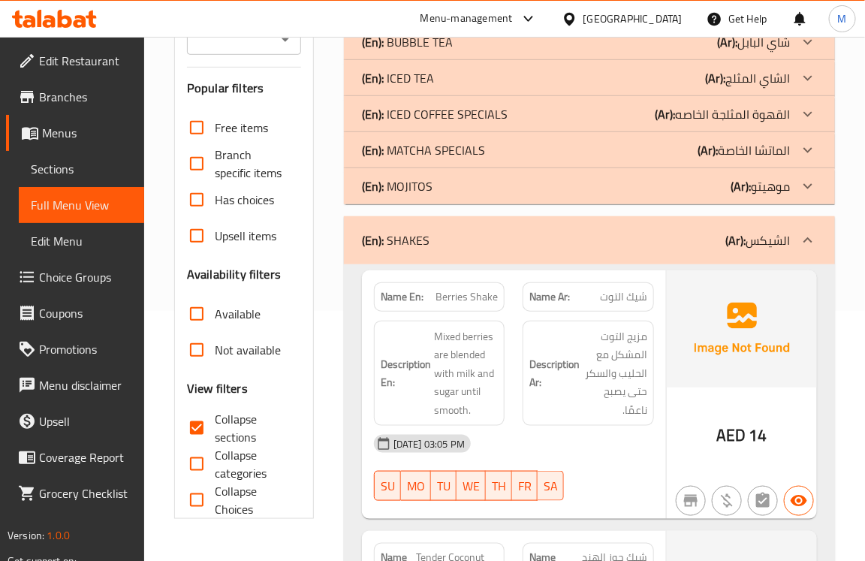
click at [432, 263] on div "(En): SHAKES (Ar): الشيكس" at bounding box center [589, 240] width 491 height 48
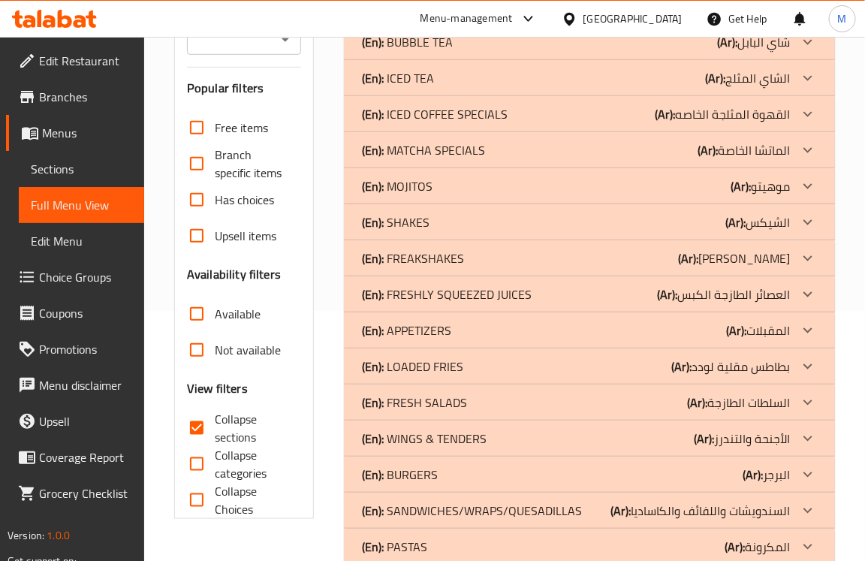
click at [425, 264] on p "(En): FREAKSHAKES" at bounding box center [413, 258] width 102 height 18
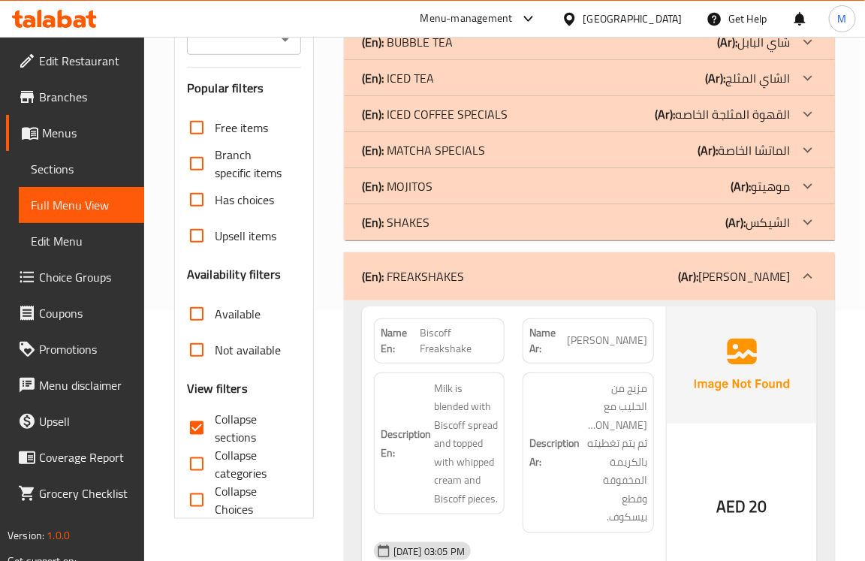
scroll to position [500, 0]
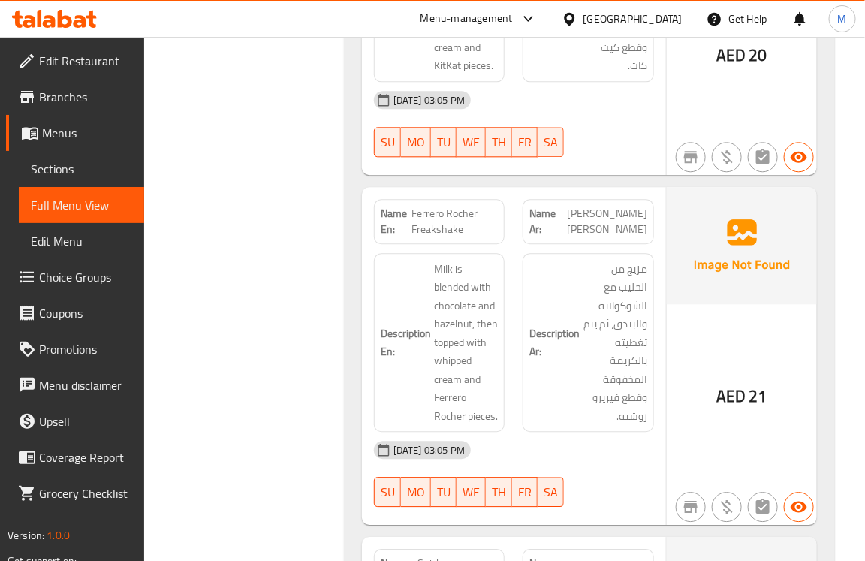
scroll to position [1001, 0]
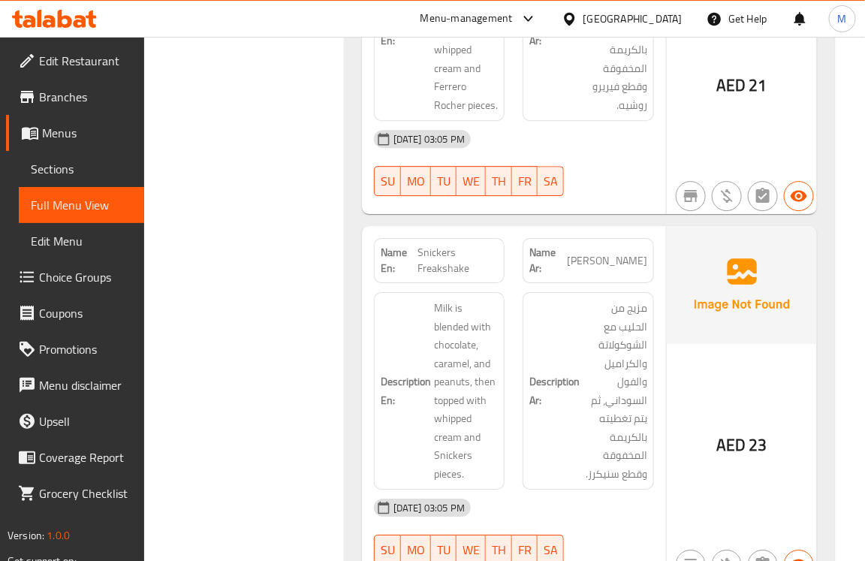
scroll to position [1501, 0]
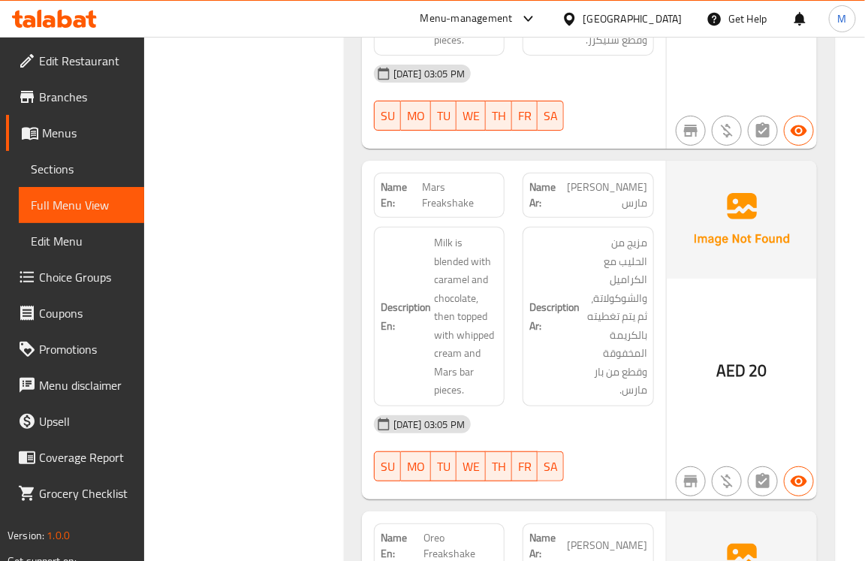
scroll to position [1751, 0]
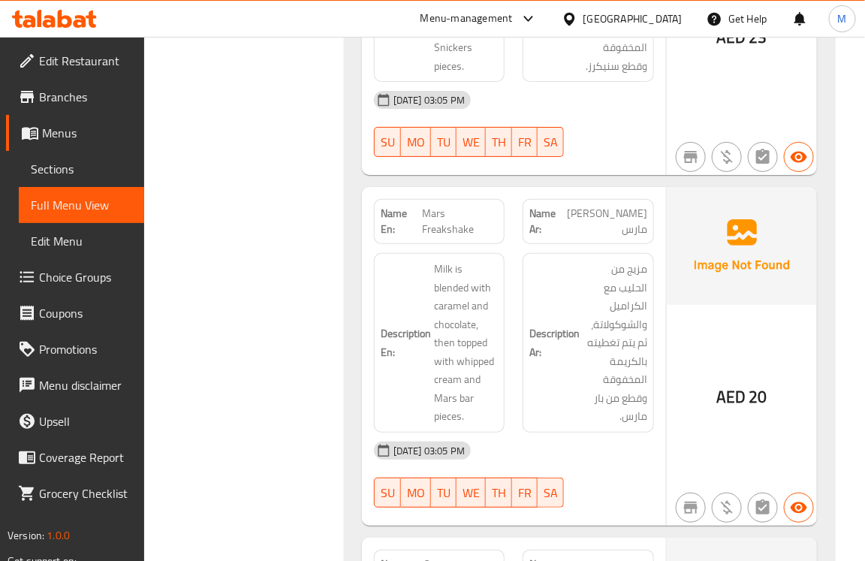
click at [158, 392] on div "Home / Restaurants management / Menus / Full menu view Export Menu 17/9 Active …" at bounding box center [504, 294] width 721 height 4019
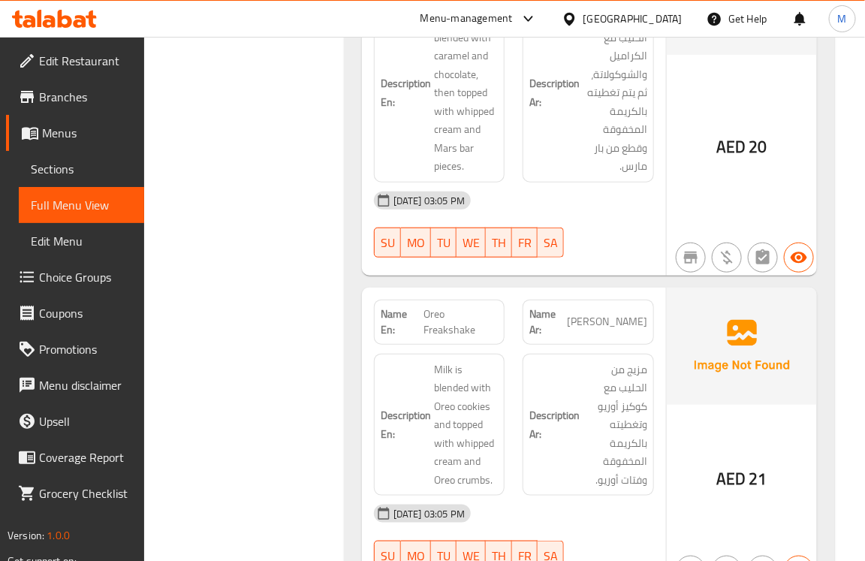
click at [284, 376] on div "Filter Branches Branches Popular filters Free items Branch specific items Has c…" at bounding box center [250, 112] width 170 height 3842
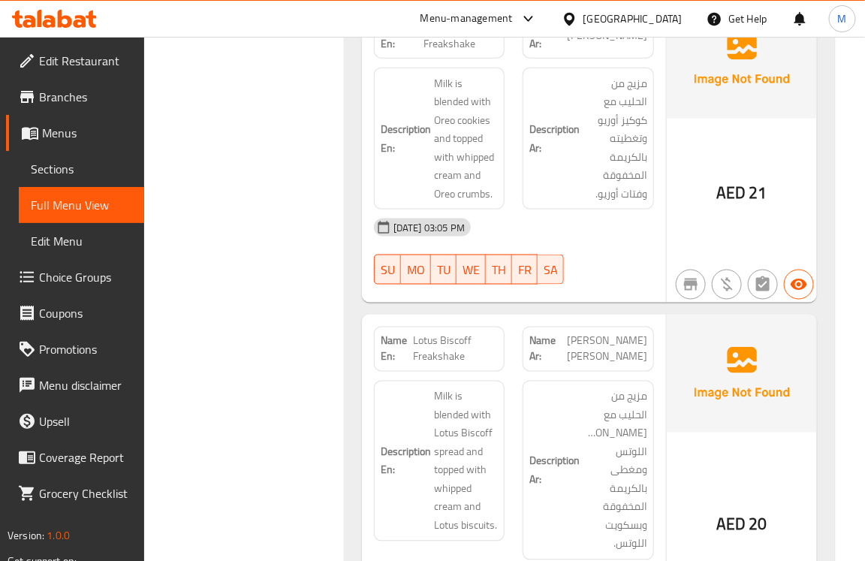
scroll to position [2252, 0]
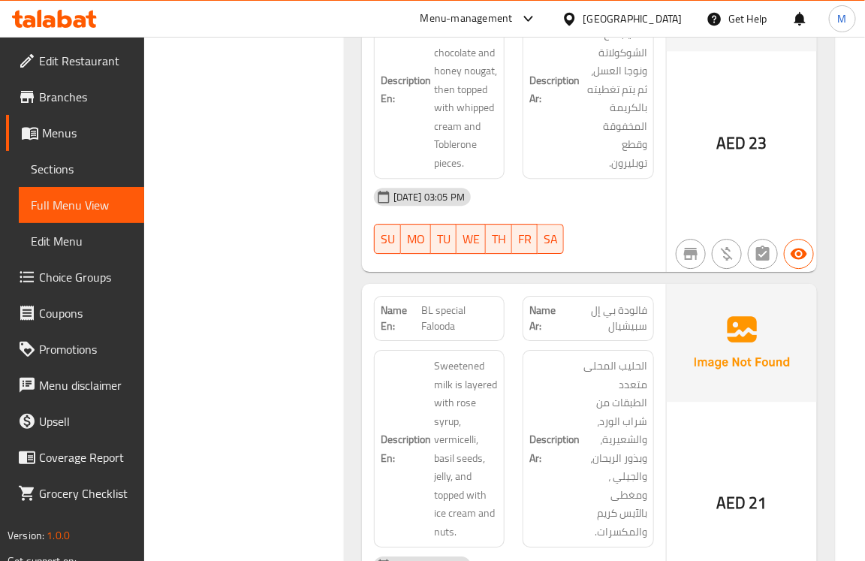
scroll to position [2768, 0]
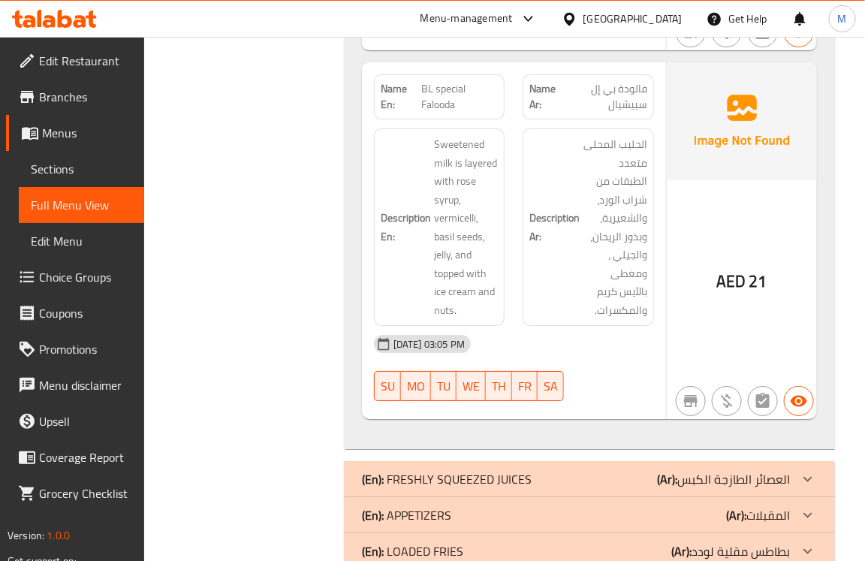
scroll to position [3275, 0]
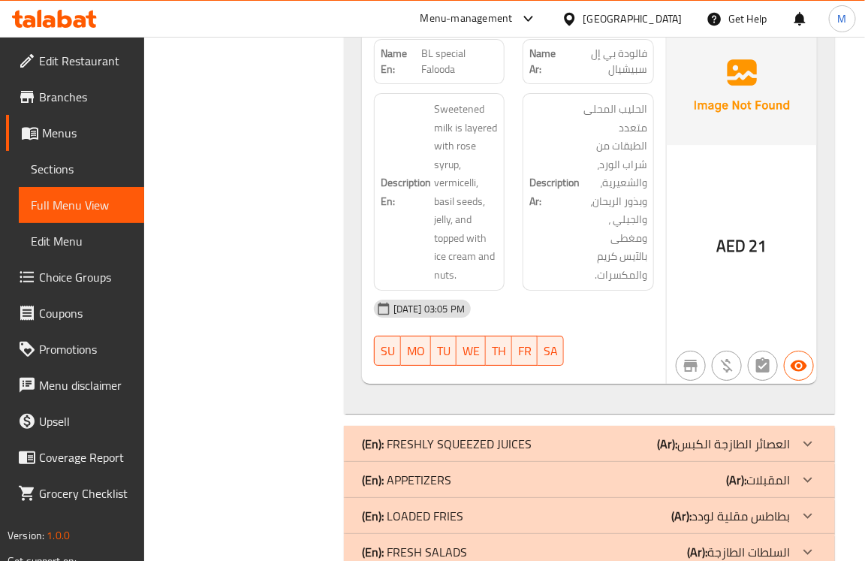
click at [459, 77] on span "BL special Falooda" at bounding box center [459, 62] width 77 height 32
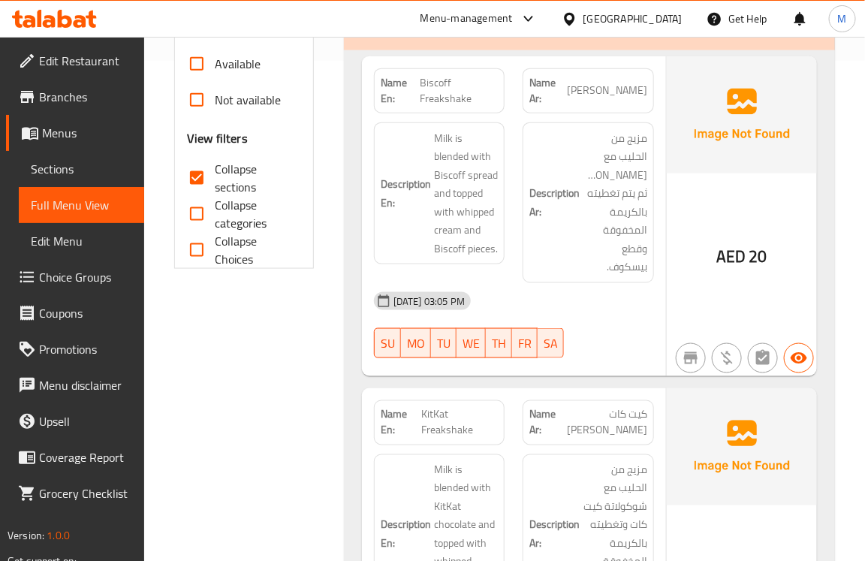
scroll to position [250, 0]
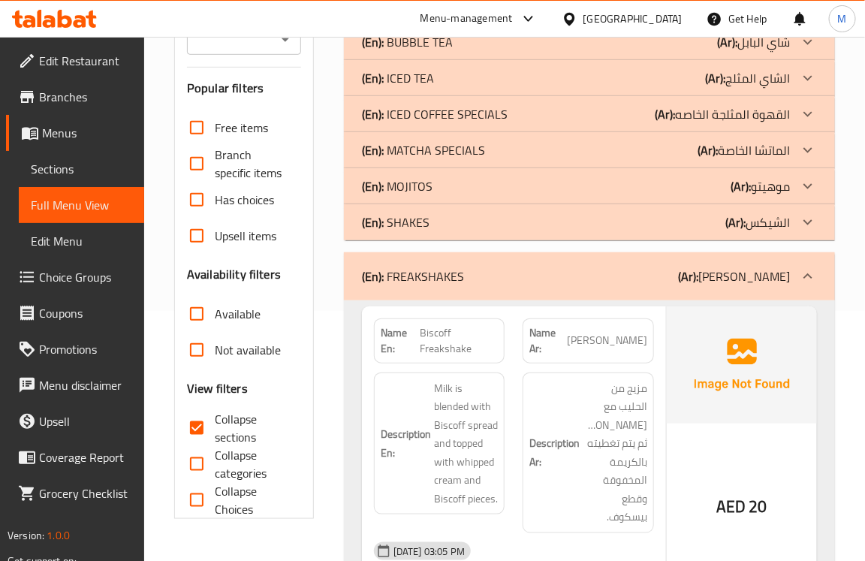
click at [426, 272] on p "(En): FREAKSHAKES" at bounding box center [413, 276] width 102 height 18
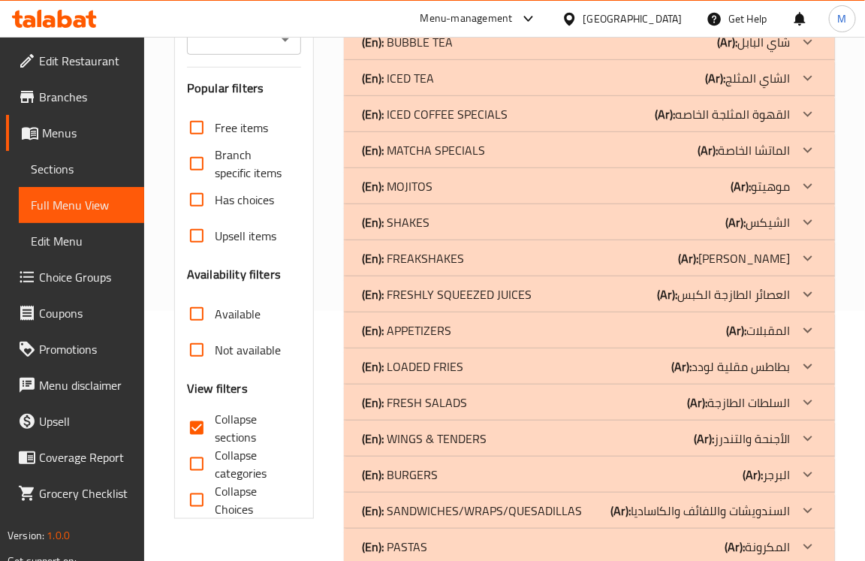
click at [411, 290] on p "(En): FRESHLY SQUEEZED JUICES" at bounding box center [447, 294] width 170 height 18
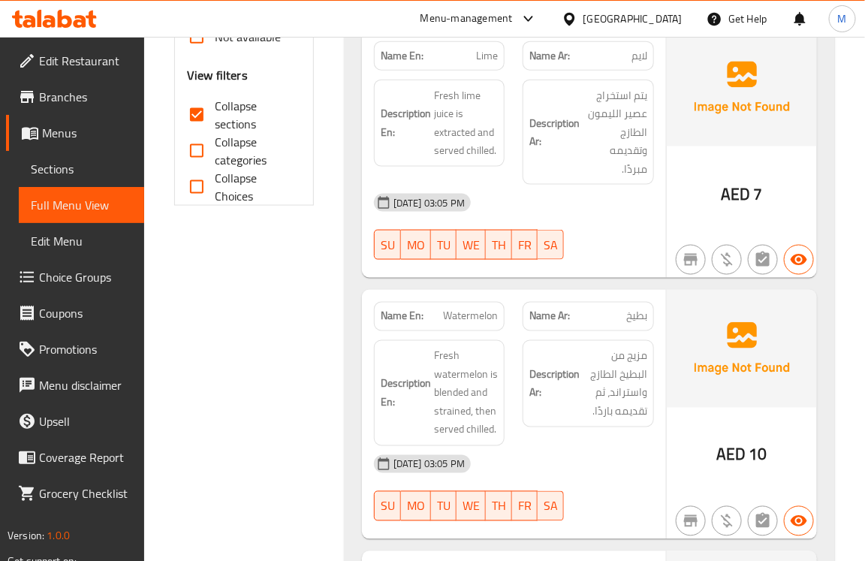
scroll to position [500, 0]
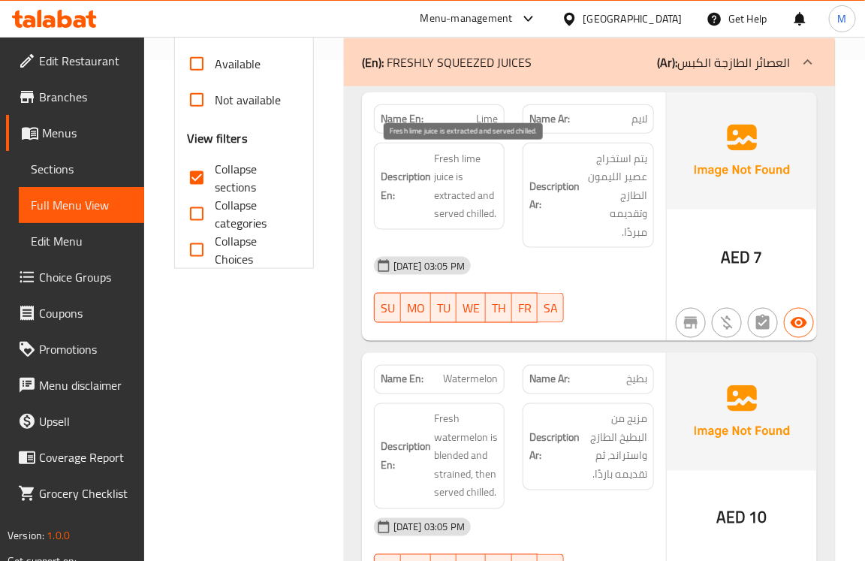
click at [449, 182] on span "Fresh lime juice is extracted and served chilled." at bounding box center [466, 186] width 64 height 74
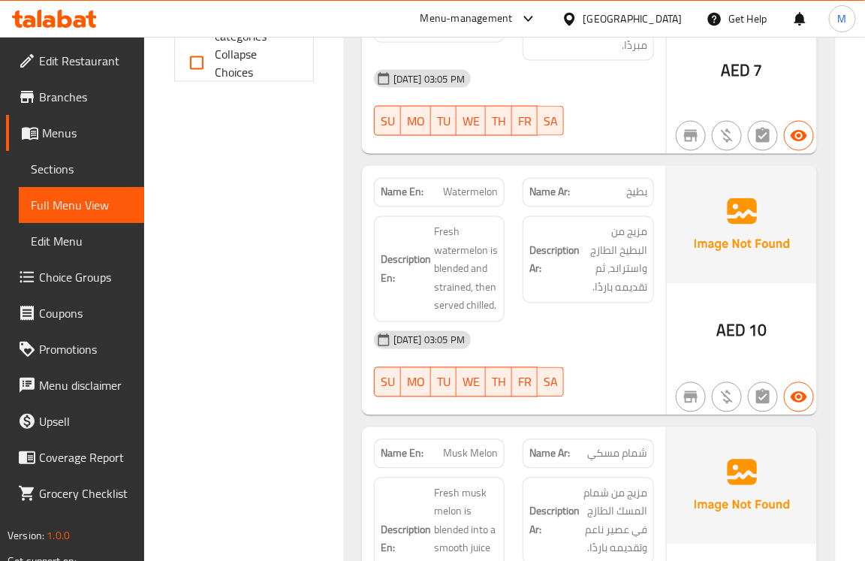
scroll to position [751, 0]
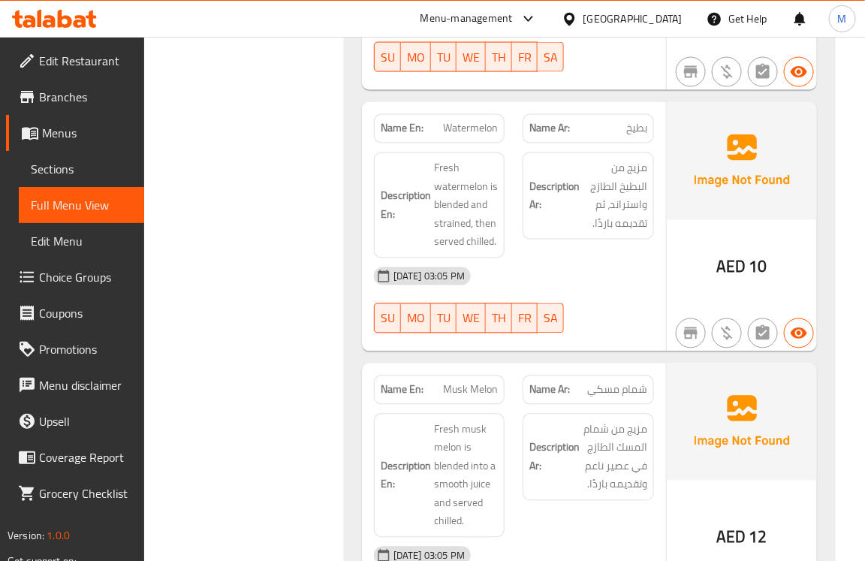
click at [448, 223] on span "Fresh watermelon is blended and strained, then served chilled." at bounding box center [466, 205] width 64 height 92
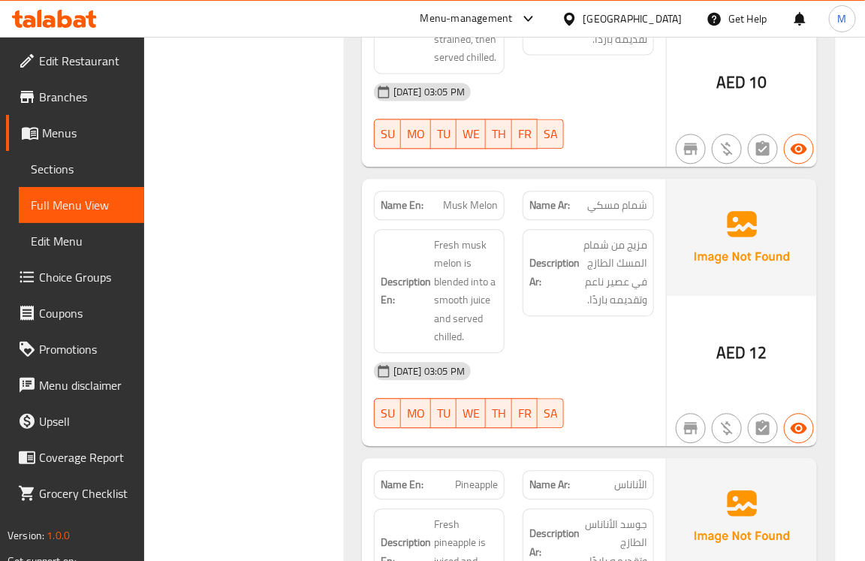
scroll to position [1001, 0]
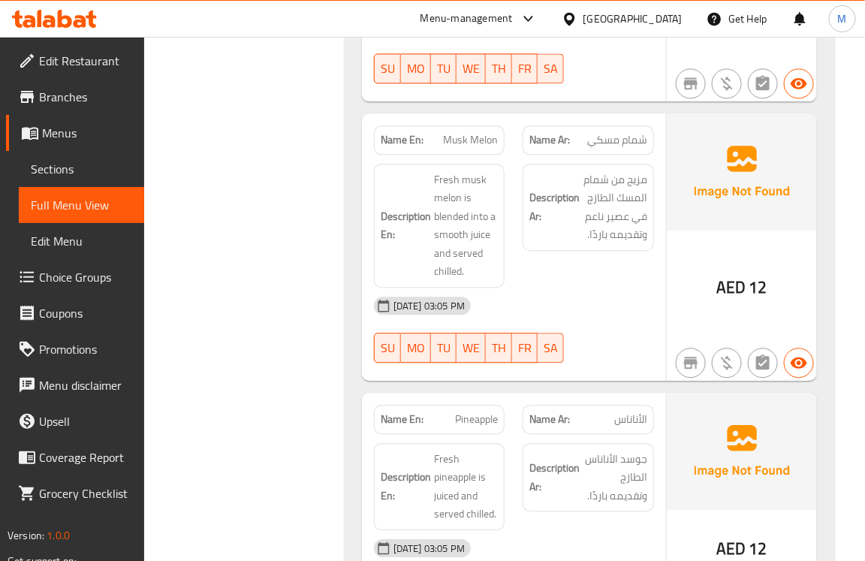
click at [601, 143] on span "شمام مسكي" at bounding box center [617, 140] width 60 height 16
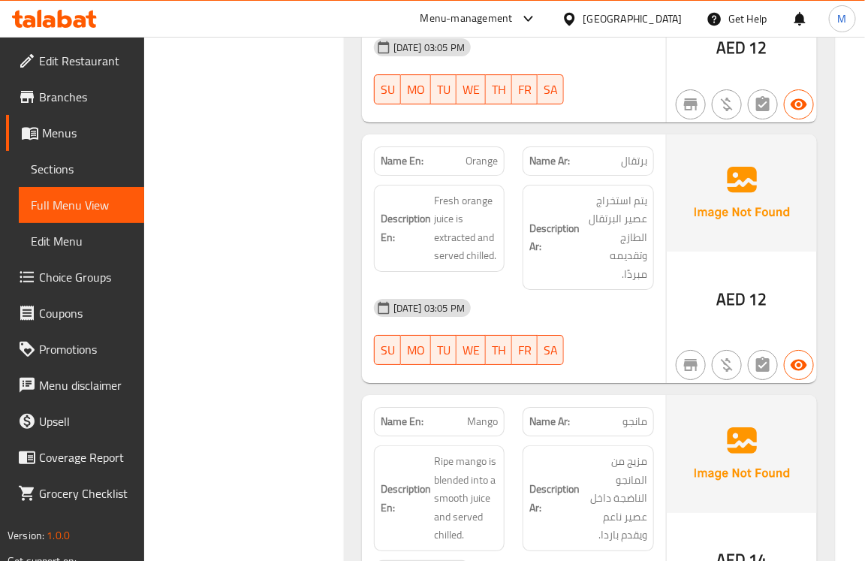
scroll to position [1251, 0]
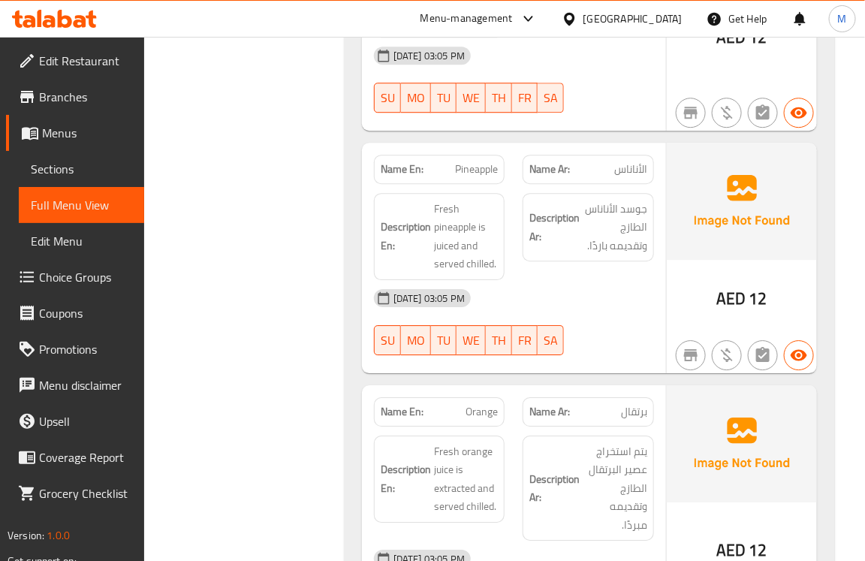
click at [289, 254] on div "Filter Branches Branches Popular filters Free items Branch specific items Has c…" at bounding box center [250, 88] width 170 height 2292
click at [453, 251] on span "Fresh pineapple is juiced and served chilled." at bounding box center [466, 237] width 64 height 74
click at [448, 233] on span "Fresh pineapple is juiced and served chilled." at bounding box center [466, 237] width 64 height 74
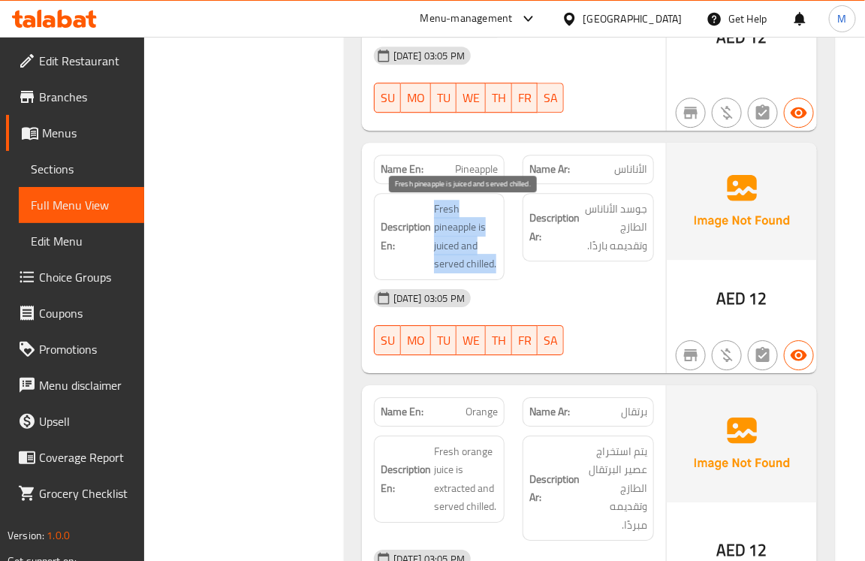
click at [448, 233] on span "Fresh pineapple is juiced and served chilled." at bounding box center [466, 237] width 64 height 74
click at [449, 250] on span "Fresh pineapple is juiced and served chilled." at bounding box center [466, 237] width 64 height 74
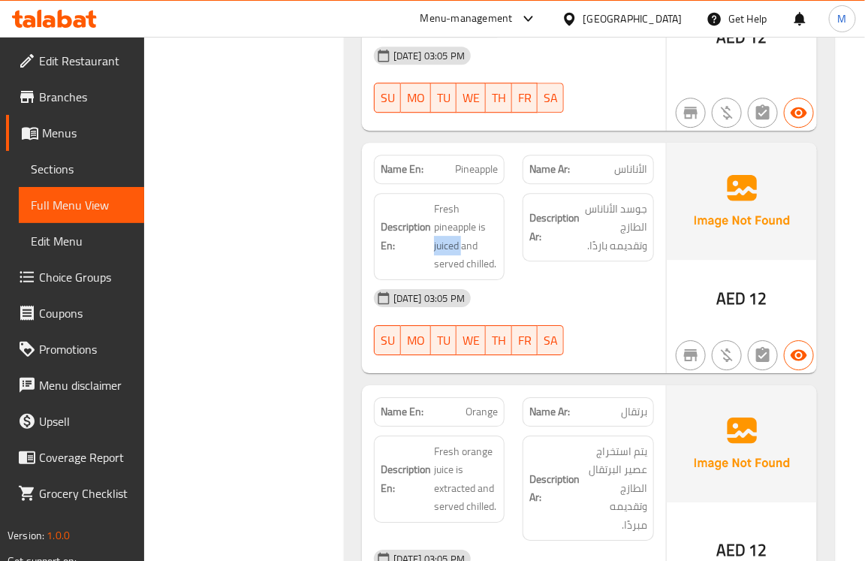
click at [279, 449] on div "Filter Branches Branches Popular filters Free items Branch specific items Has c…" at bounding box center [250, 88] width 170 height 2292
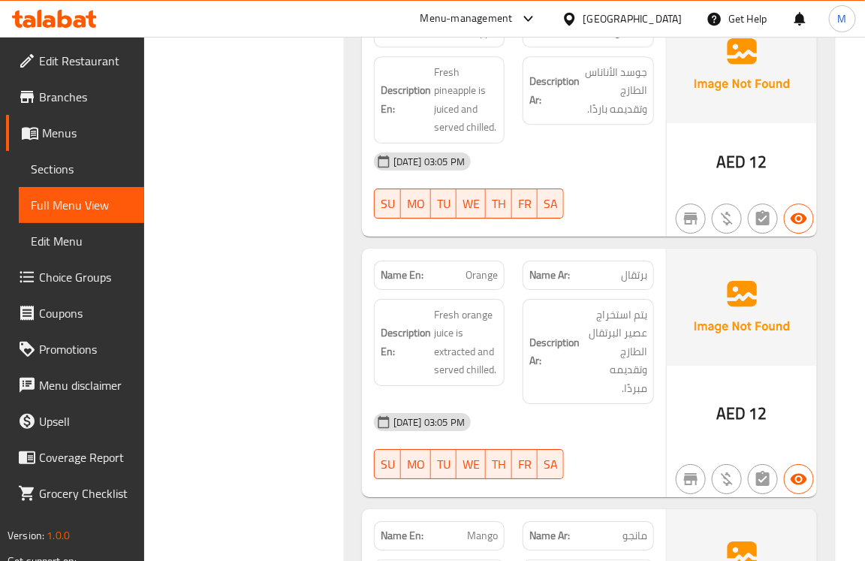
scroll to position [1501, 0]
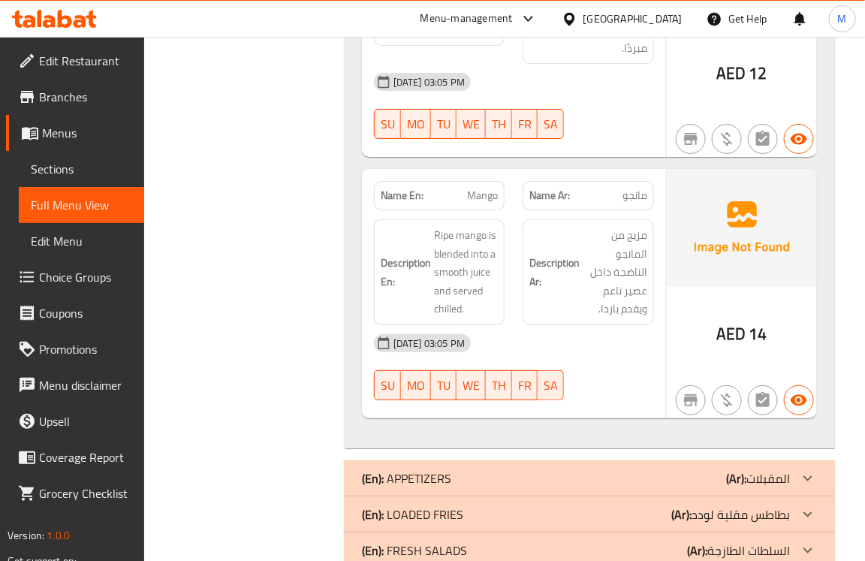
scroll to position [1751, 0]
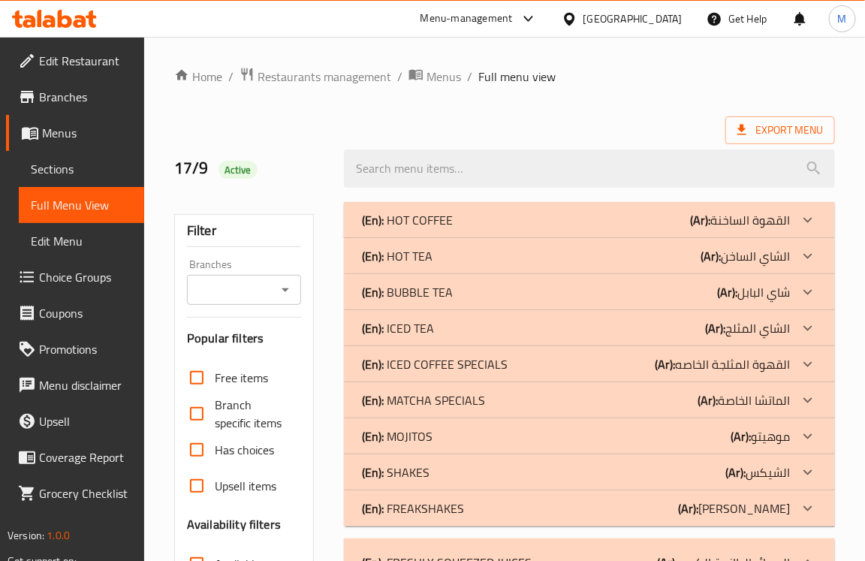
scroll to position [250, 0]
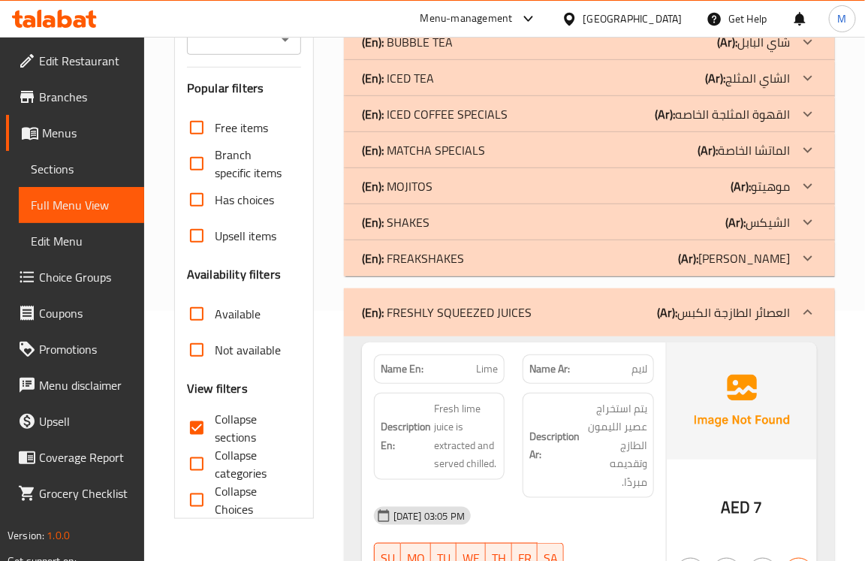
click at [396, 316] on p "(En): FRESHLY SQUEEZED JUICES" at bounding box center [447, 312] width 170 height 18
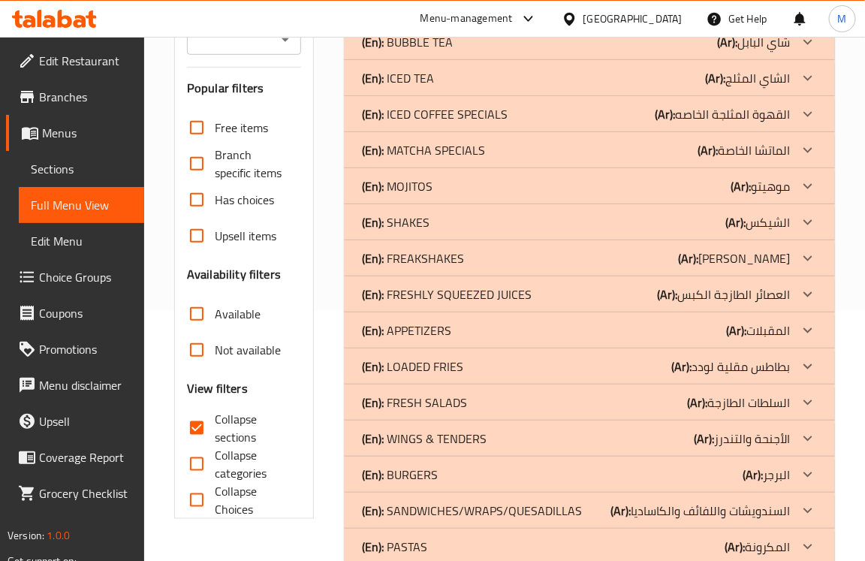
click at [398, 324] on p "(En): APPETIZERS" at bounding box center [406, 330] width 89 height 18
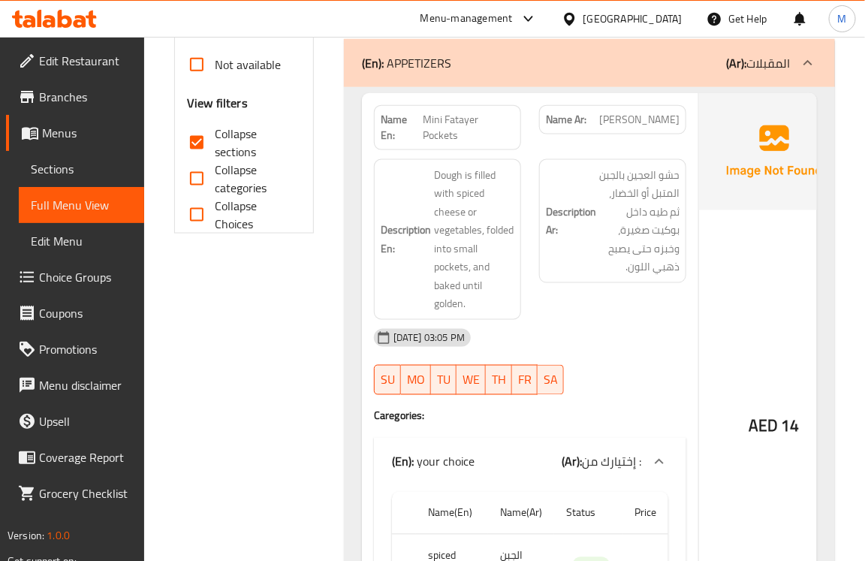
scroll to position [500, 0]
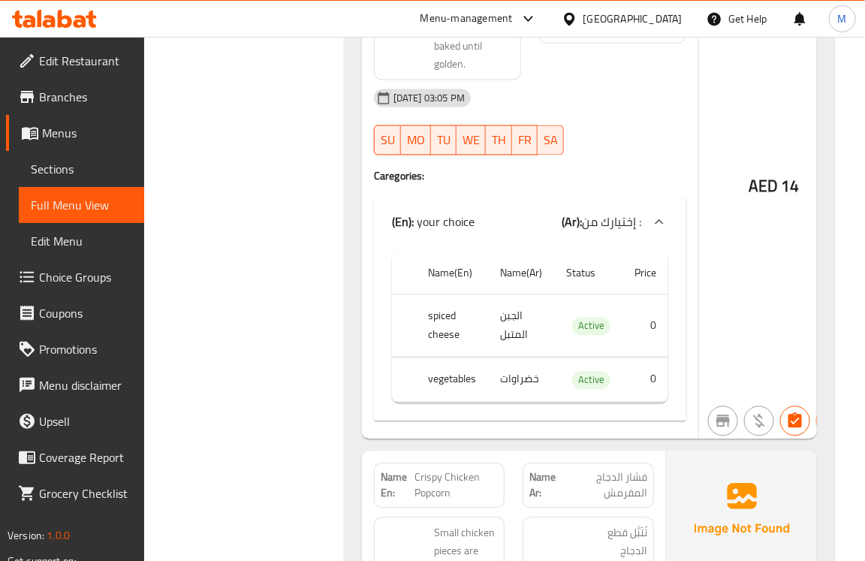
scroll to position [751, 0]
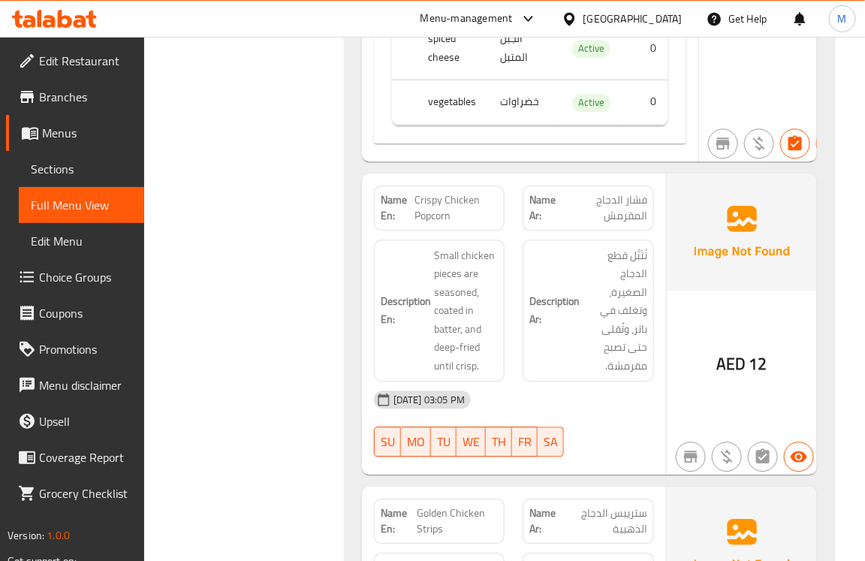
scroll to position [1119, 0]
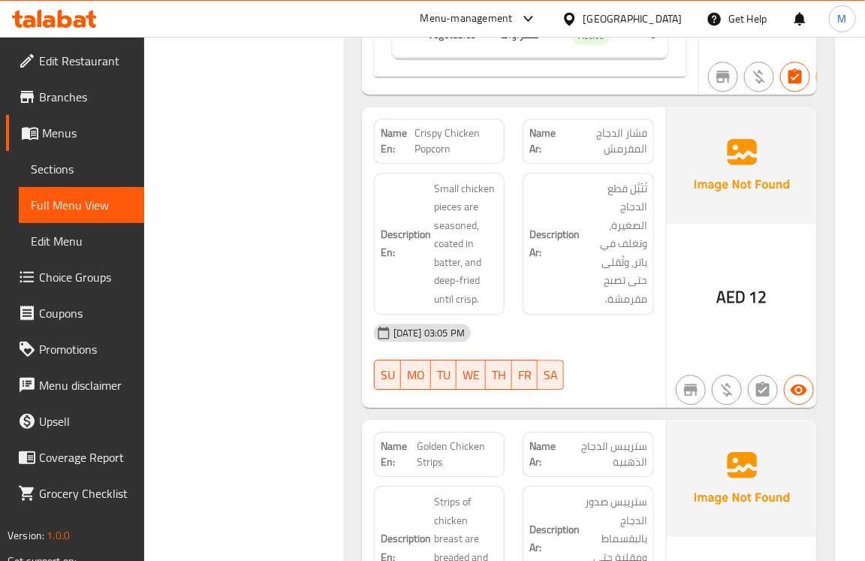
click at [473, 145] on span "Crispy Chicken Popcorn" at bounding box center [456, 141] width 83 height 32
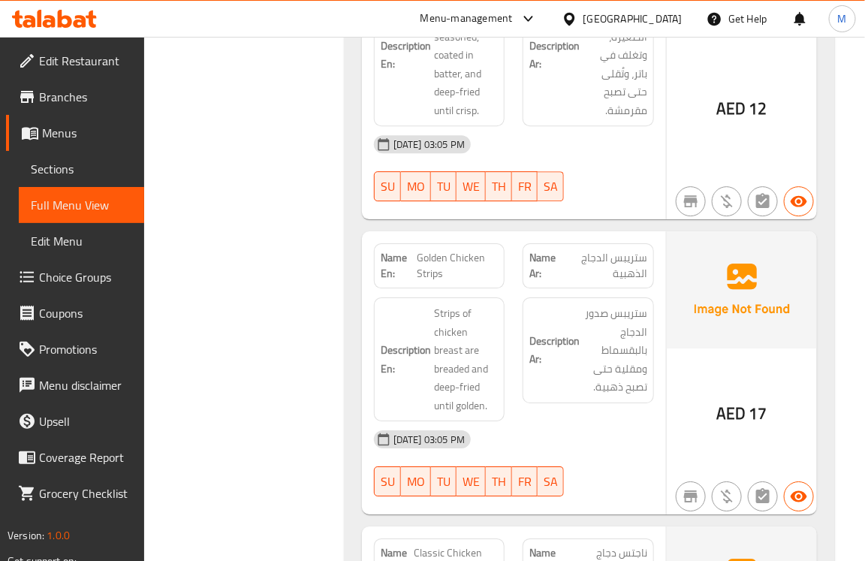
scroll to position [1369, 0]
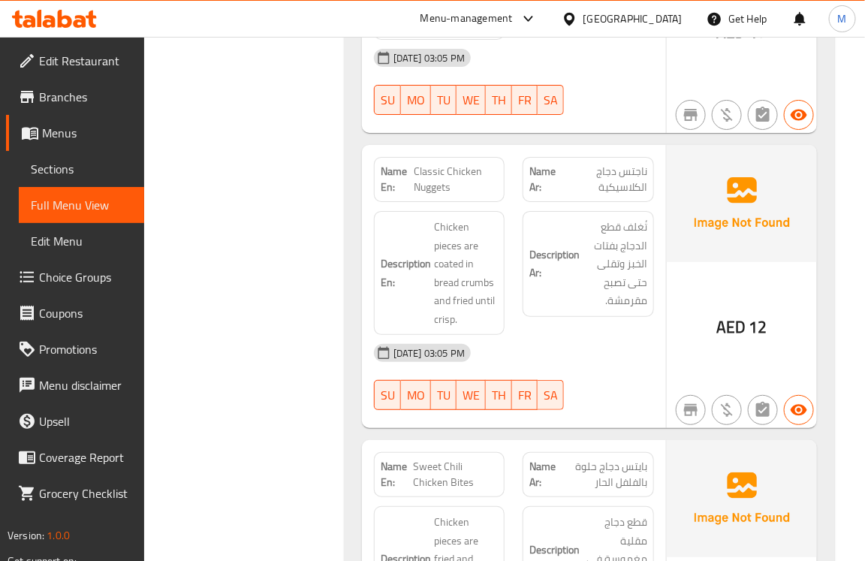
scroll to position [1619, 0]
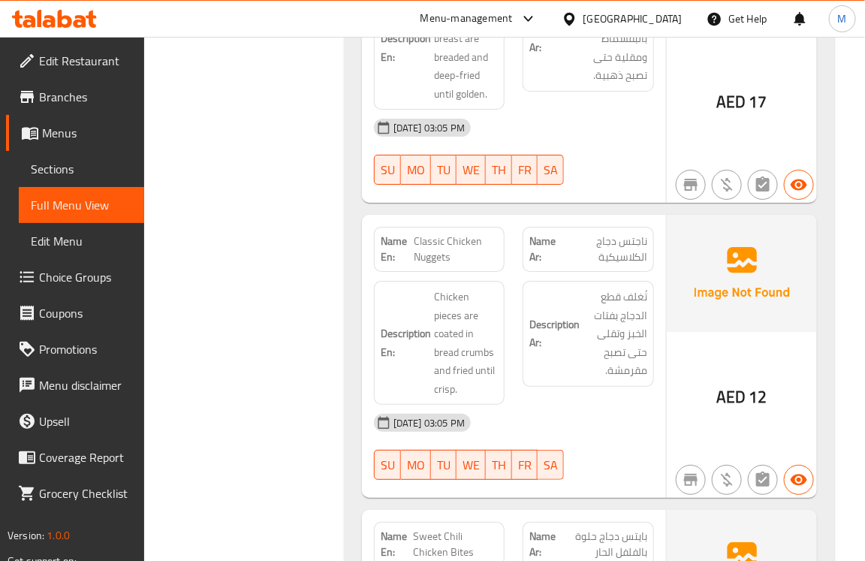
click at [330, 373] on div "Filter Branches Branches Popular filters Free items Branch specific items Has c…" at bounding box center [250, 554] width 170 height 3961
click at [481, 339] on span "Chicken pieces are coated in bread crumbs and fried until crisp." at bounding box center [466, 343] width 64 height 110
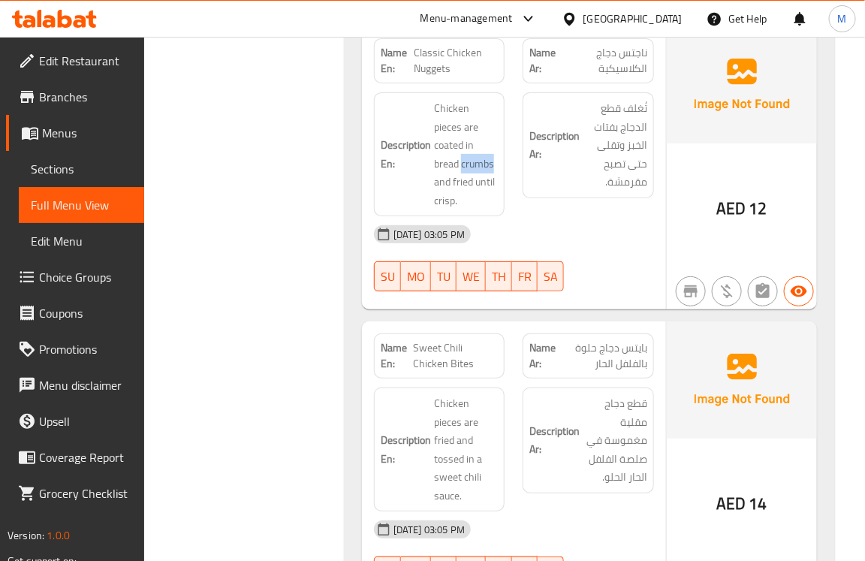
scroll to position [1870, 0]
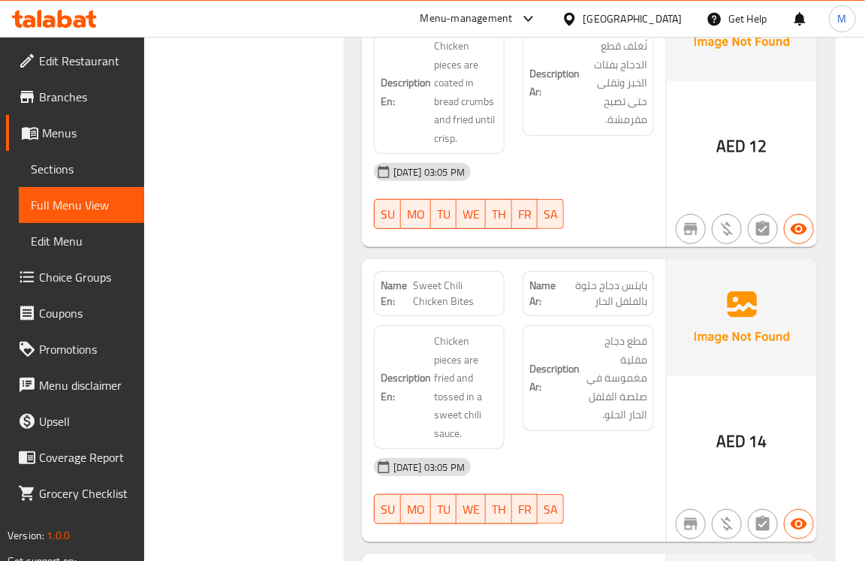
click at [273, 343] on div "Filter Branches Branches Popular filters Free items Branch specific items Has c…" at bounding box center [250, 303] width 170 height 3961
click at [417, 278] on span "Sweet Chili Chicken Bites" at bounding box center [455, 294] width 85 height 32
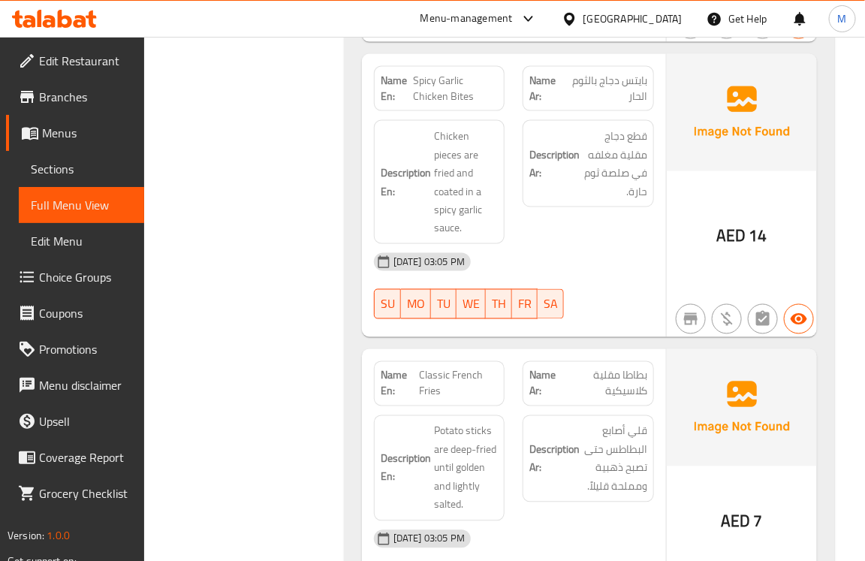
scroll to position [2119, 0]
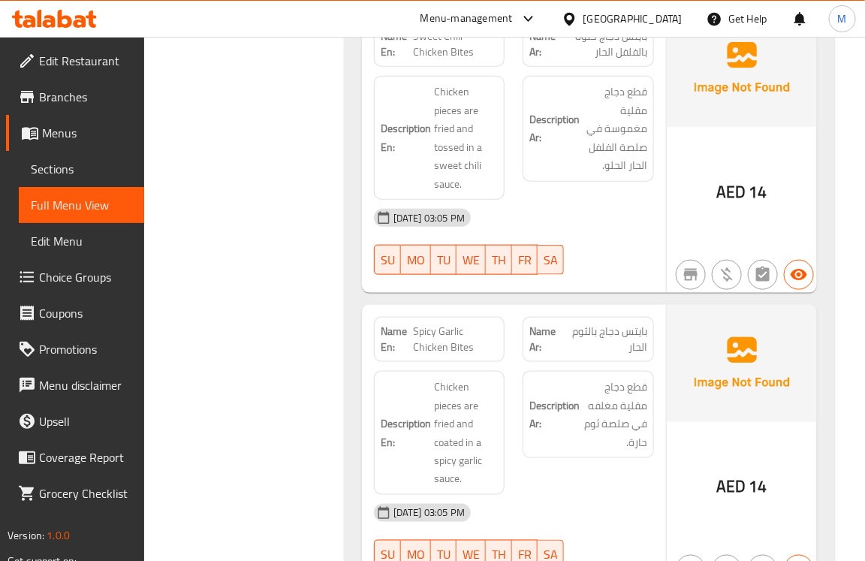
click at [233, 399] on div "Filter Branches Branches Popular filters Free items Branch specific items Has c…" at bounding box center [250, 54] width 170 height 3961
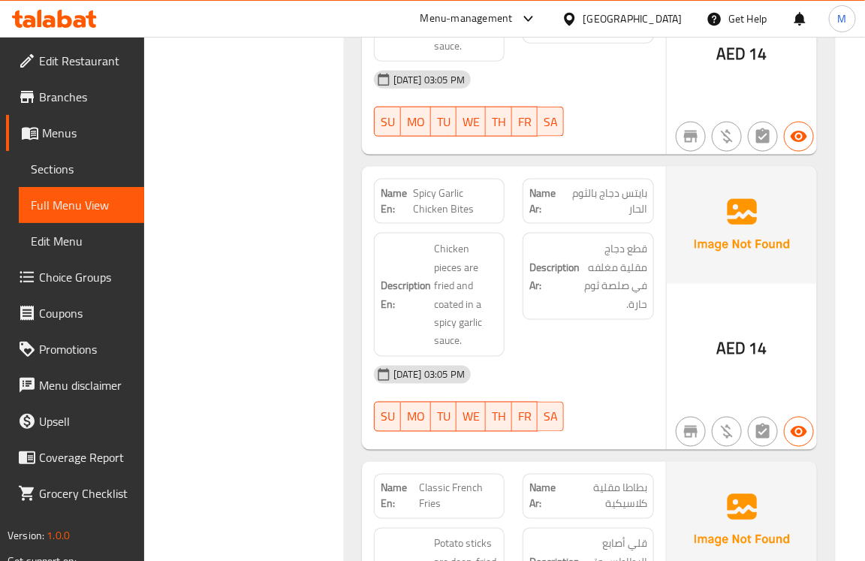
scroll to position [2370, 0]
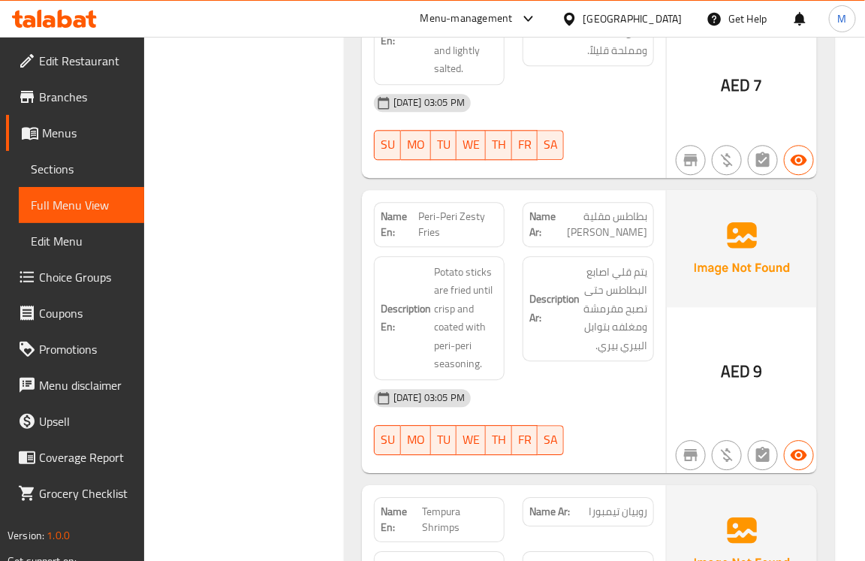
scroll to position [2870, 0]
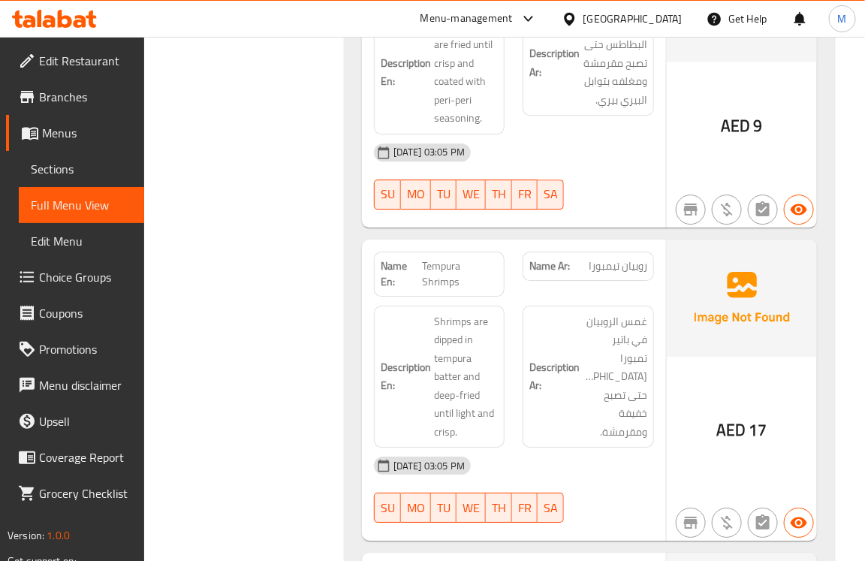
scroll to position [3090, 0]
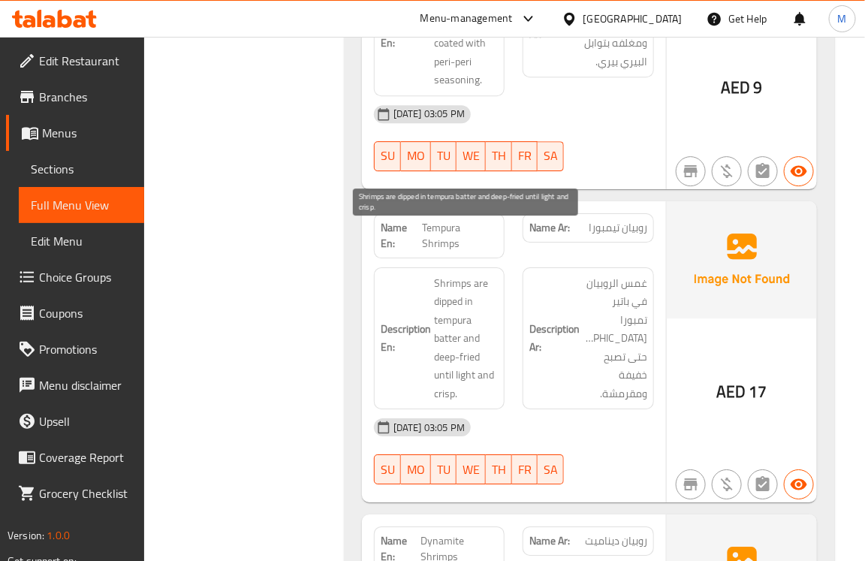
click at [440, 291] on span "Shrimps are dipped in tempura batter and deep-fried until light and crisp." at bounding box center [466, 338] width 64 height 129
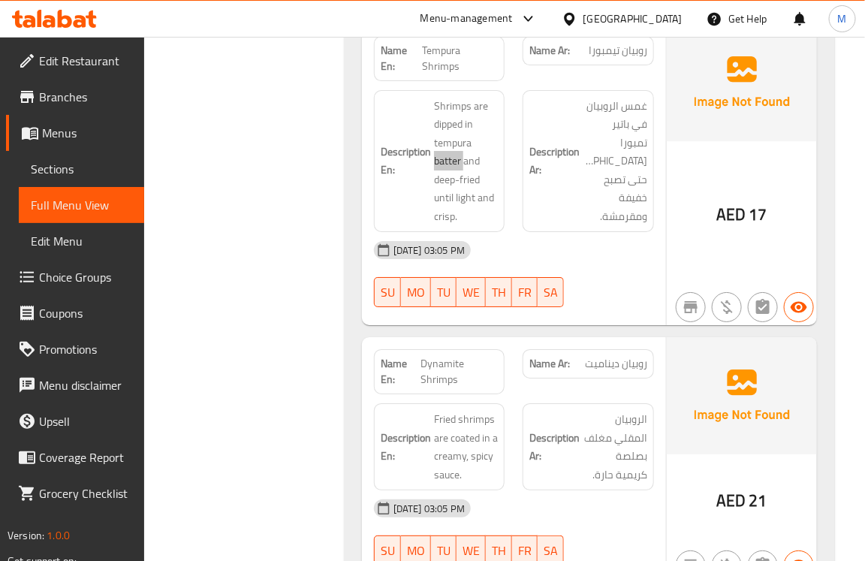
scroll to position [3308, 0]
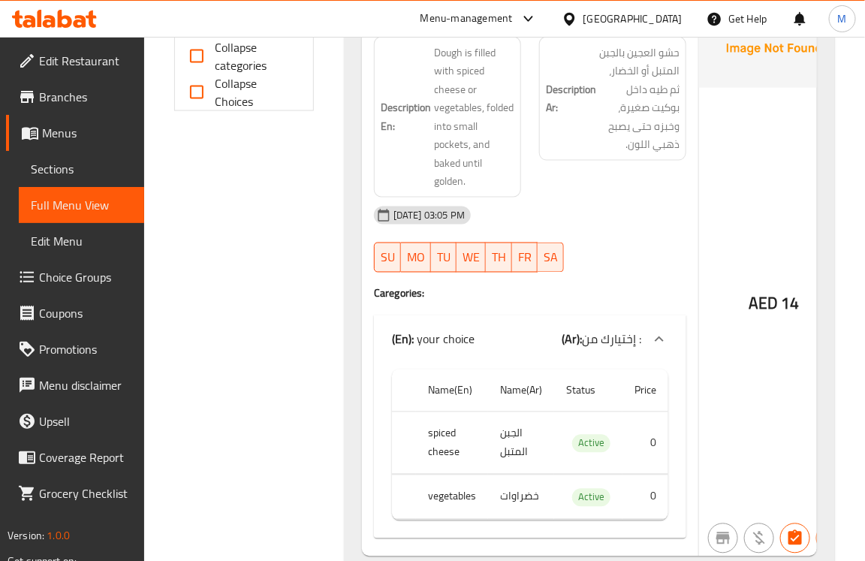
scroll to position [242, 0]
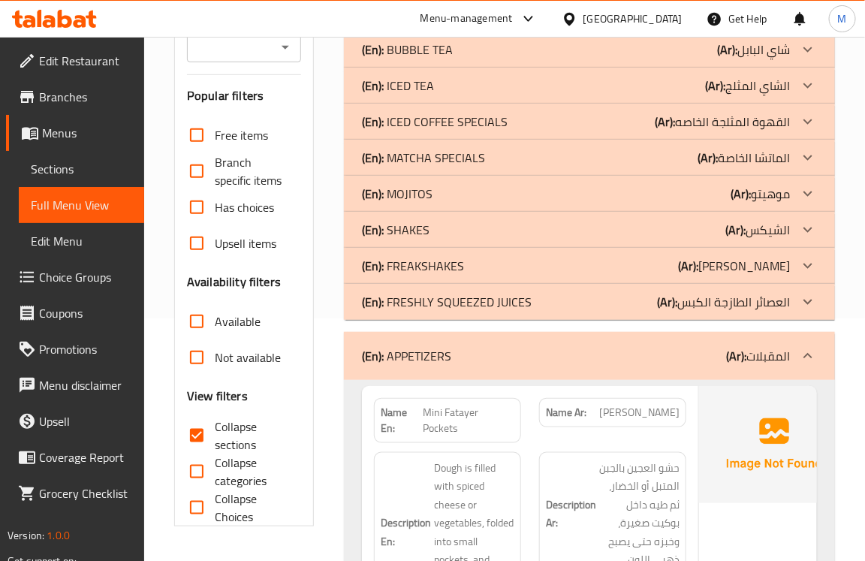
click at [429, 350] on p "(En): APPETIZERS" at bounding box center [406, 356] width 89 height 18
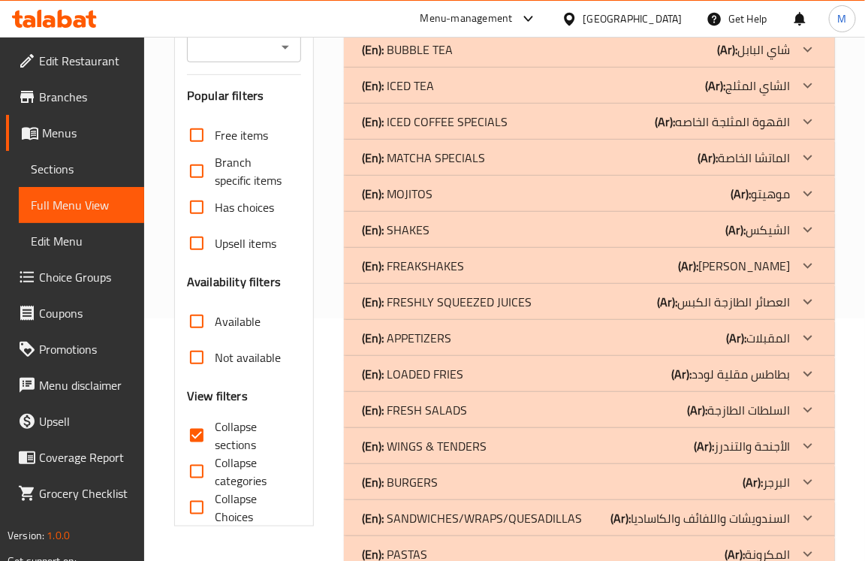
click at [409, 369] on p "(En): LOADED FRIES" at bounding box center [412, 374] width 101 height 18
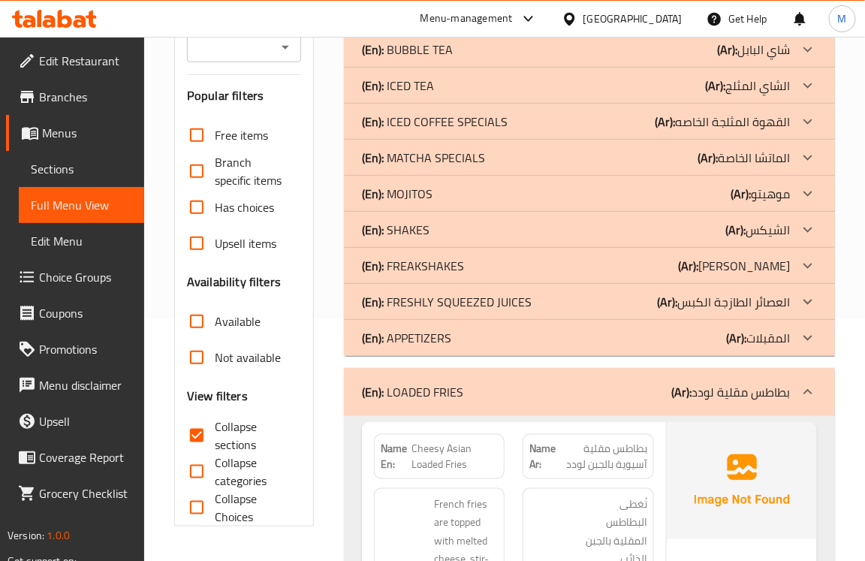
scroll to position [462, 0]
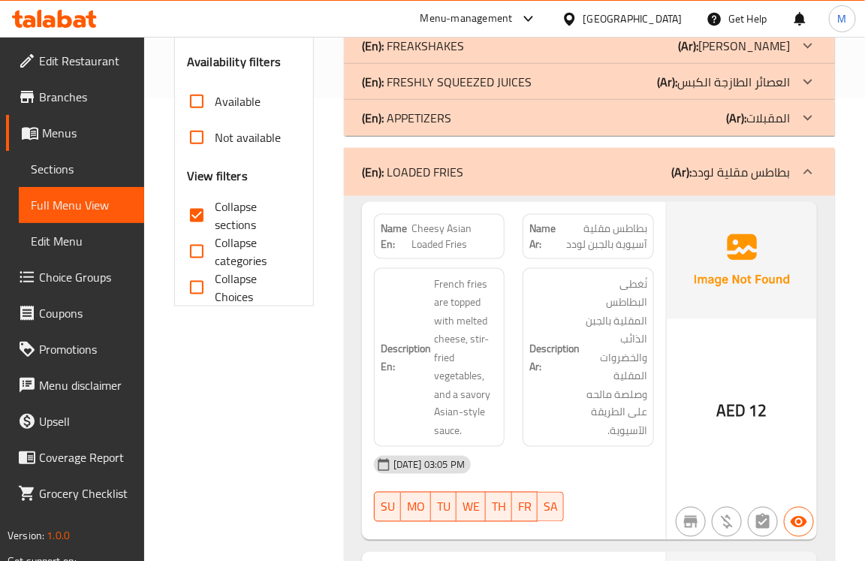
click at [448, 237] on span "Cheesy Asian Loaded Fries" at bounding box center [455, 237] width 86 height 32
click at [445, 238] on span "Cheesy Asian Loaded Fries" at bounding box center [455, 237] width 86 height 32
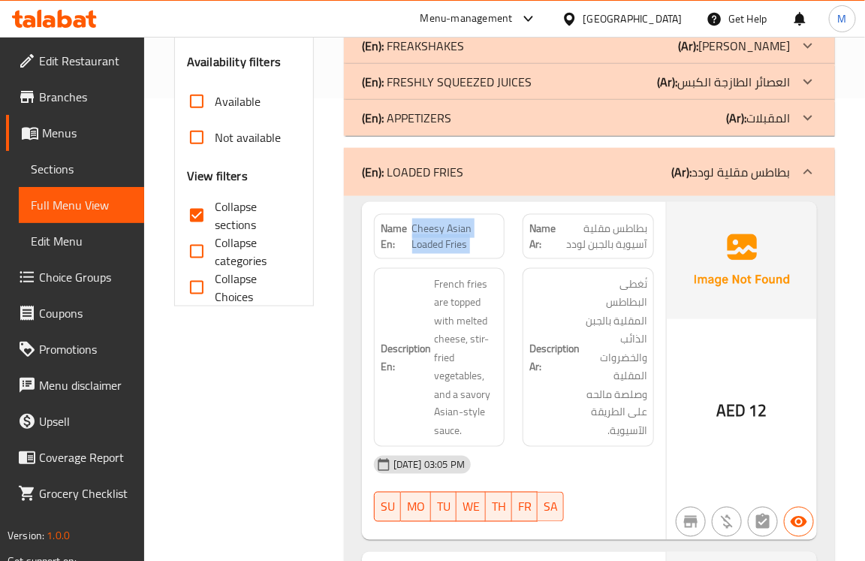
click at [445, 238] on span "Cheesy Asian Loaded Fries" at bounding box center [455, 237] width 86 height 32
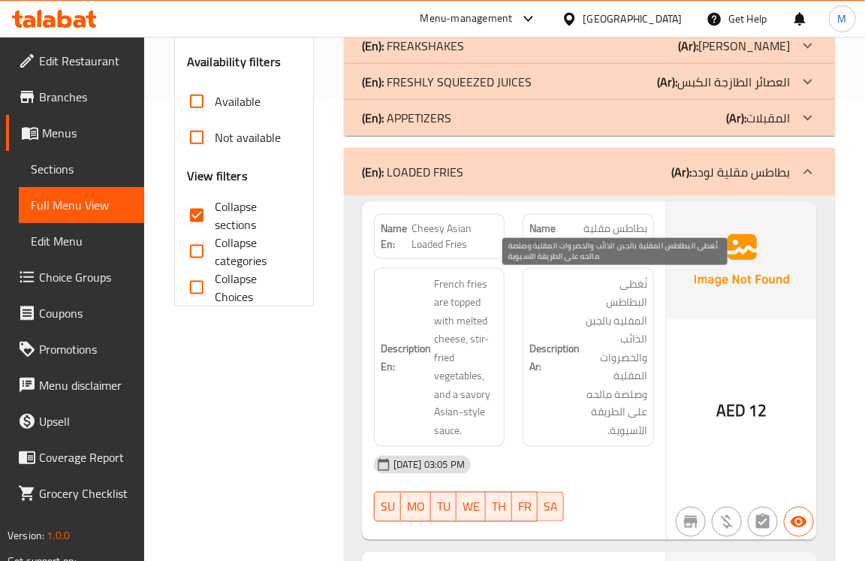
click at [636, 336] on span "تُغطى البطاطس المقلية بالجبن الذائب والخضروات المقلية وصلصة مالحه على الطريقة ا…" at bounding box center [615, 358] width 64 height 166
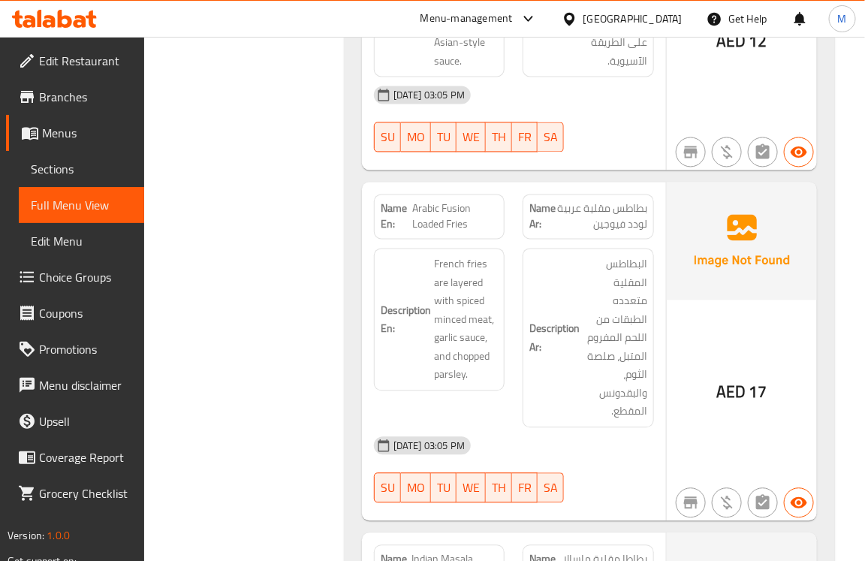
scroll to position [899, 0]
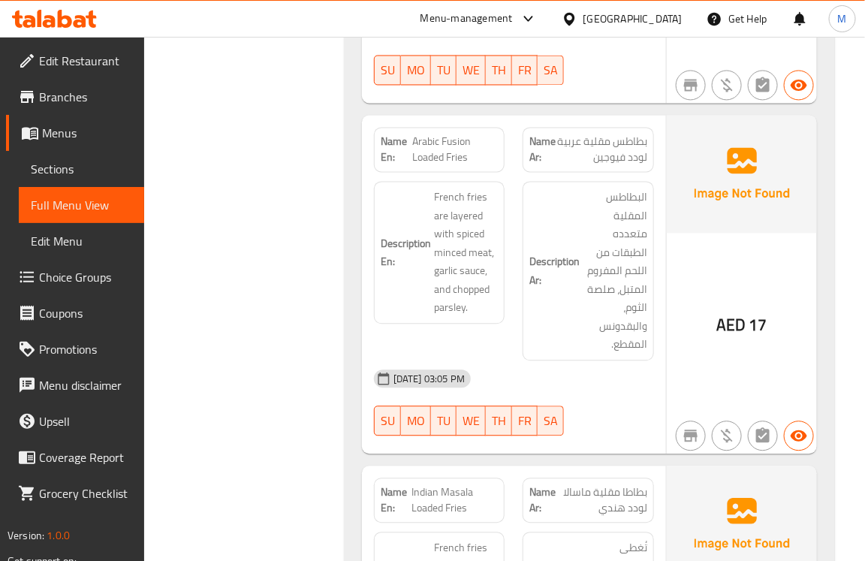
click at [282, 314] on div "Filter Branches Branches Popular filters Free items Branch specific items Has c…" at bounding box center [250, 312] width 170 height 2036
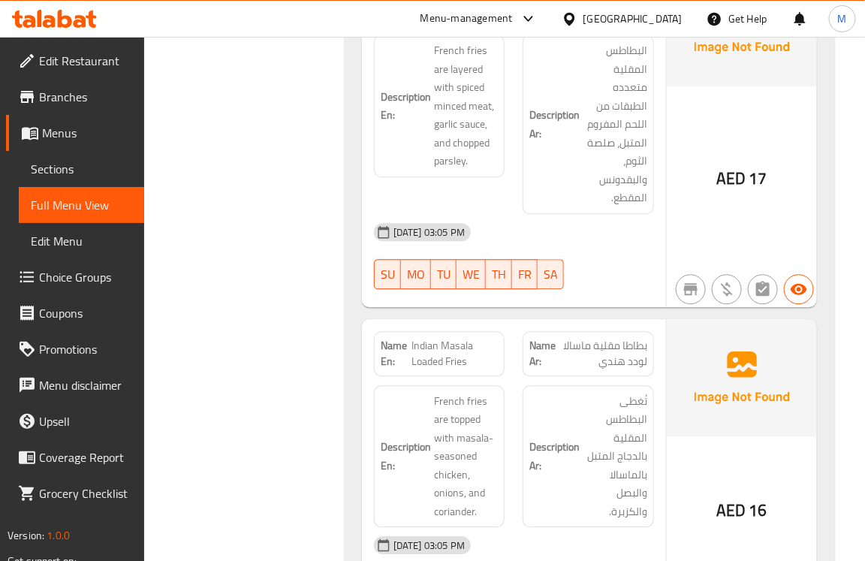
scroll to position [1119, 0]
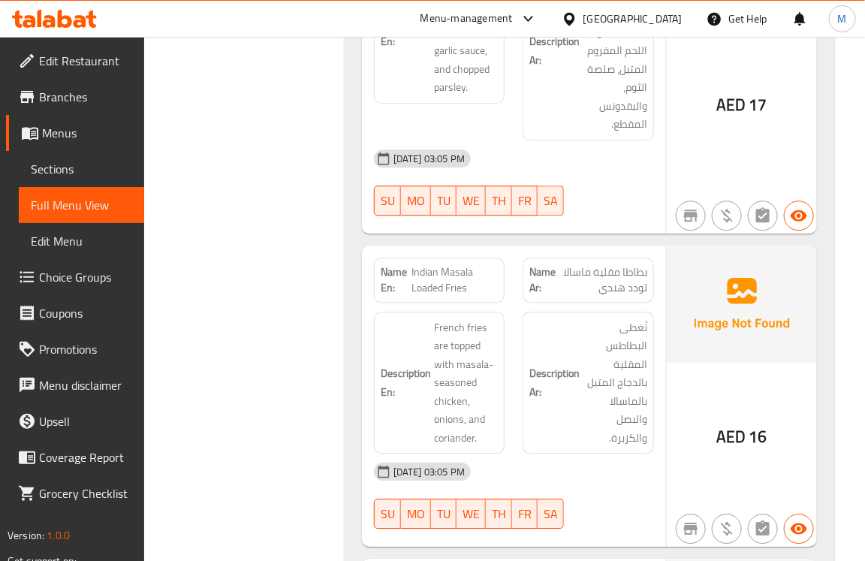
click at [282, 354] on div "Filter Branches Branches Popular filters Free items Branch specific items Has c…" at bounding box center [250, 92] width 170 height 2036
click at [473, 279] on span "Indian Masala Loaded Fries" at bounding box center [454, 280] width 86 height 32
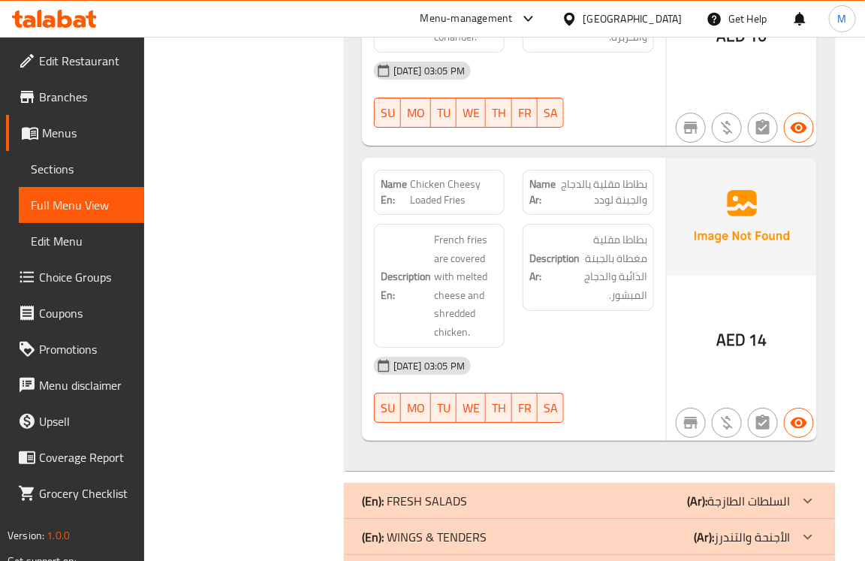
scroll to position [1556, 0]
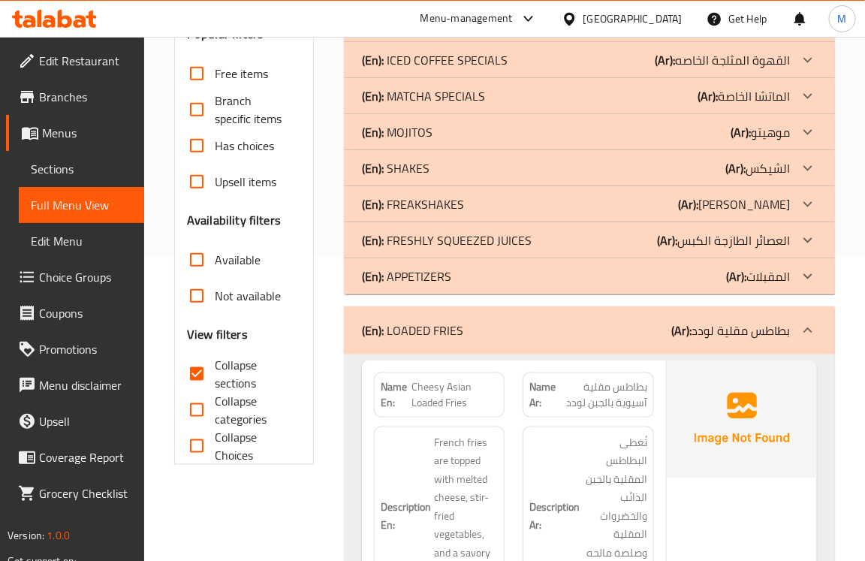
scroll to position [242, 0]
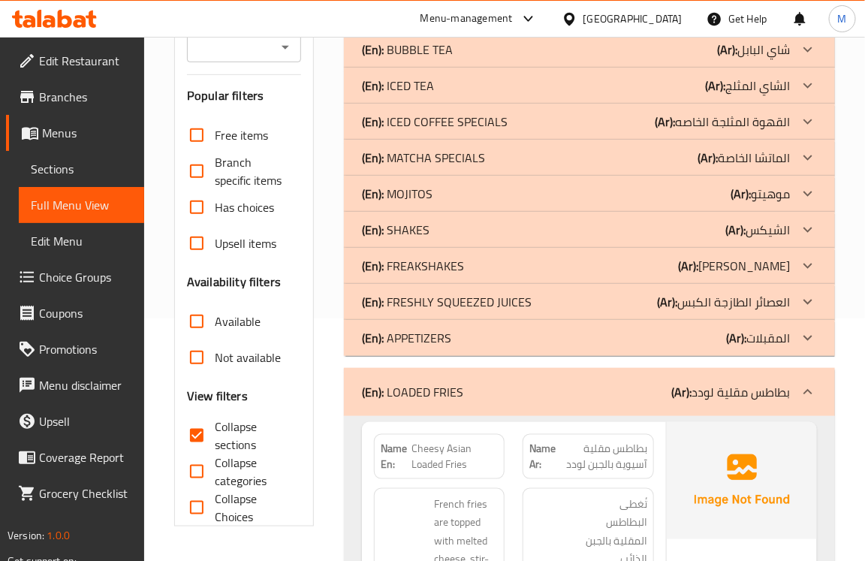
click at [500, 388] on div "(En): LOADED FRIES (Ar): بطاطس مقلية لودد" at bounding box center [576, 392] width 428 height 18
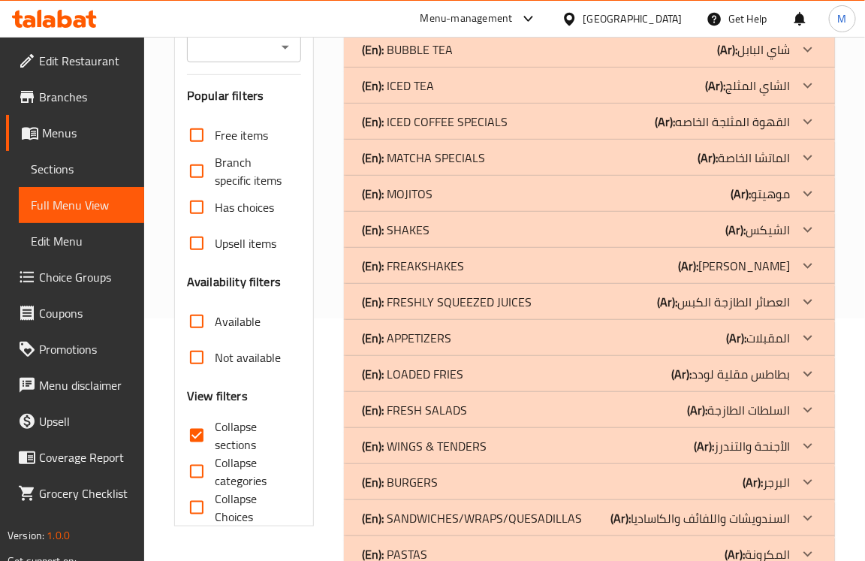
click at [463, 409] on p "(En): FRESH SALADS" at bounding box center [414, 410] width 105 height 18
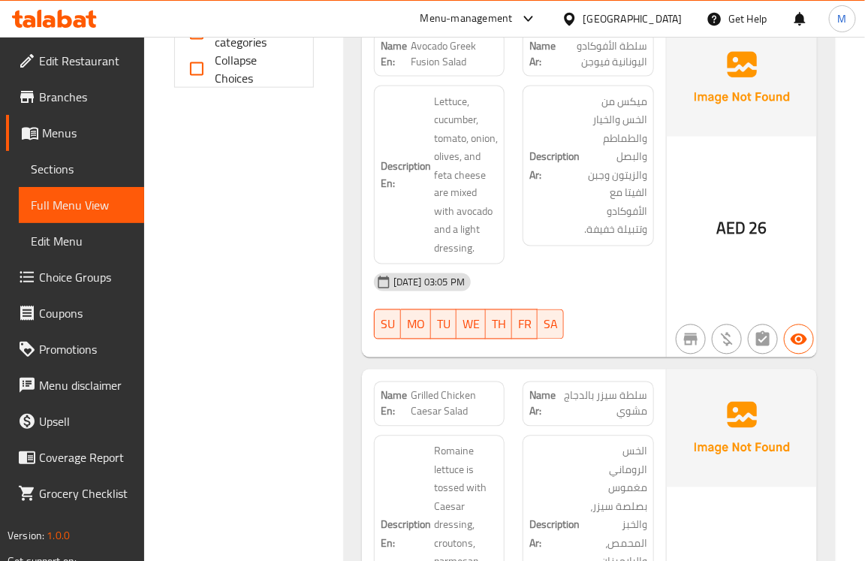
scroll to position [462, 0]
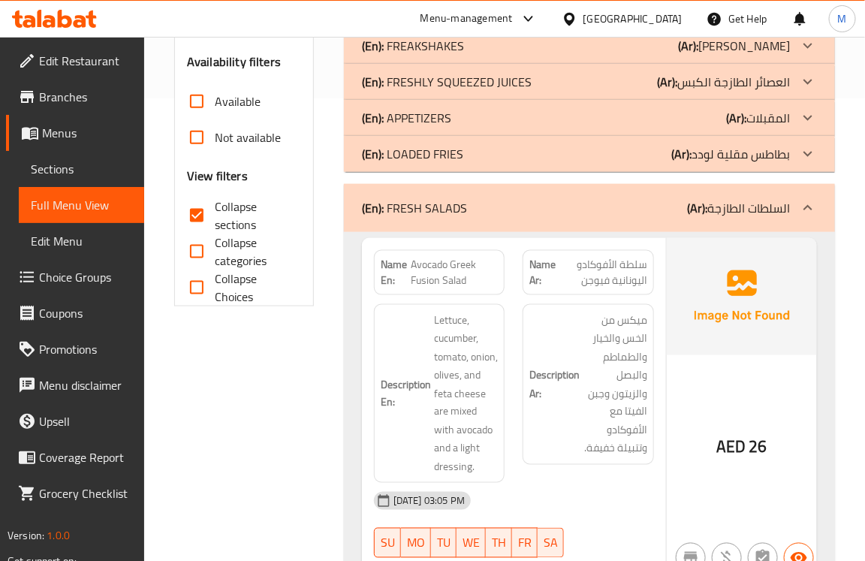
click at [294, 419] on div "Filter Branches Branches Popular filters Free items Branch specific items Has c…" at bounding box center [250, 453] width 170 height 1446
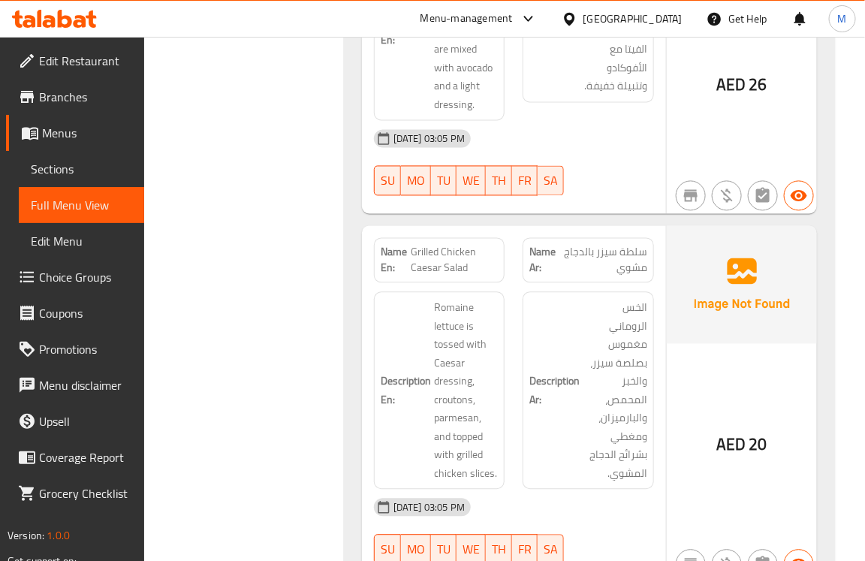
scroll to position [899, 0]
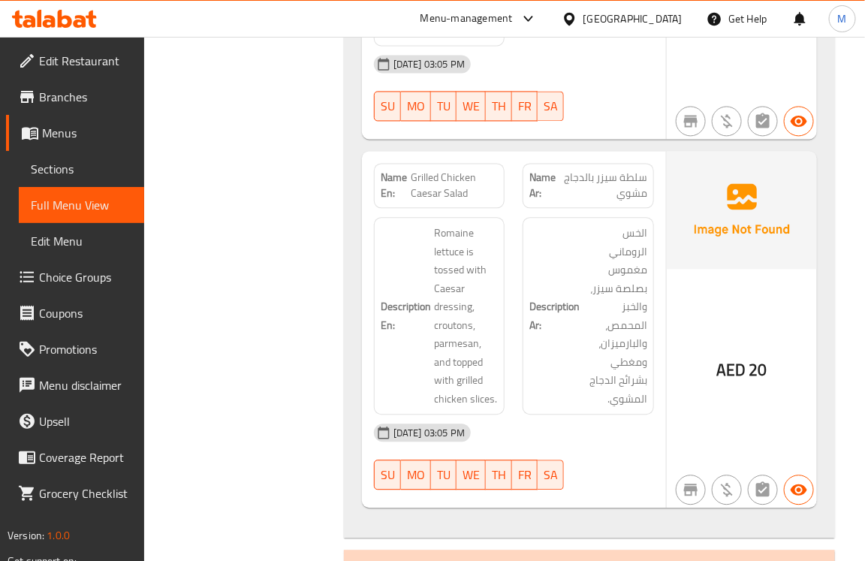
click at [289, 338] on div "Filter Branches Branches Popular filters Free items Branch specific items Has c…" at bounding box center [250, 17] width 170 height 1446
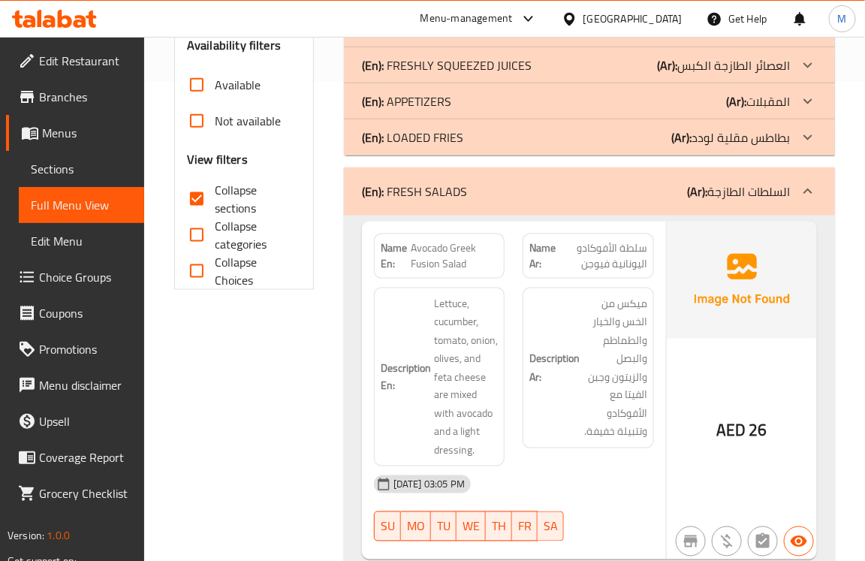
scroll to position [438, 0]
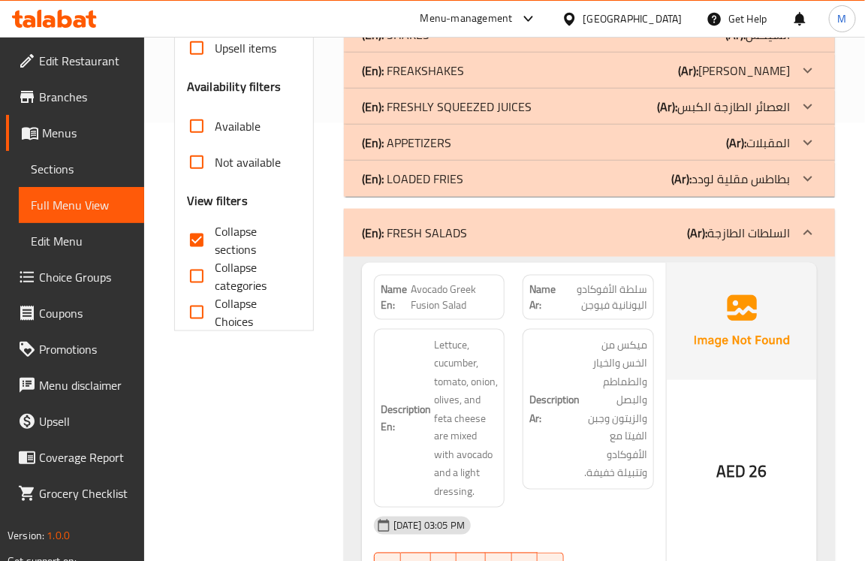
click at [417, 242] on p "(En): FRESH SALADS" at bounding box center [414, 233] width 105 height 18
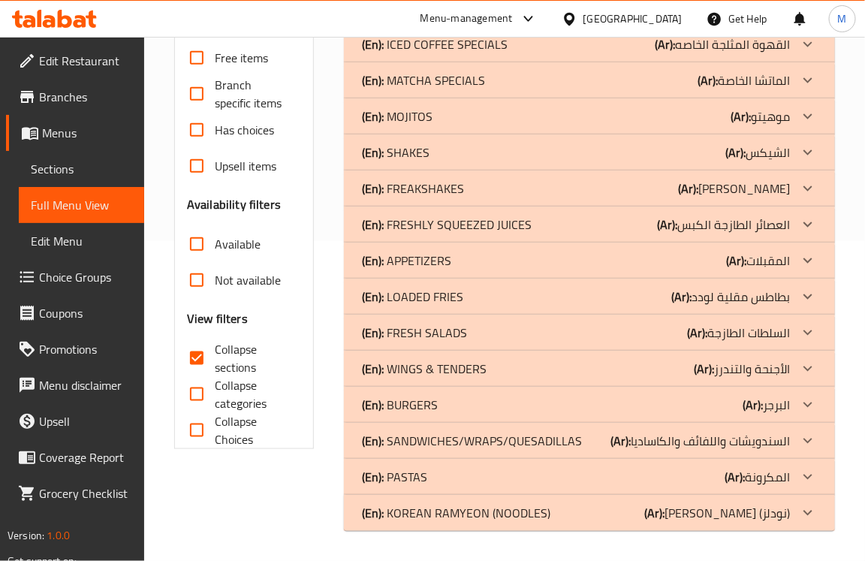
scroll to position [320, 0]
click at [398, 369] on p "(En): WINGS & TENDERS" at bounding box center [424, 369] width 125 height 18
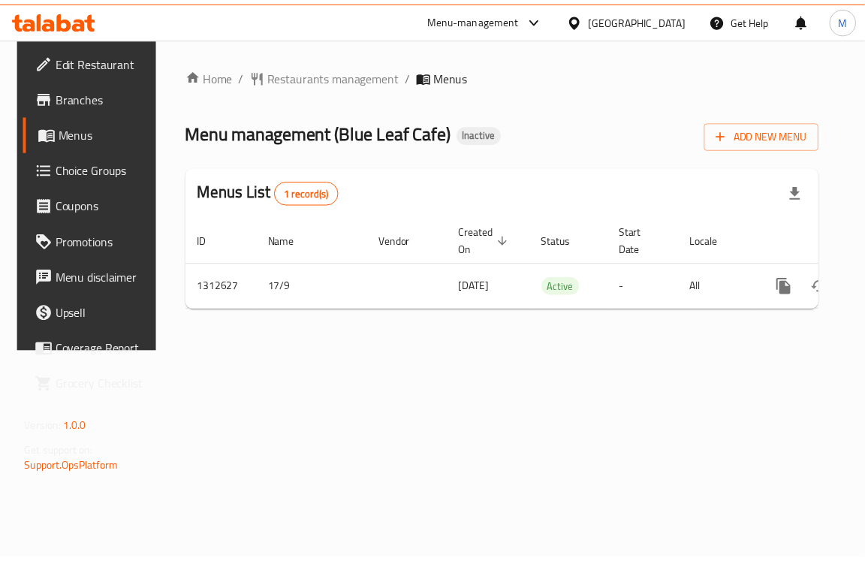
scroll to position [0, 73]
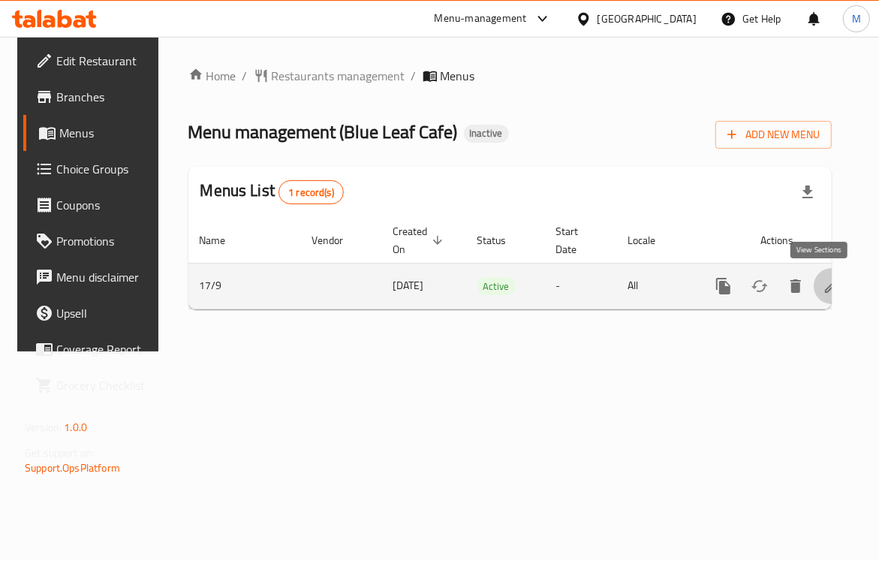
click at [828, 289] on link "enhanced table" at bounding box center [832, 286] width 36 height 36
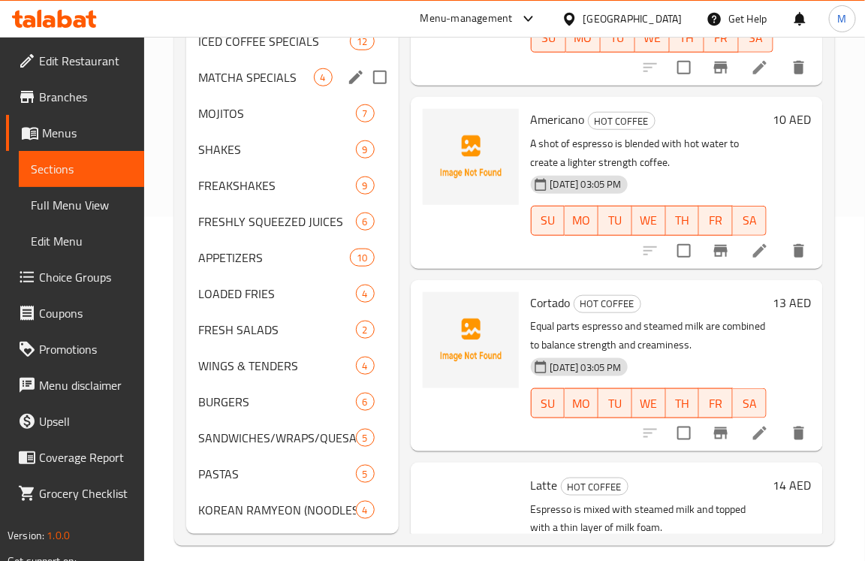
scroll to position [358, 0]
